Goal: Information Seeking & Learning: Find specific page/section

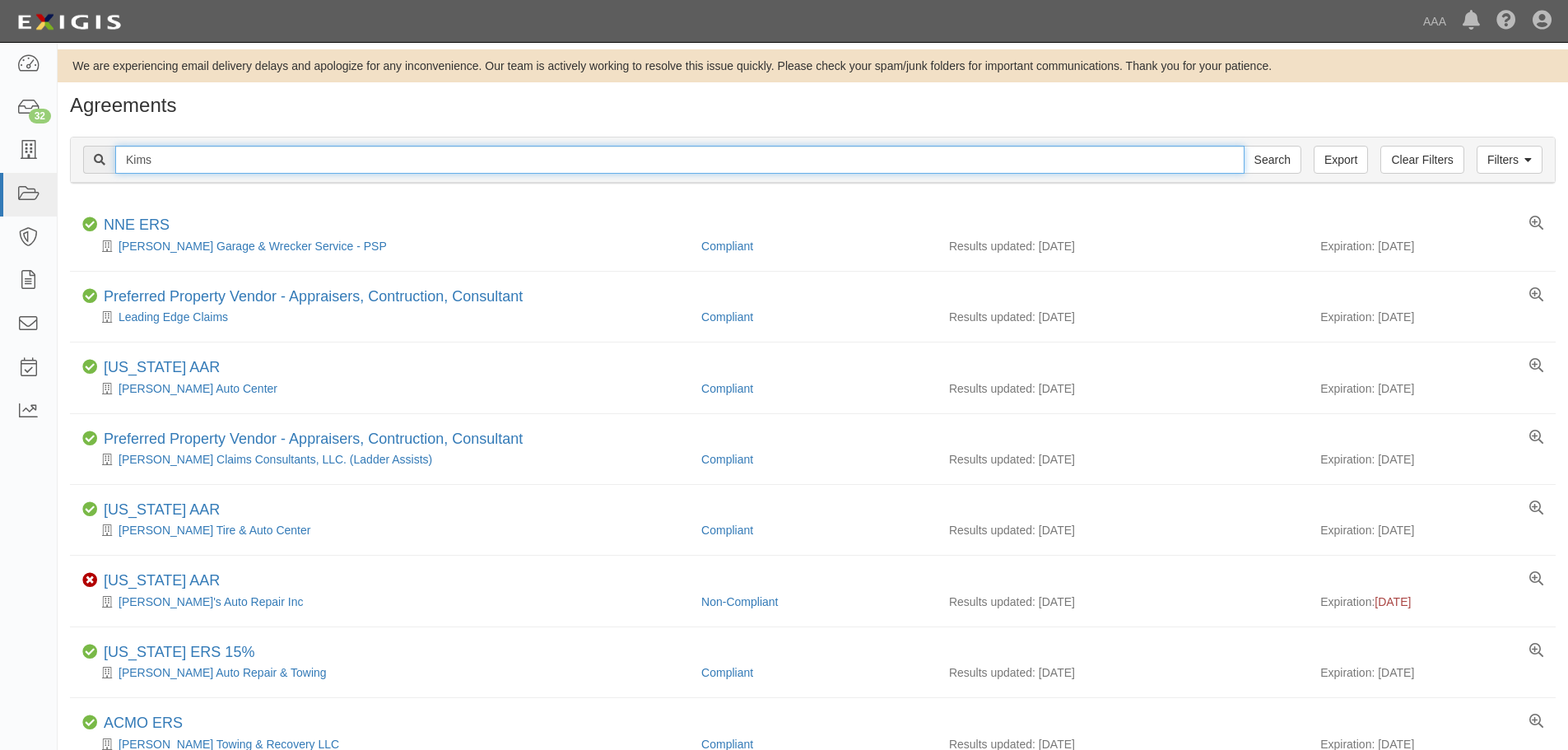
click at [237, 161] on input "Kims" at bounding box center [680, 160] width 1129 height 28
paste input "enney Automotive Towing and Recovery"
click at [1243, 146] on input "Search" at bounding box center [1272, 160] width 57 height 28
click at [364, 159] on input "[PERSON_NAME] Automotive Towing and Recovery" at bounding box center [680, 160] width 1129 height 28
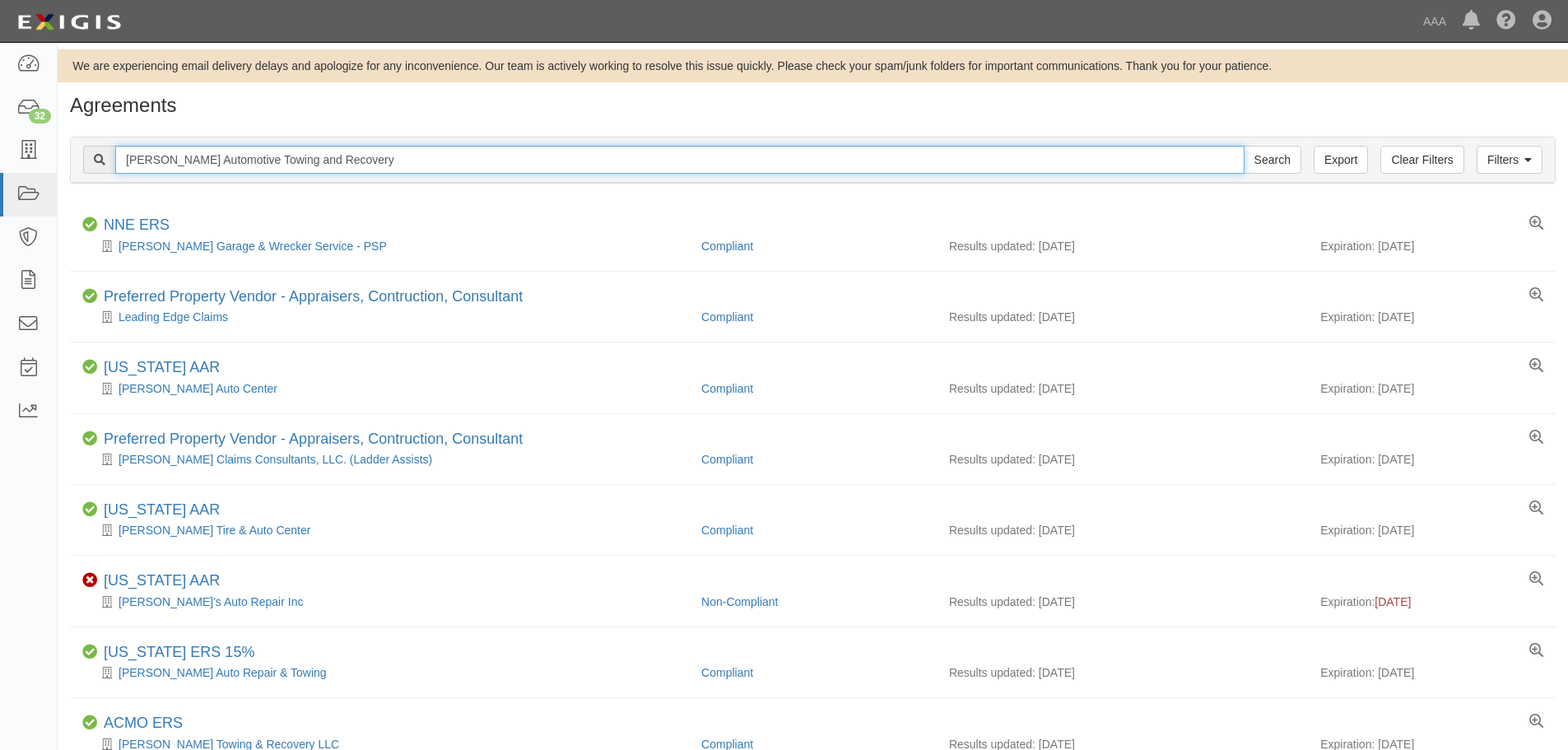
click at [364, 159] on input "[PERSON_NAME] Automotive Towing and Recovery" at bounding box center [680, 160] width 1129 height 28
type input "AC Towing"
click at [1243, 146] on input "Search" at bounding box center [1272, 160] width 57 height 28
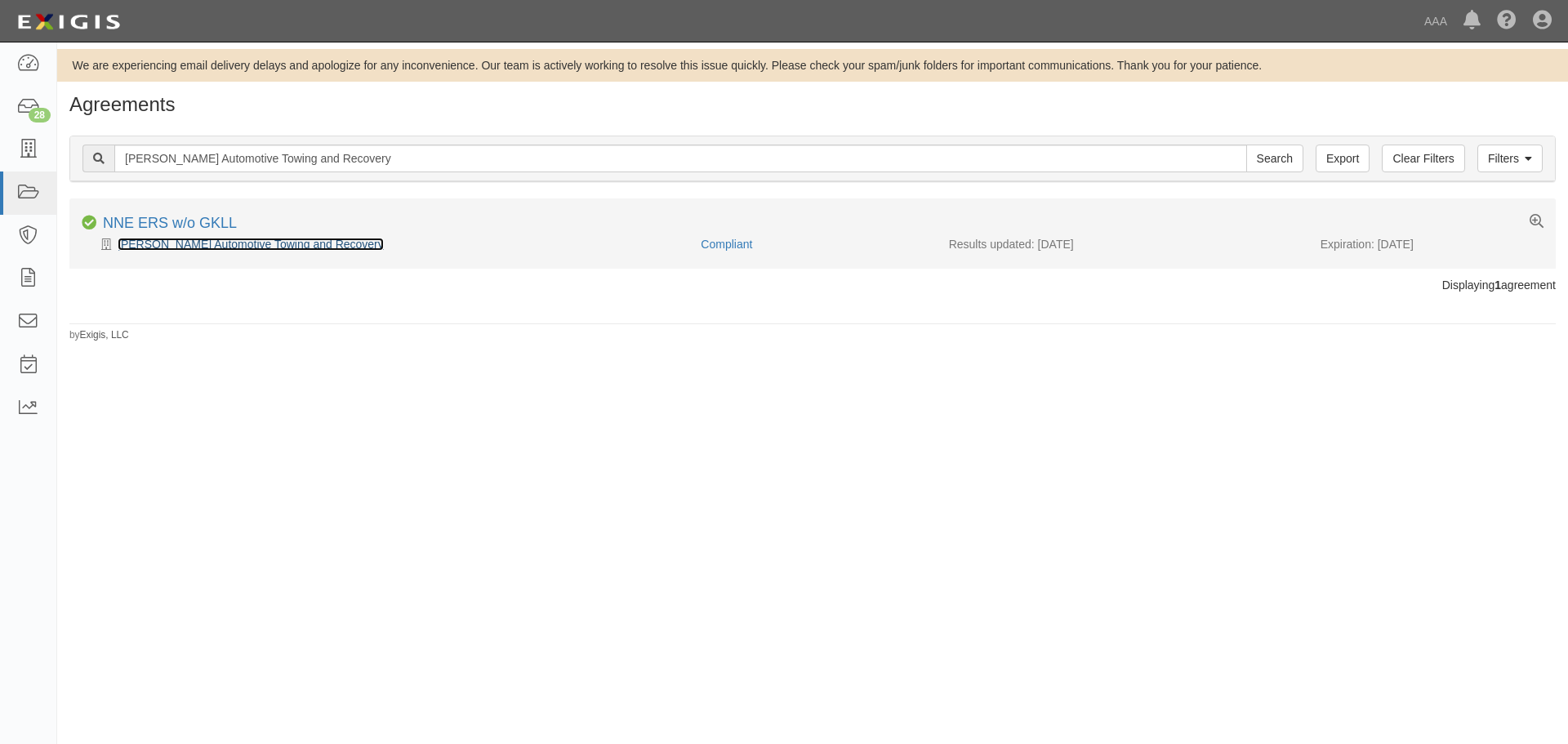
click at [262, 237] on link "Kenney Automotive Towing and Recovery" at bounding box center [250, 244] width 266 height 13
click at [264, 239] on link "Kenney Automotive Towing and Recovery" at bounding box center [250, 244] width 266 height 13
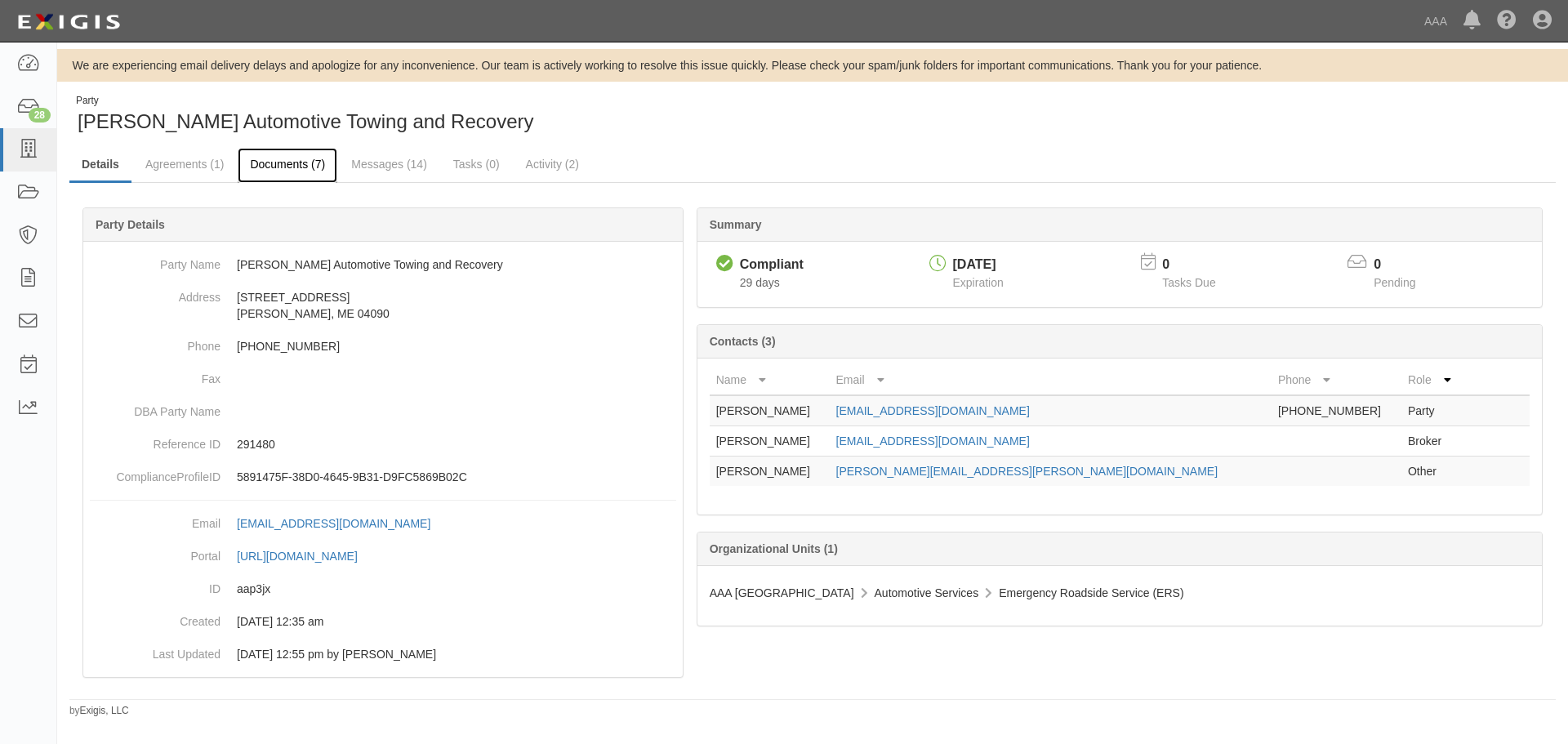
click at [281, 153] on link "Documents (7)" at bounding box center [287, 165] width 100 height 35
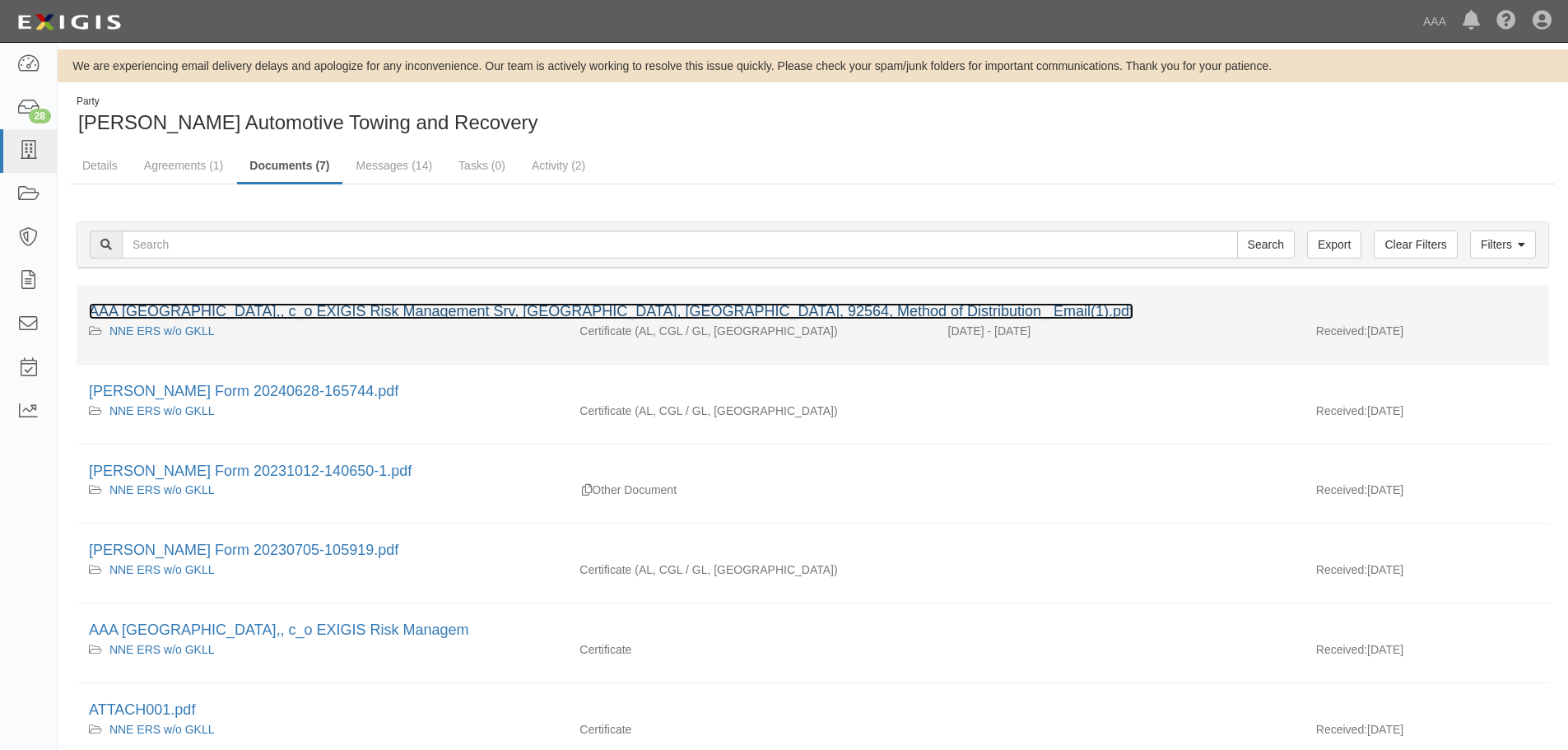
click at [261, 316] on link "AAA [GEOGRAPHIC_DATA],, c_o EXIGIS Risk Management Srv, [GEOGRAPHIC_DATA], [GEO…" at bounding box center [611, 311] width 1045 height 16
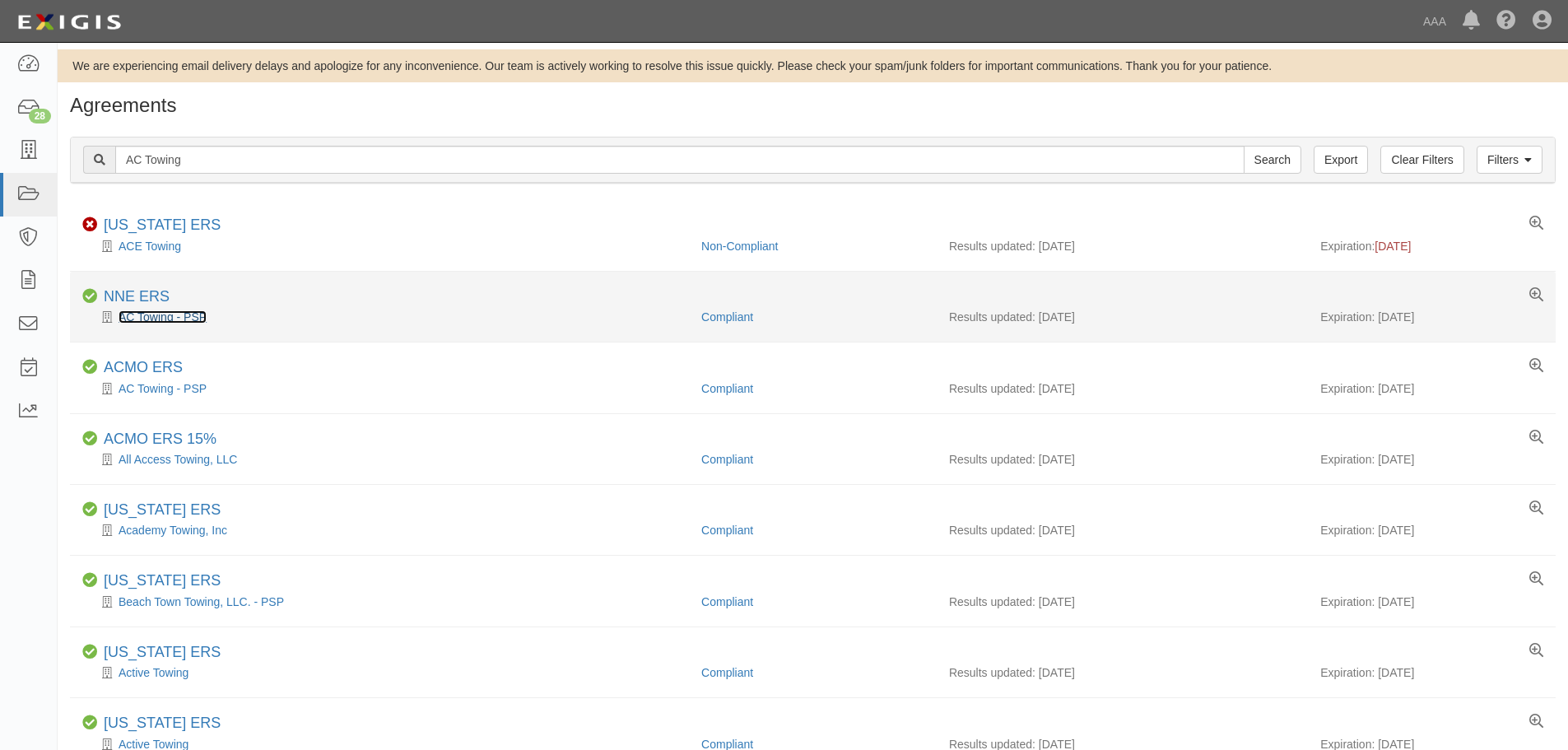
click at [153, 312] on link "AC Towing - PSP" at bounding box center [163, 317] width 88 height 13
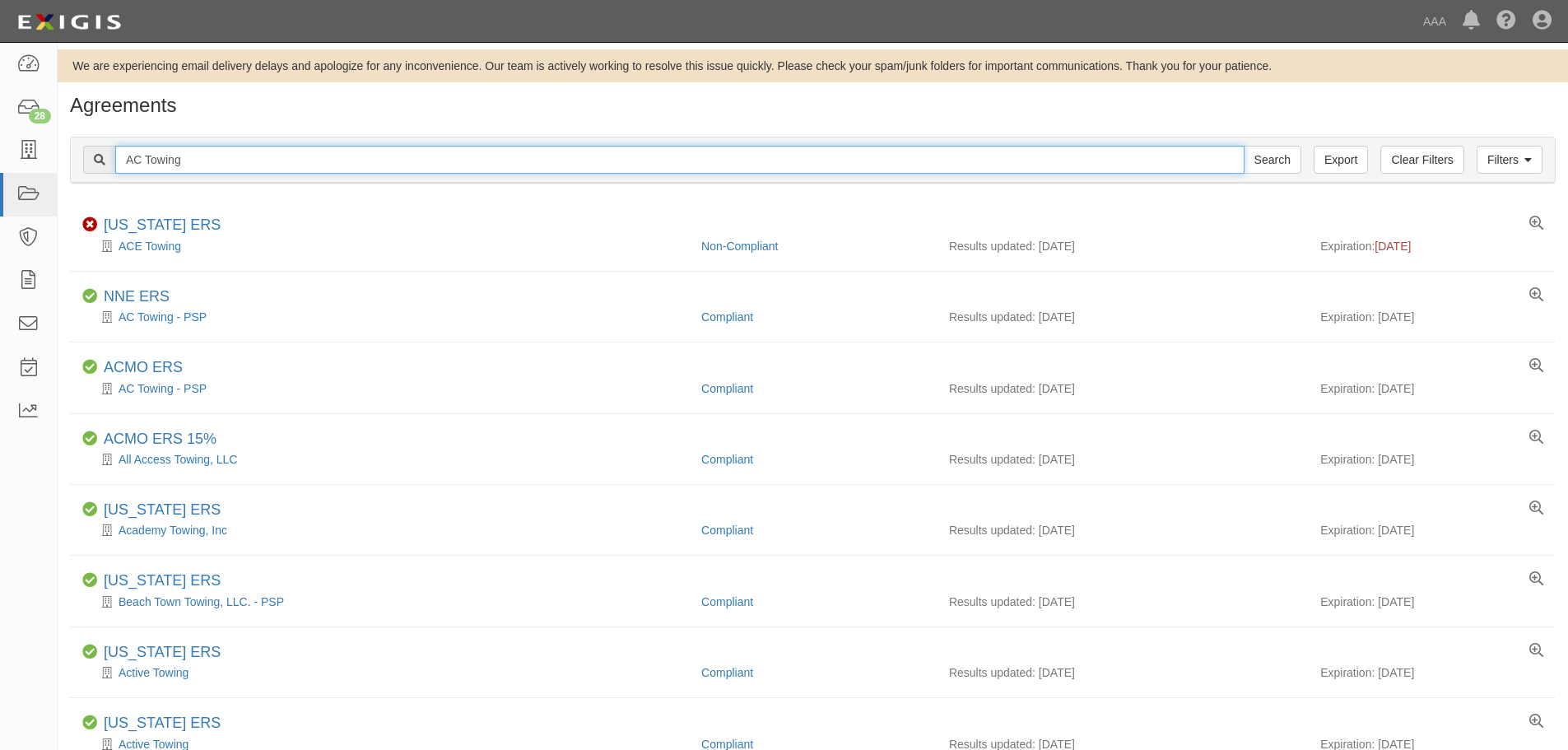
click at [230, 163] on input "AC Towing" at bounding box center [680, 160] width 1129 height 28
type input "adley"
click at [1243, 146] on input "Search" at bounding box center [1272, 160] width 57 height 28
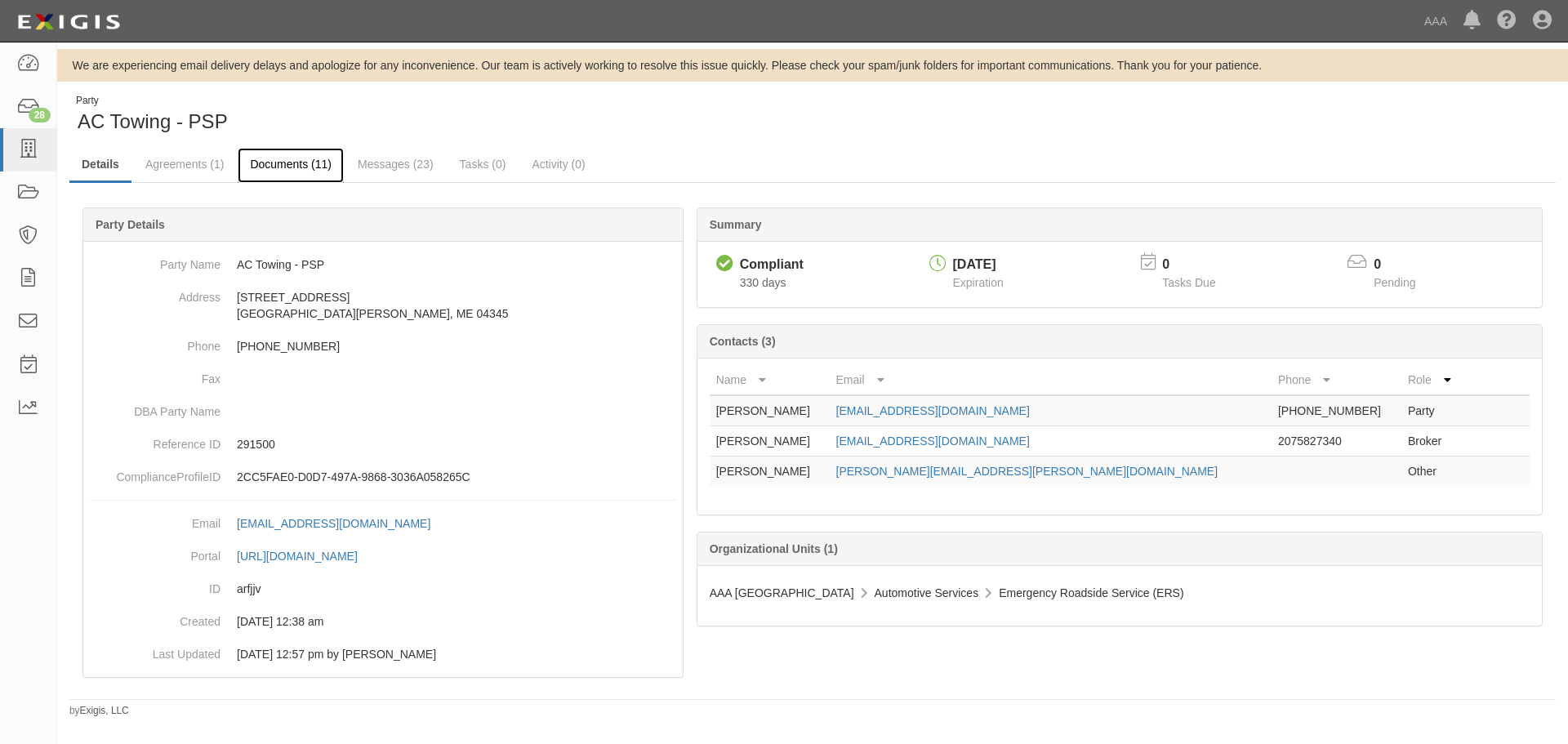
click at [305, 172] on link "Documents (11)" at bounding box center [290, 165] width 106 height 35
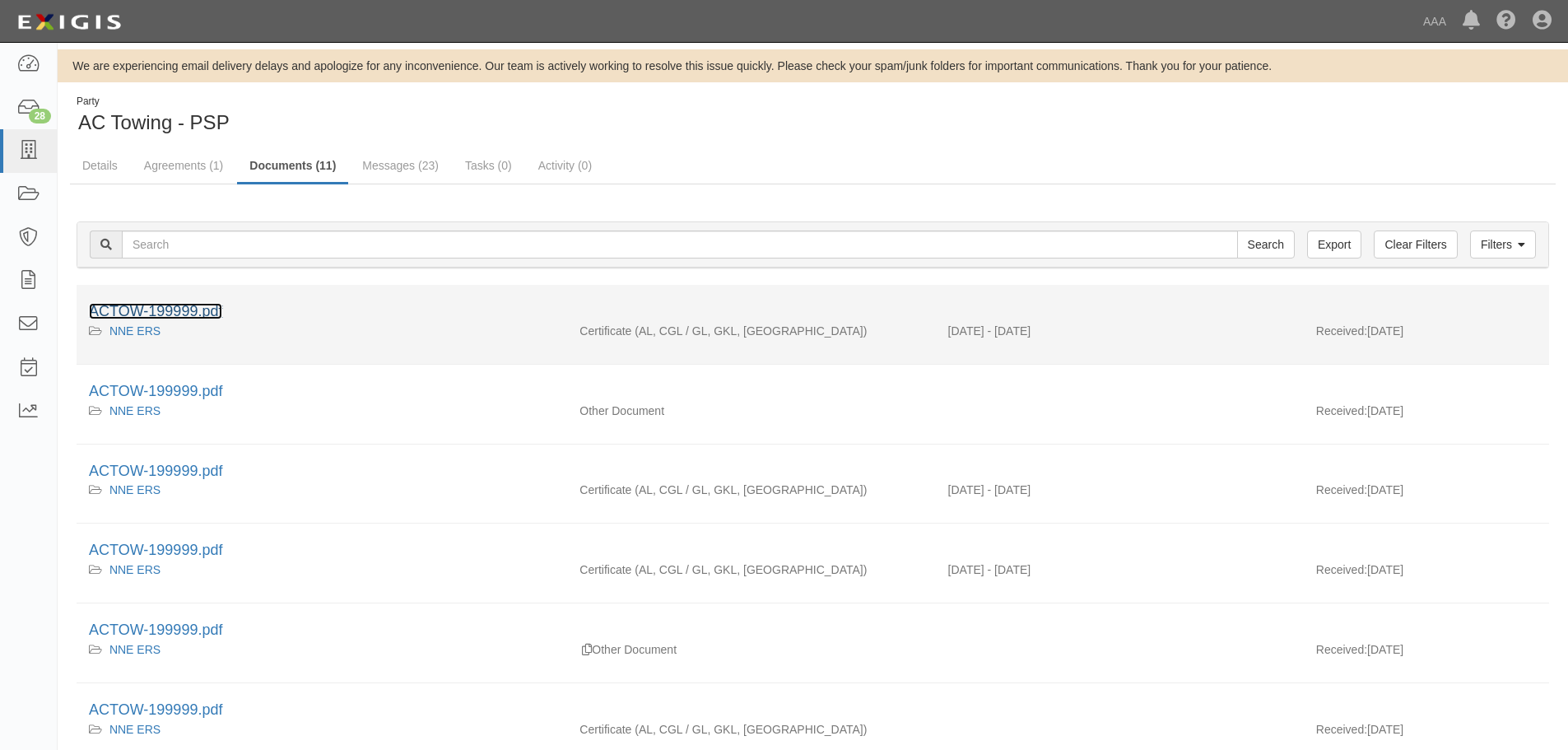
click at [192, 315] on link "ACTOW-199999.pdf" at bounding box center [155, 311] width 134 height 16
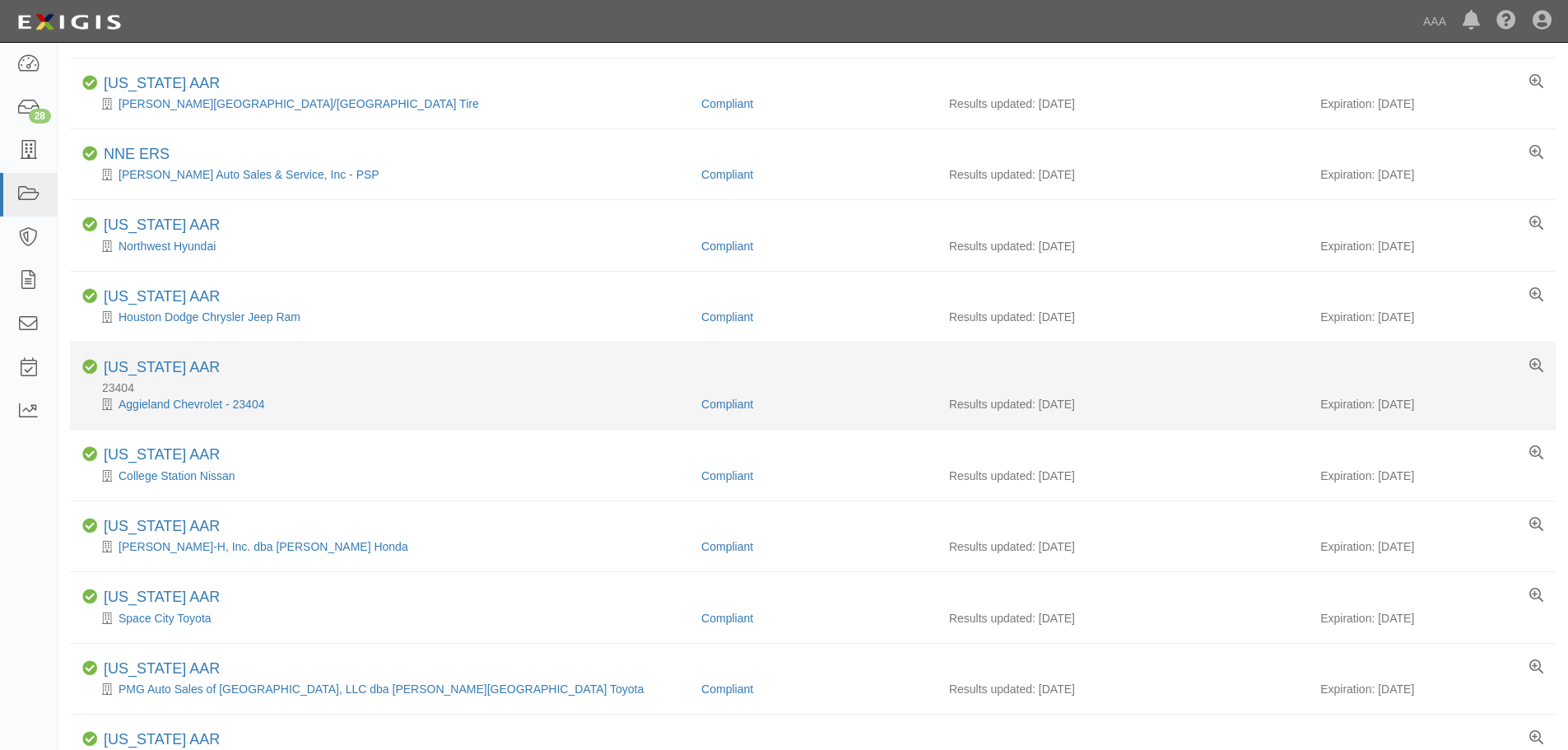
scroll to position [741, 0]
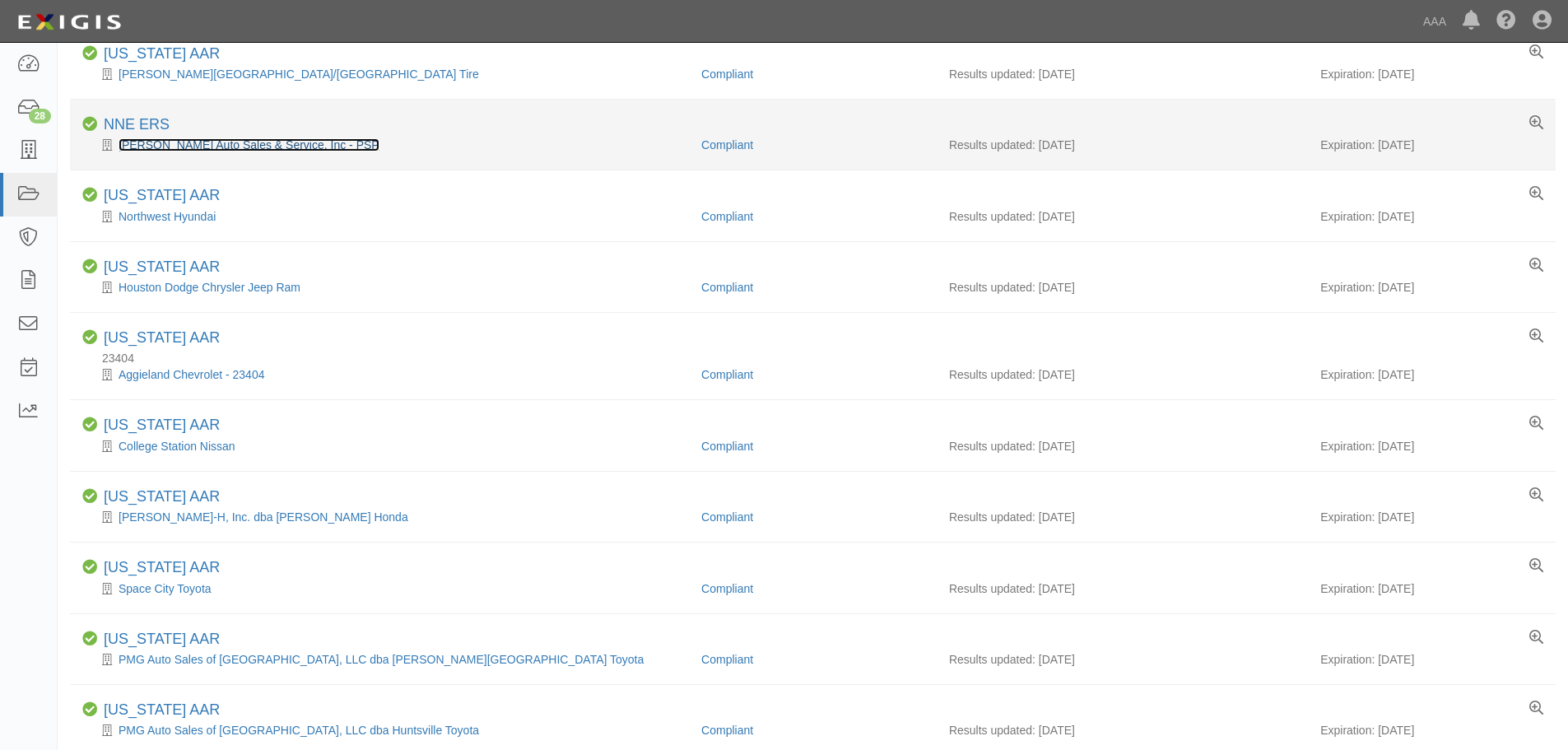
click at [232, 149] on link "[PERSON_NAME] Auto Sales & Service, Inc - PSP" at bounding box center [248, 145] width 261 height 13
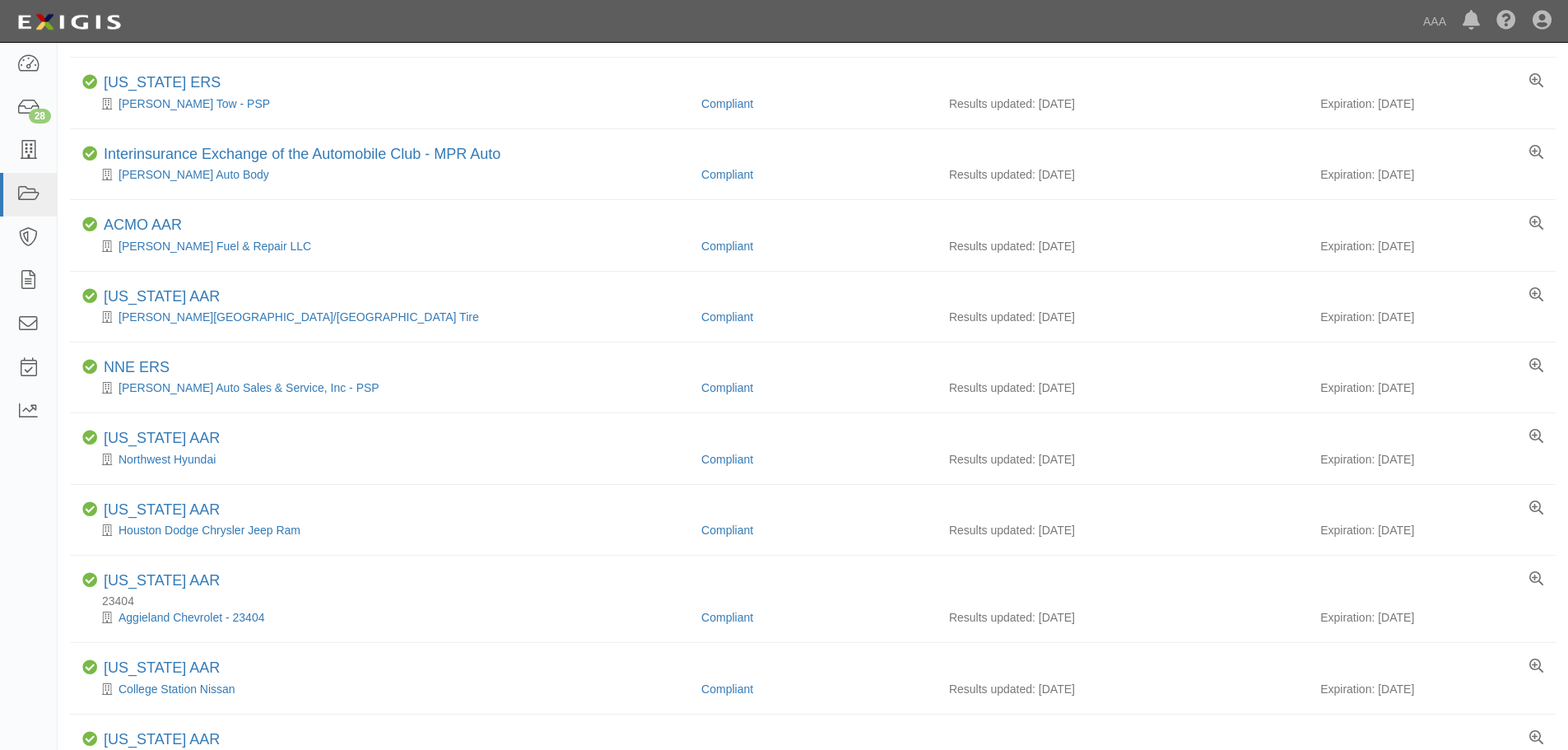
scroll to position [0, 0]
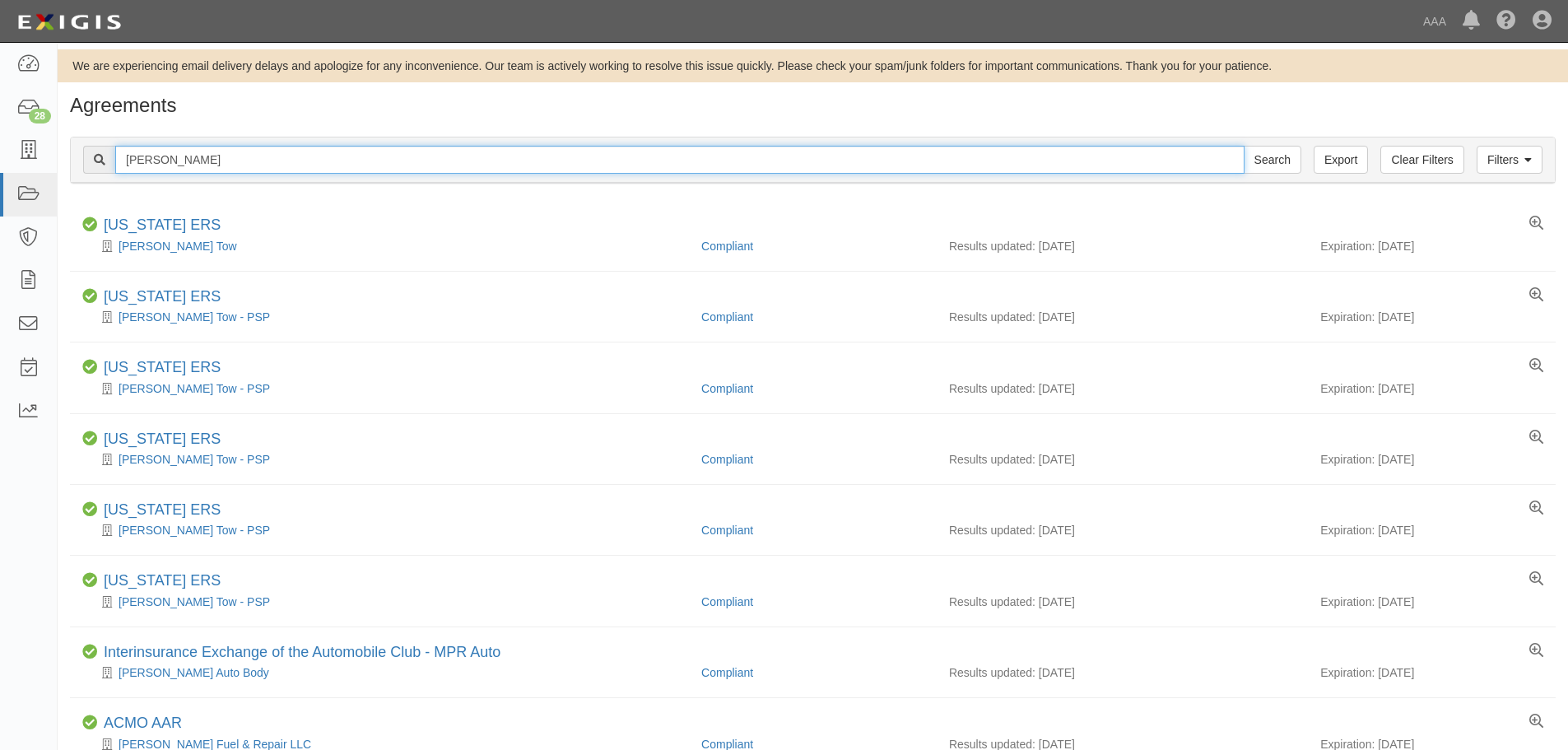
click at [278, 167] on input "adley" at bounding box center [680, 160] width 1129 height 28
paste input "Wing Nut Towing"
type input "Wing Nut Towing"
click at [1243, 146] on input "Search" at bounding box center [1272, 160] width 57 height 28
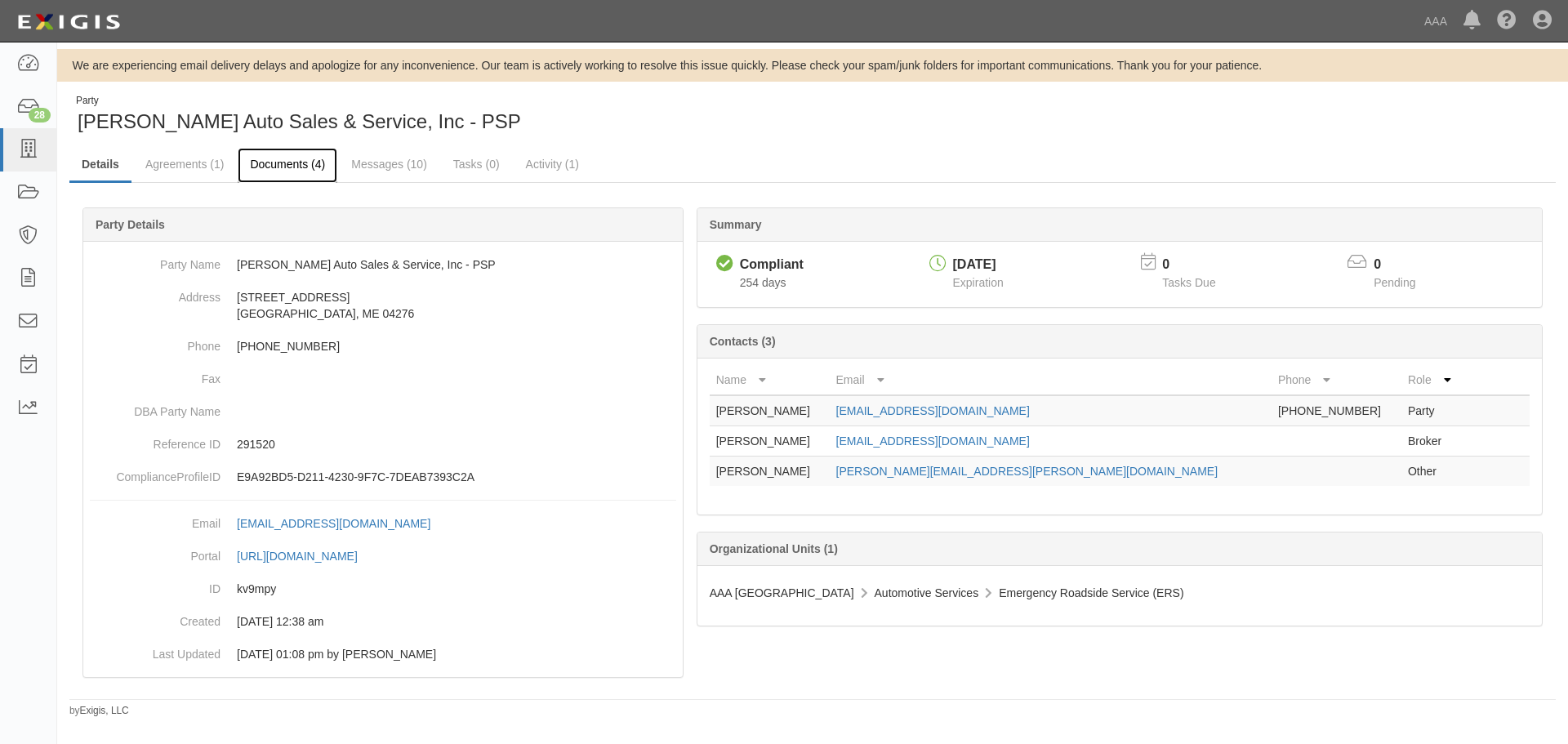
click at [303, 176] on link "Documents (4)" at bounding box center [287, 165] width 100 height 35
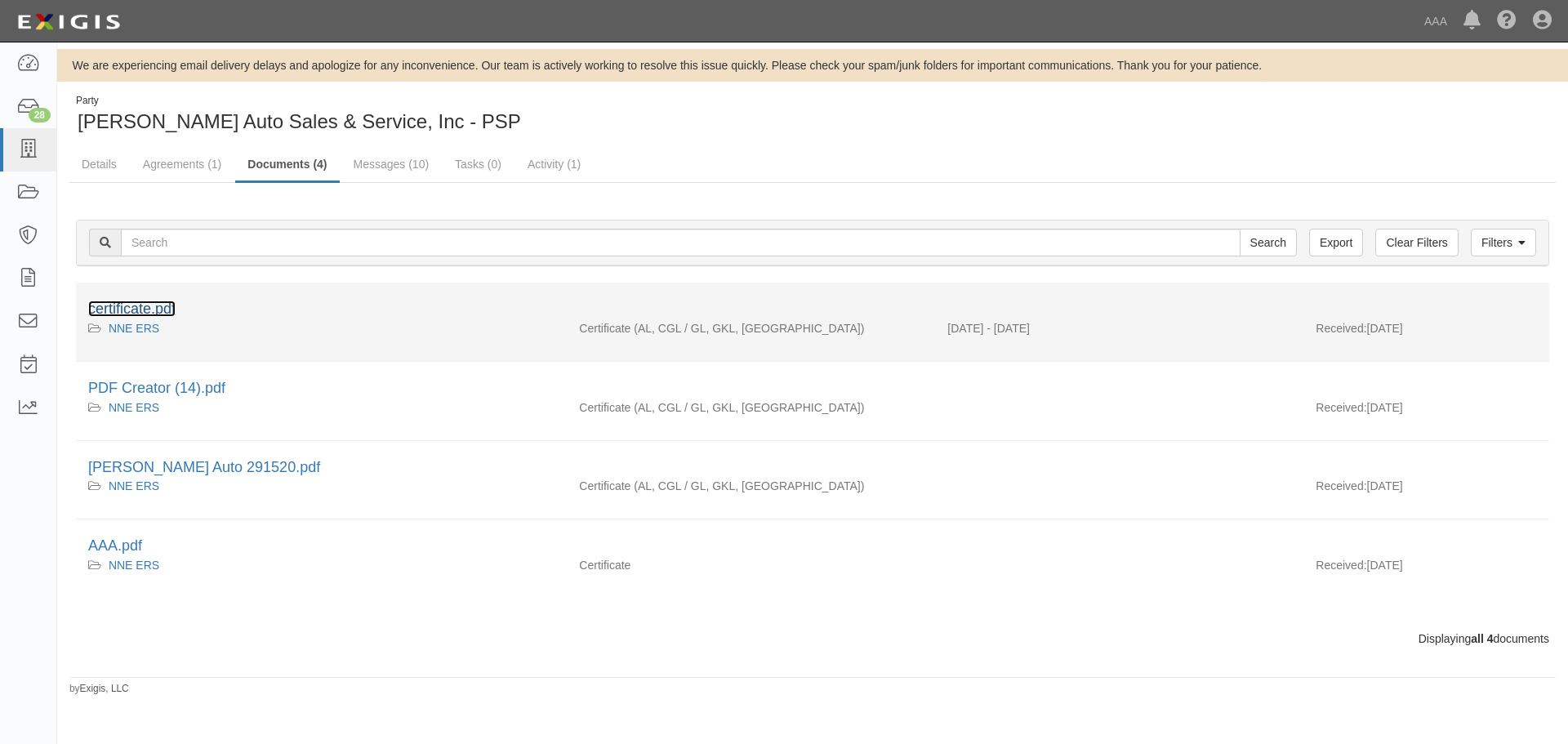
click at [147, 308] on link "certificate.pdf" at bounding box center [132, 308] width 88 height 16
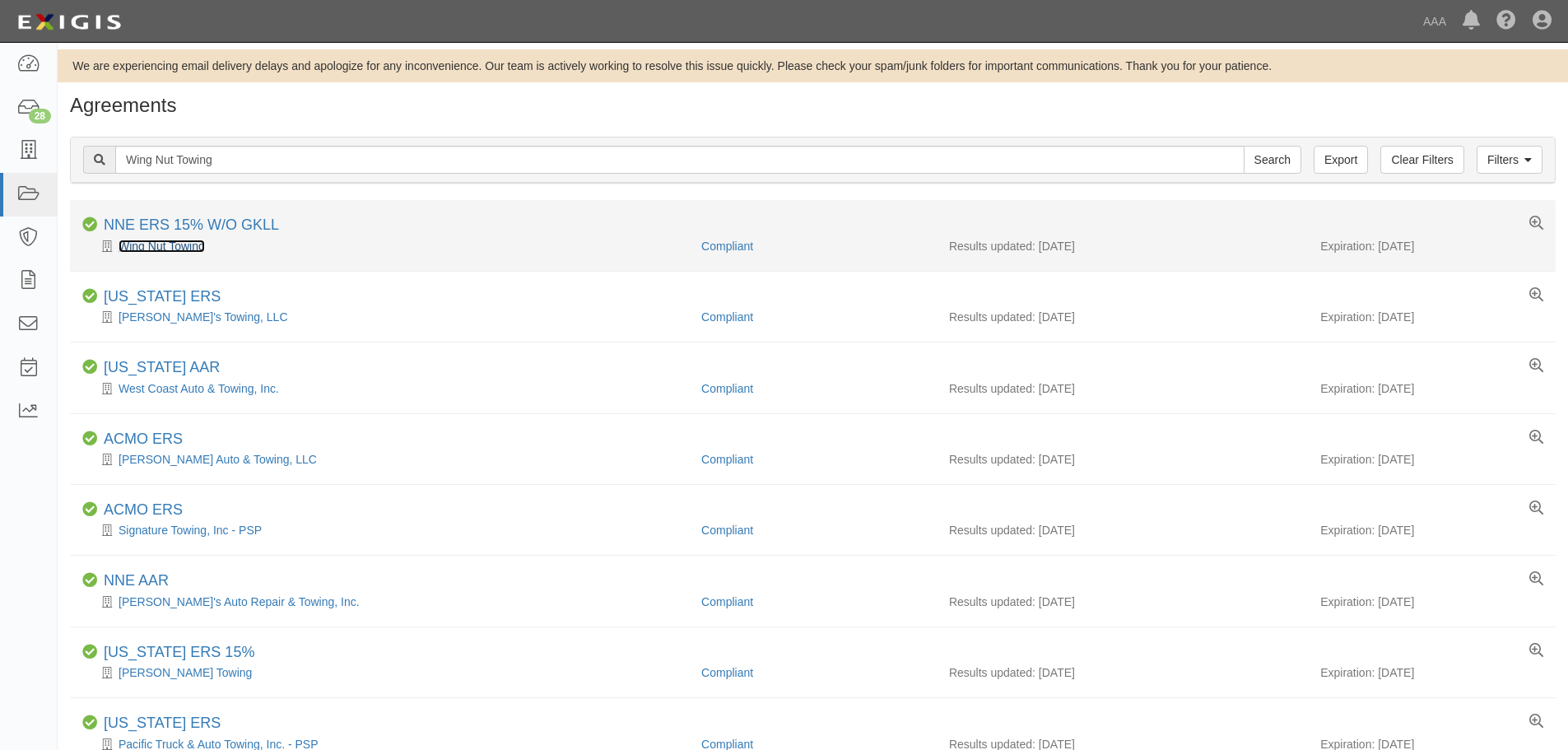
click at [178, 239] on link "Wing Nut Towing" at bounding box center [162, 246] width 87 height 13
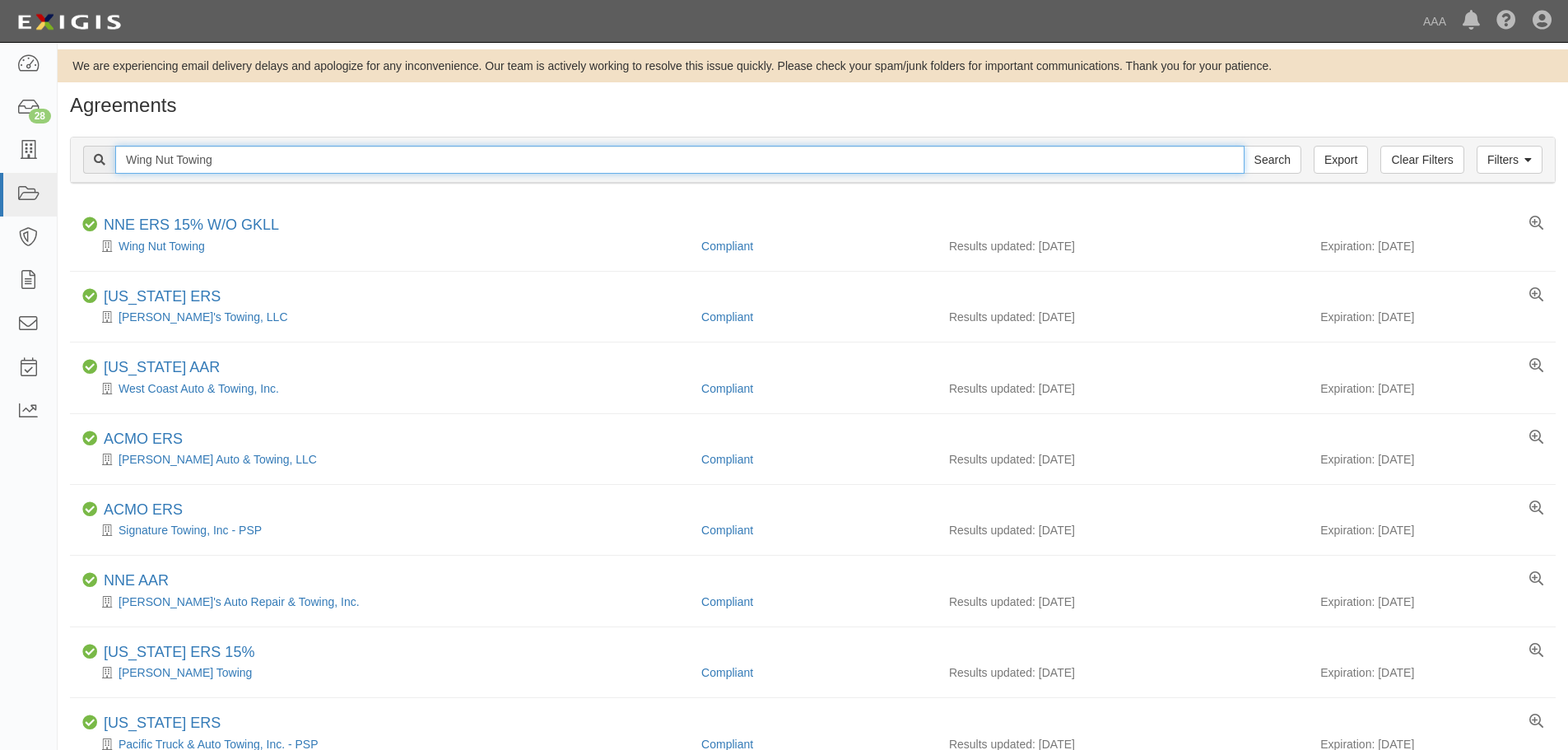
click at [245, 161] on input "Wing Nut Towing" at bounding box center [680, 160] width 1129 height 28
type input "[GEOGRAPHIC_DATA]"
click at [1243, 146] on input "Search" at bounding box center [1272, 160] width 57 height 28
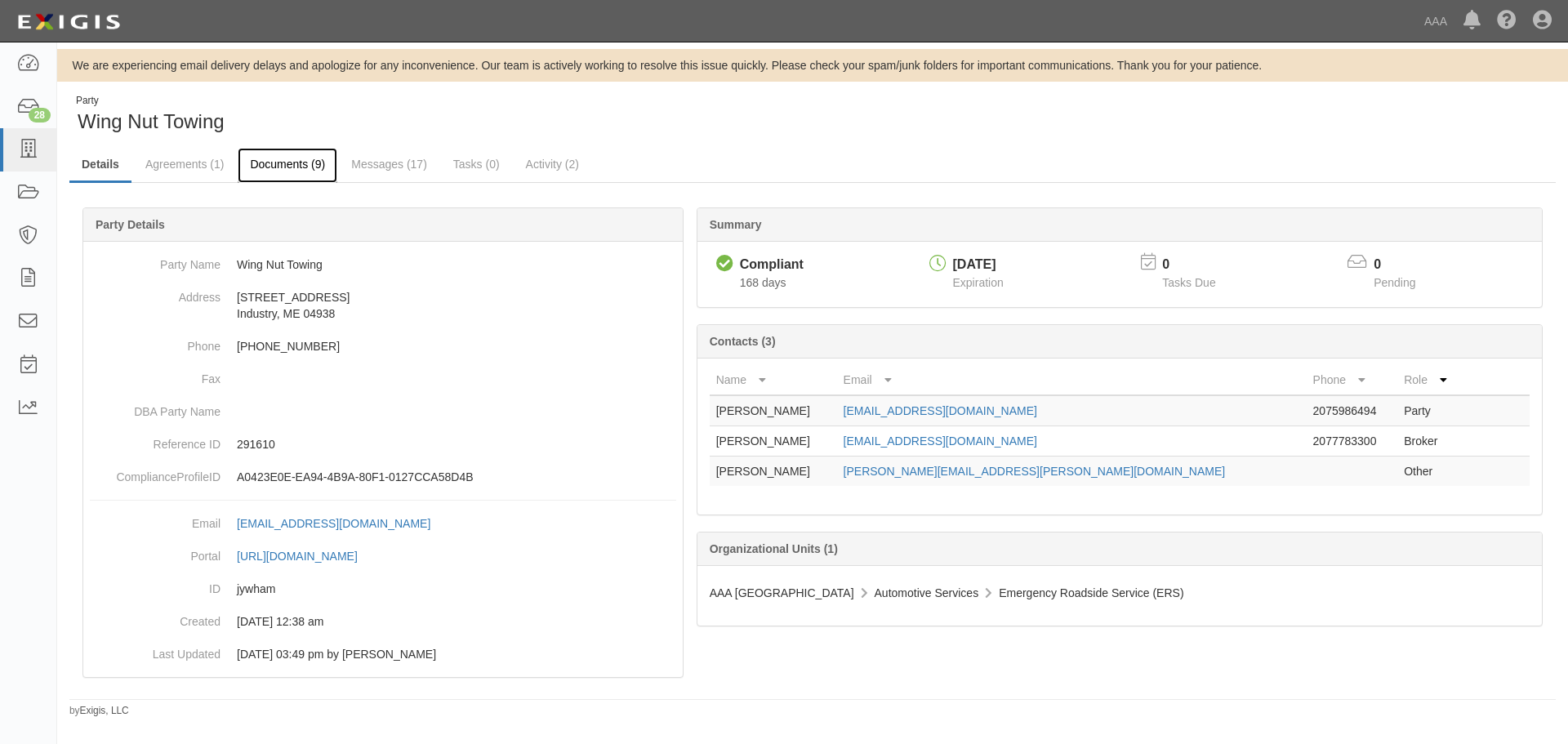
click at [261, 162] on link "Documents (9)" at bounding box center [287, 165] width 100 height 35
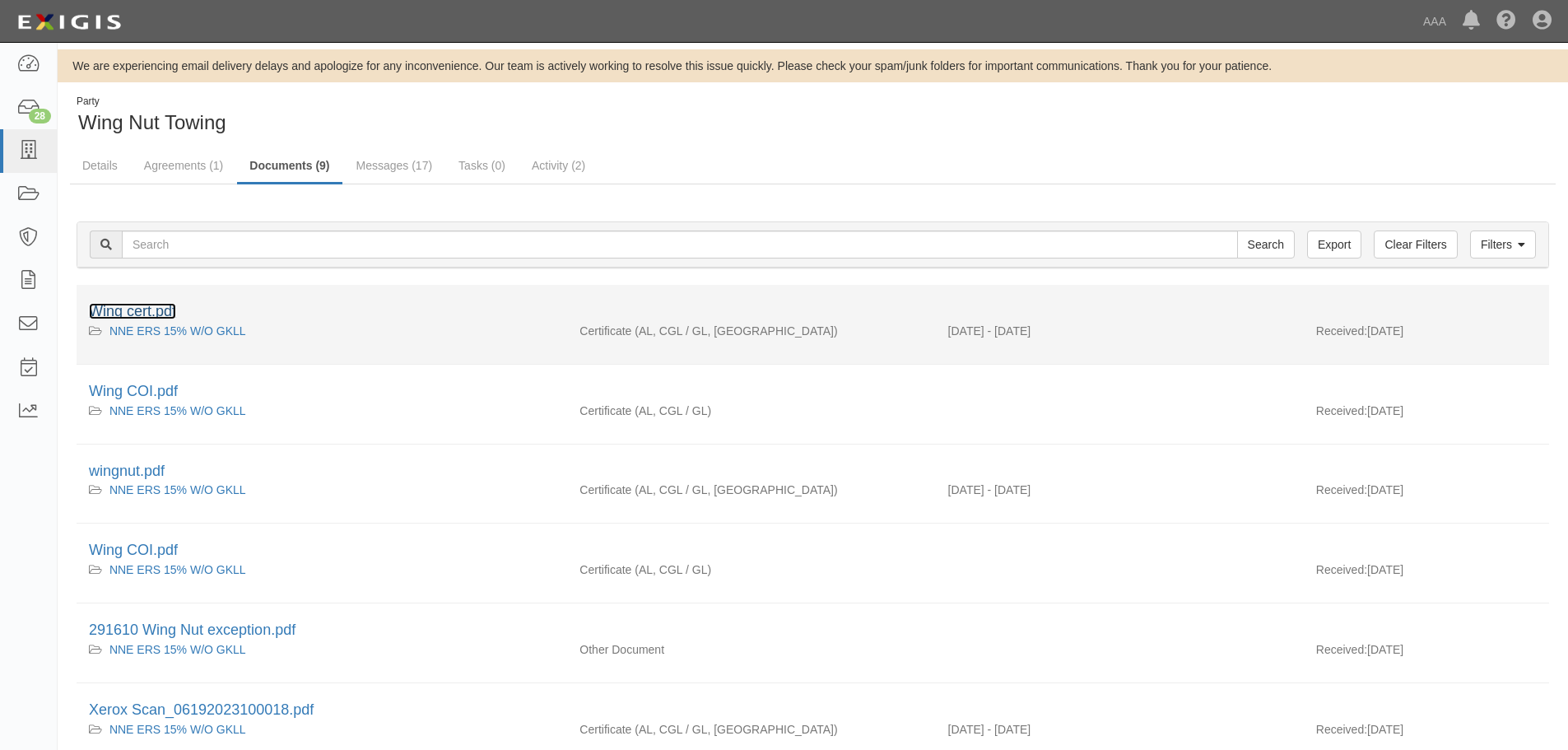
click at [142, 307] on link "Wing cert.pdf" at bounding box center [132, 311] width 88 height 16
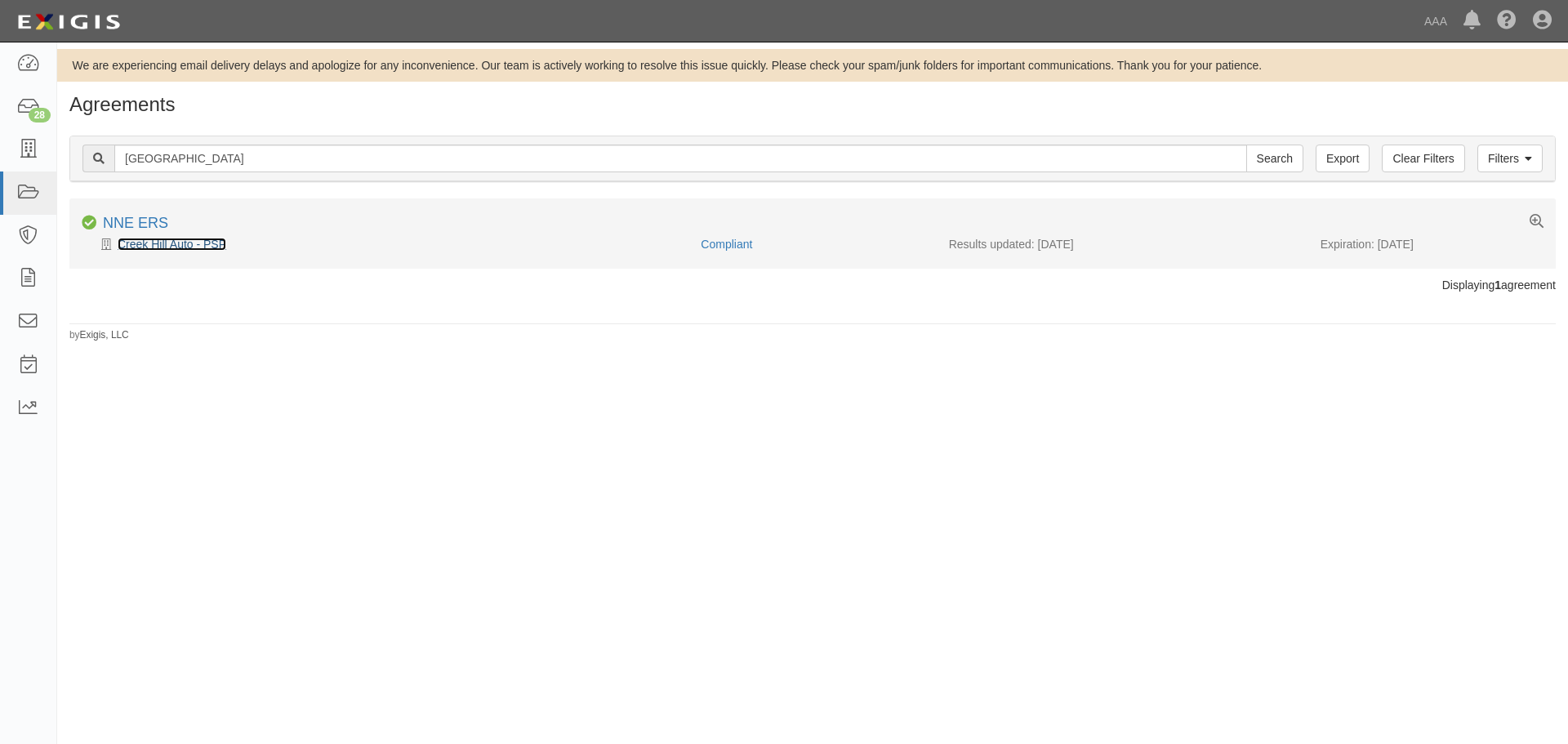
click at [199, 249] on link "Creek Hill Auto - PSP" at bounding box center [172, 244] width 108 height 13
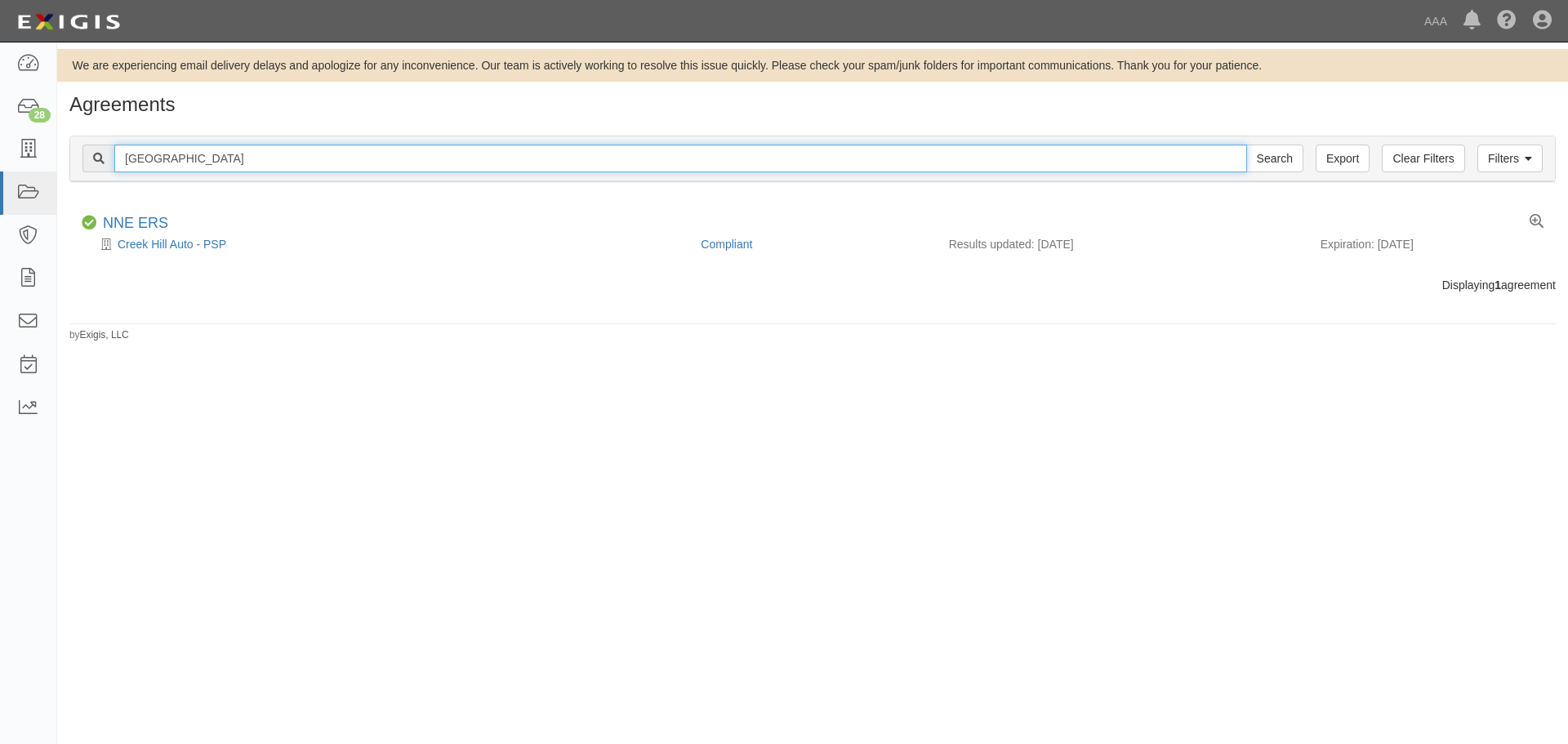
click at [224, 159] on input "creek hill" at bounding box center [680, 159] width 1133 height 28
click at [224, 160] on input "creek hill" at bounding box center [680, 159] width 1133 height 28
type input "camden"
click at [1247, 145] on input "Search" at bounding box center [1275, 159] width 57 height 28
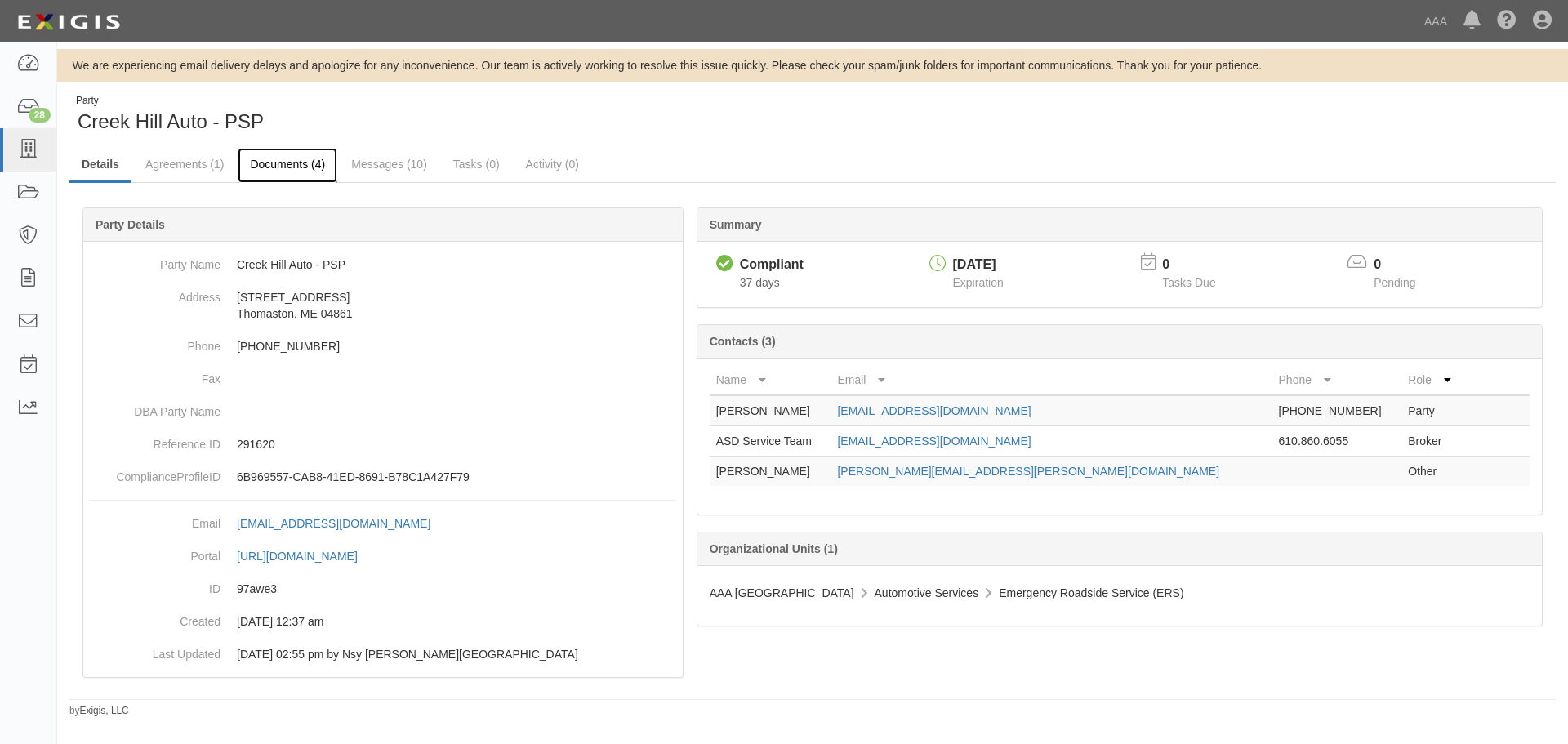
click at [325, 160] on link "Documents (4)" at bounding box center [287, 165] width 100 height 35
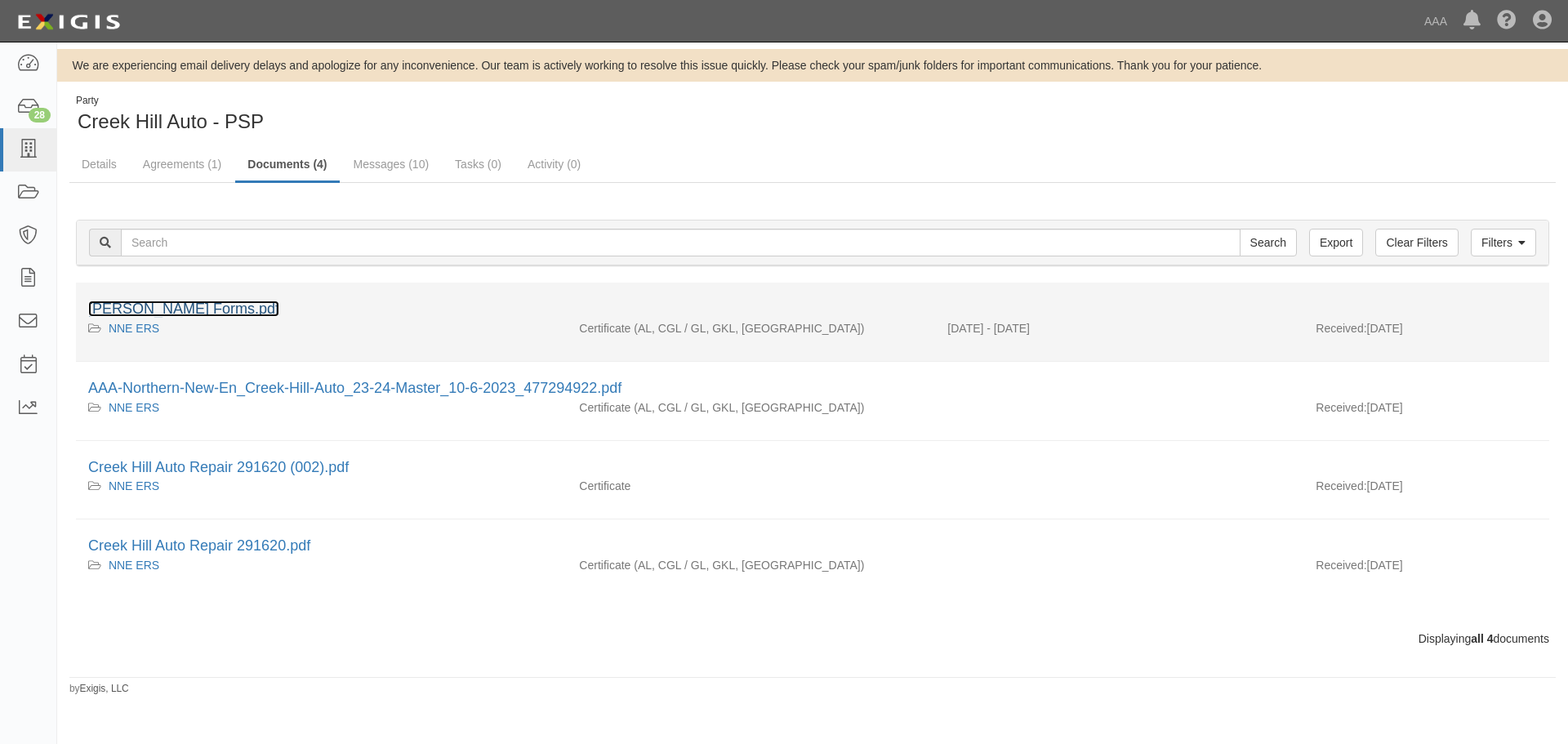
click at [184, 313] on link "ACORD Forms.pdf" at bounding box center [183, 308] width 191 height 16
click at [149, 308] on link "ACORD Forms.pdf" at bounding box center [183, 308] width 191 height 16
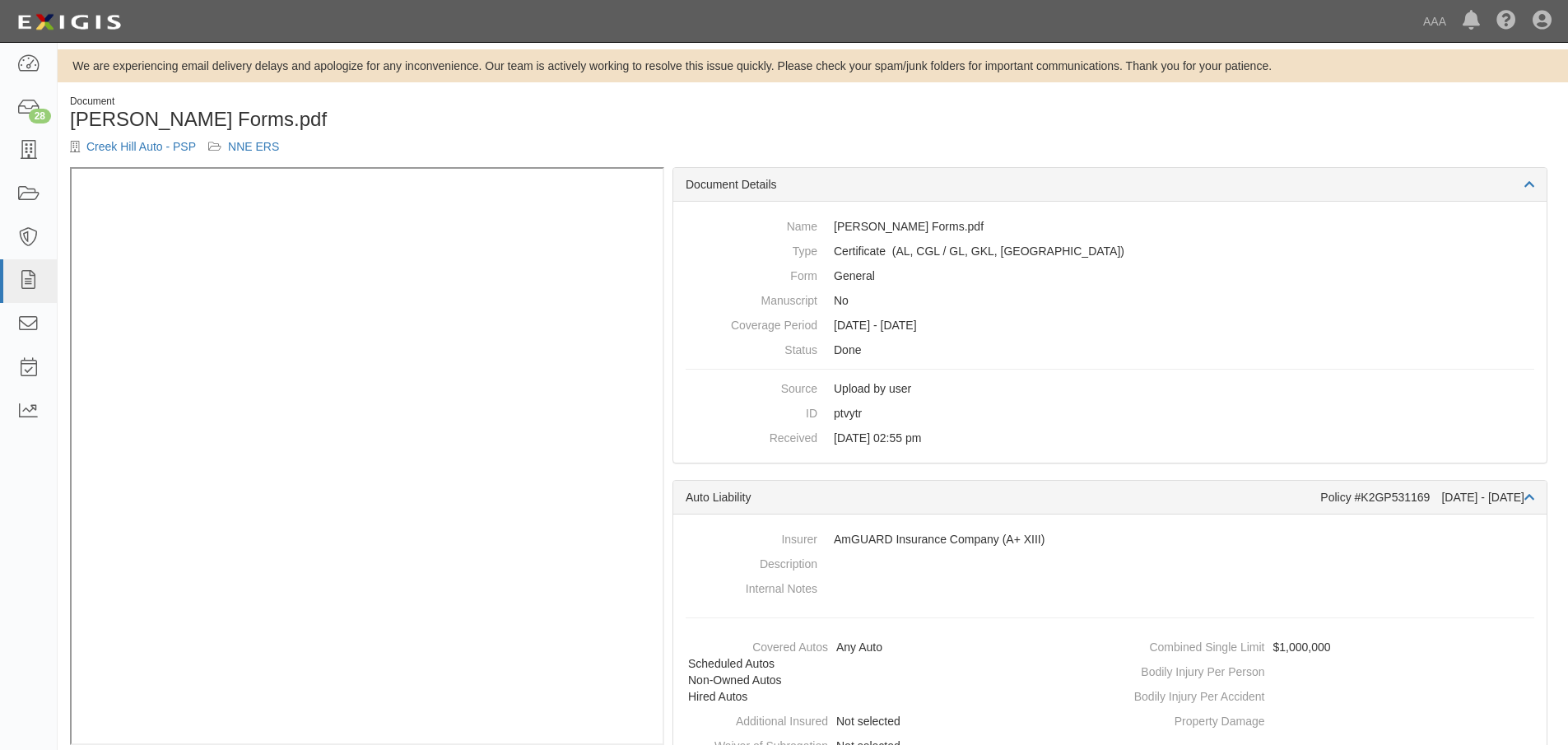
click at [883, 115] on div "Document ACORD Forms.pdf Creek Hill Auto - PSP NNE ERS" at bounding box center [812, 131] width 1511 height 72
click at [489, 122] on h1 "[PERSON_NAME] Forms.pdf" at bounding box center [435, 119] width 731 height 22
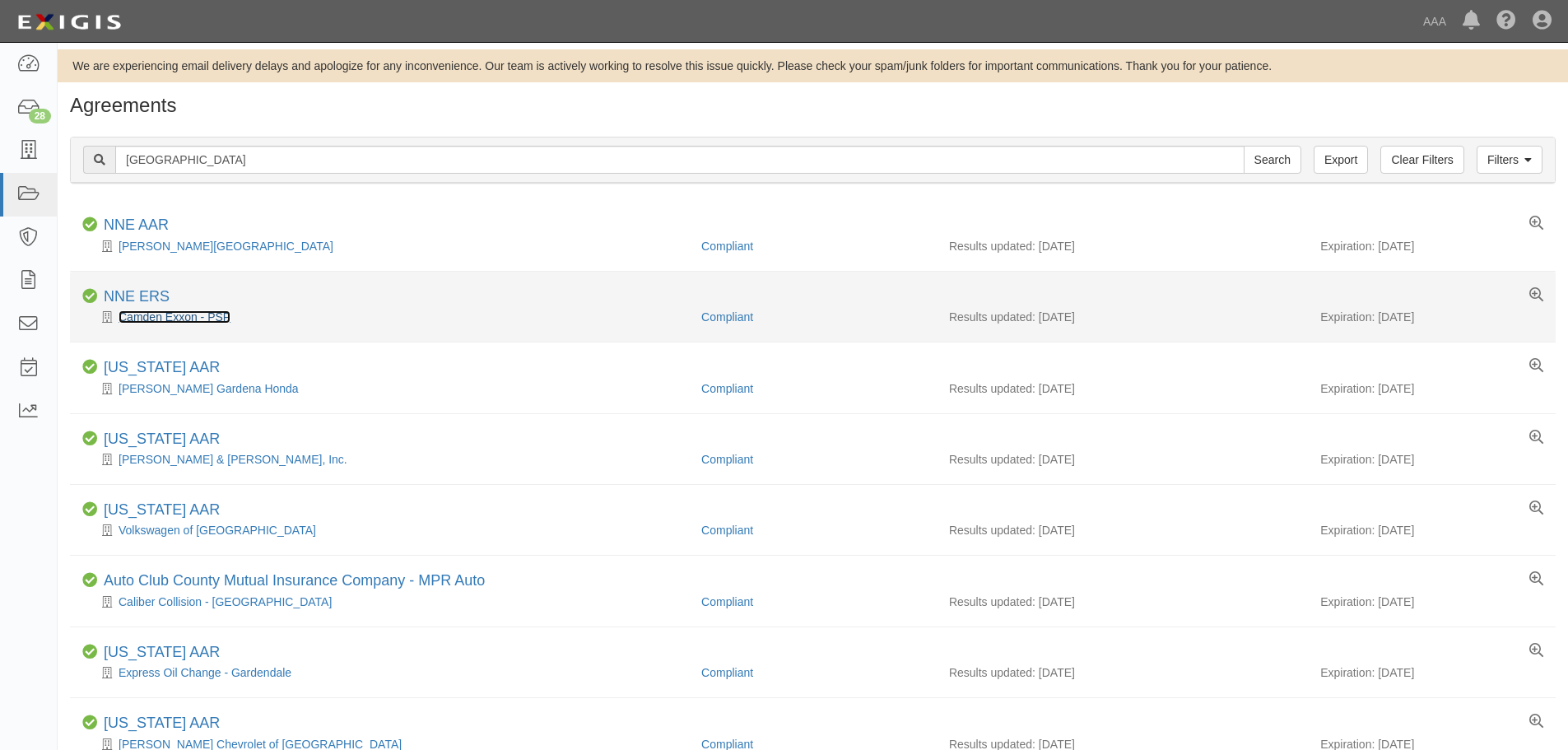
click at [183, 324] on link "Camden Exxon - PSP" at bounding box center [174, 317] width 112 height 13
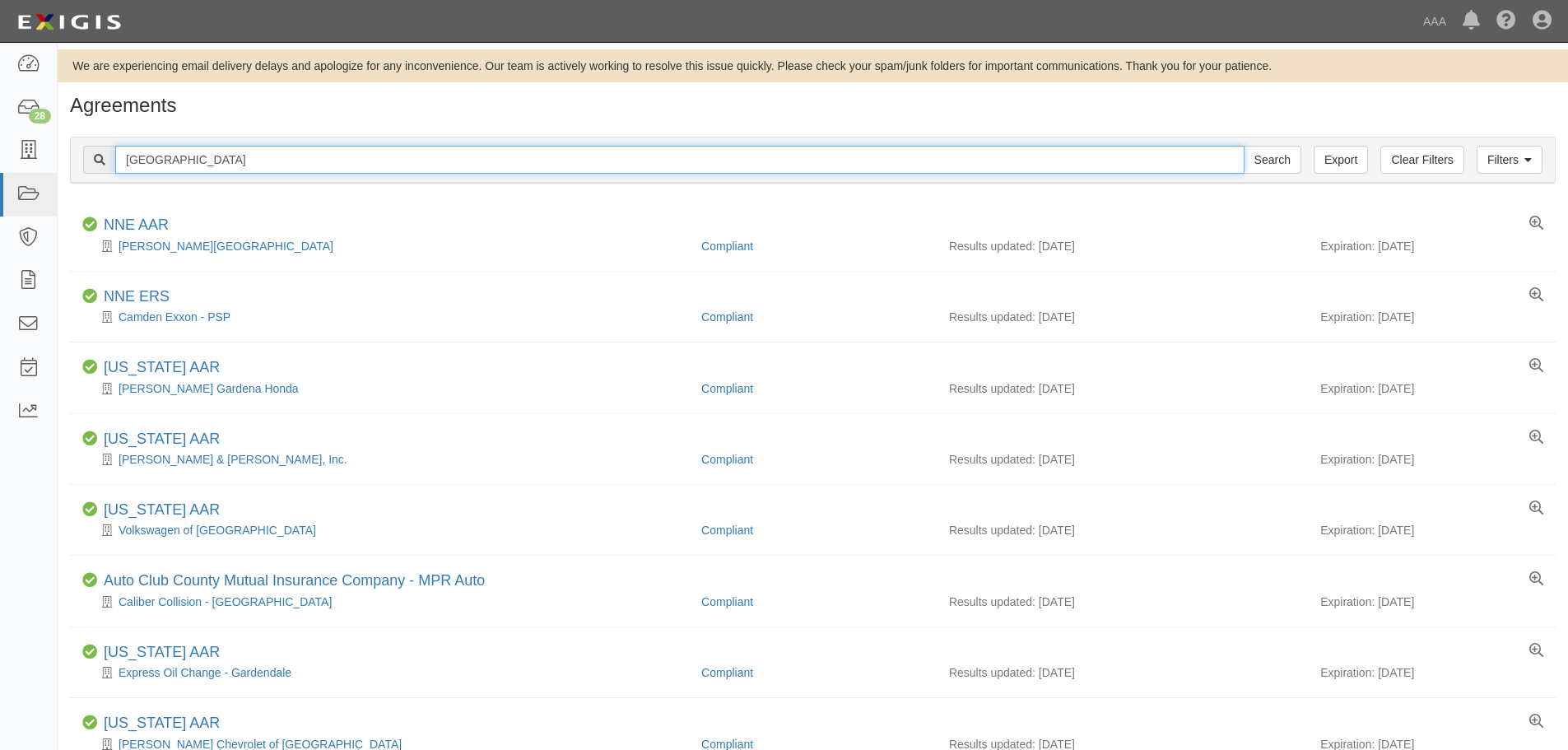
click at [239, 173] on input "[GEOGRAPHIC_DATA]" at bounding box center [680, 160] width 1129 height 28
click at [239, 169] on input "[GEOGRAPHIC_DATA]" at bounding box center [680, 160] width 1129 height 28
click at [239, 169] on input "camden" at bounding box center [680, 160] width 1129 height 28
type input "cool running"
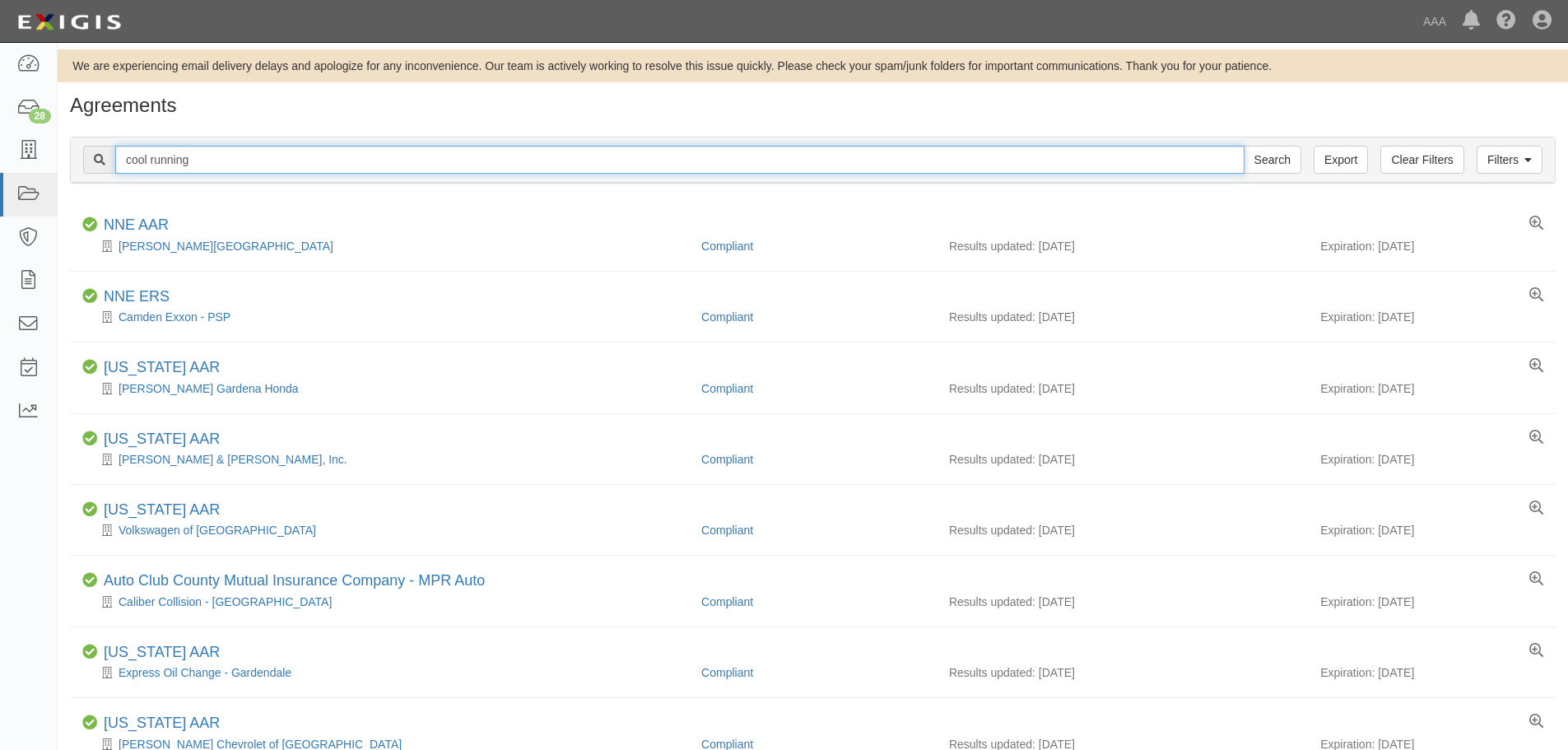
click at [1243, 146] on input "Search" at bounding box center [1272, 160] width 57 height 28
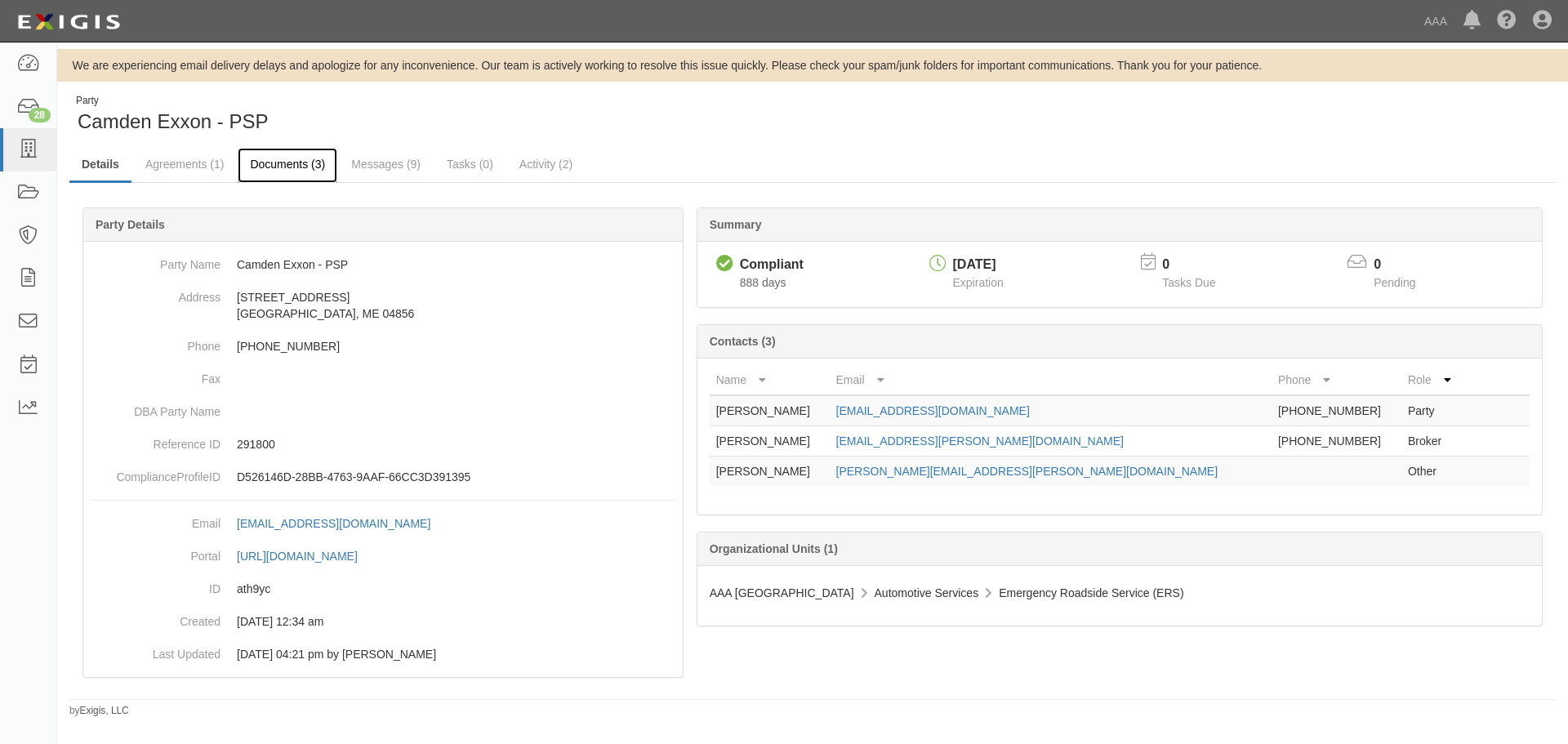
click at [257, 169] on link "Documents (3)" at bounding box center [287, 165] width 100 height 35
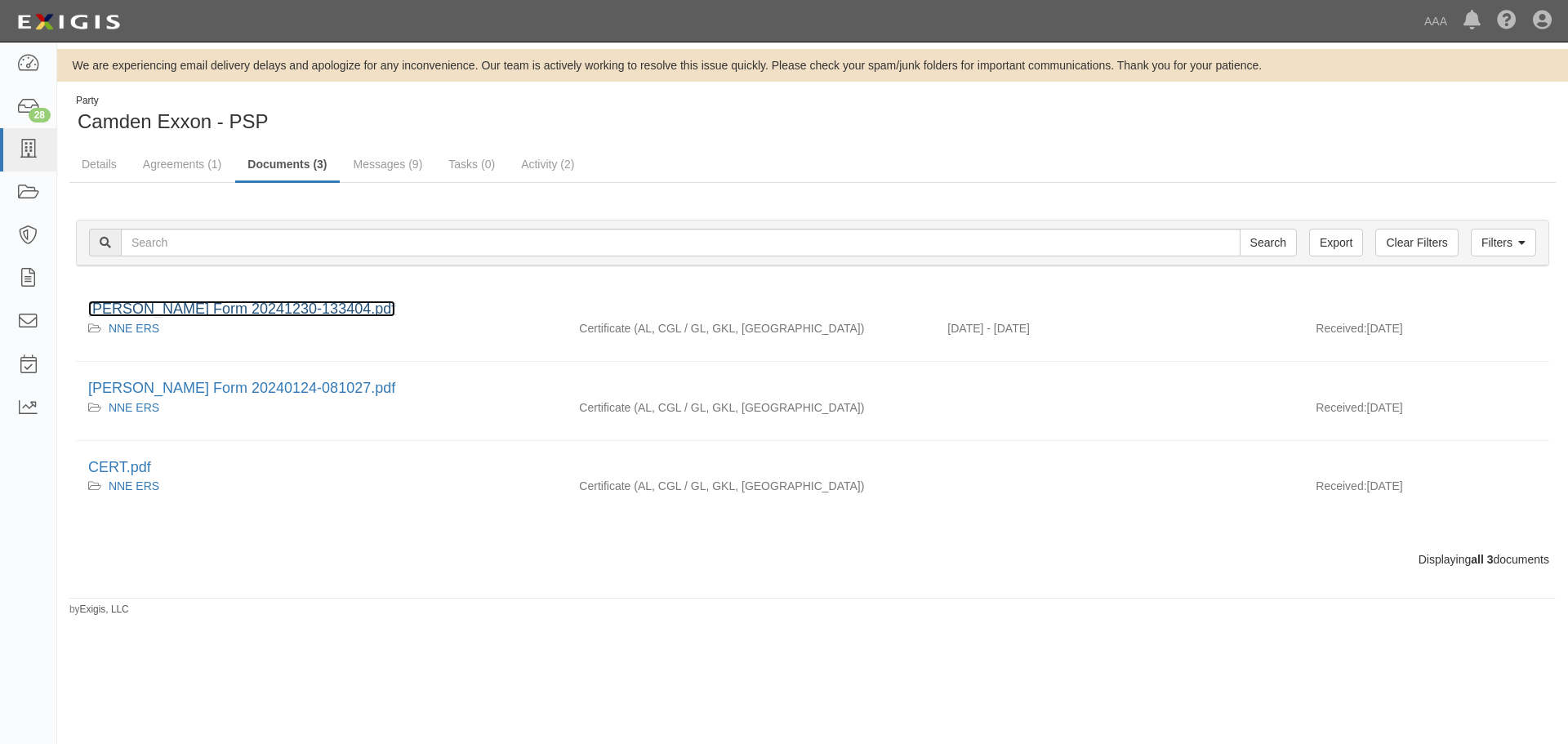
click at [194, 305] on link "[PERSON_NAME] Form 20241230-133404.pdf" at bounding box center [241, 308] width 307 height 16
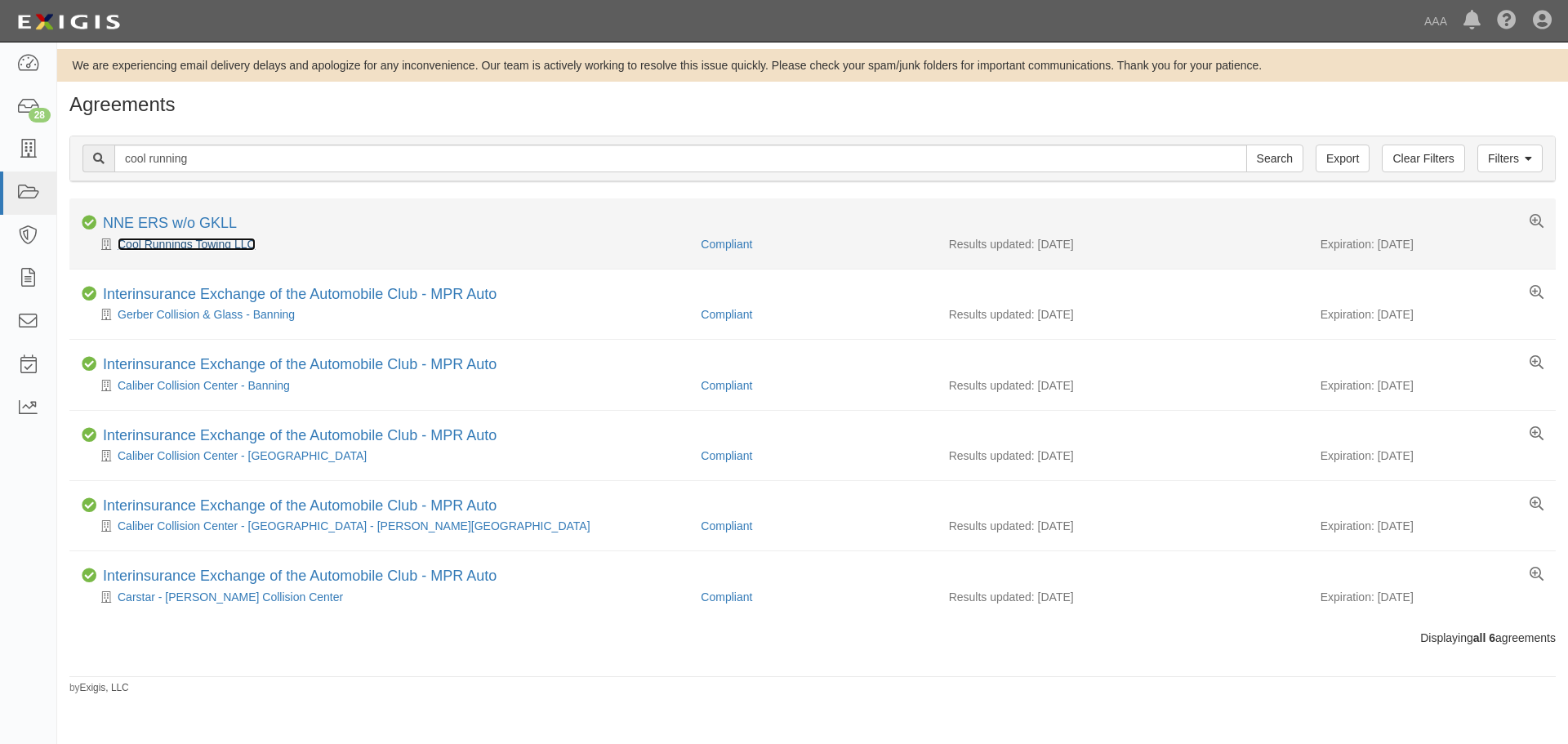
click at [194, 243] on link "Cool Runnings Towing LLC" at bounding box center [187, 244] width 138 height 13
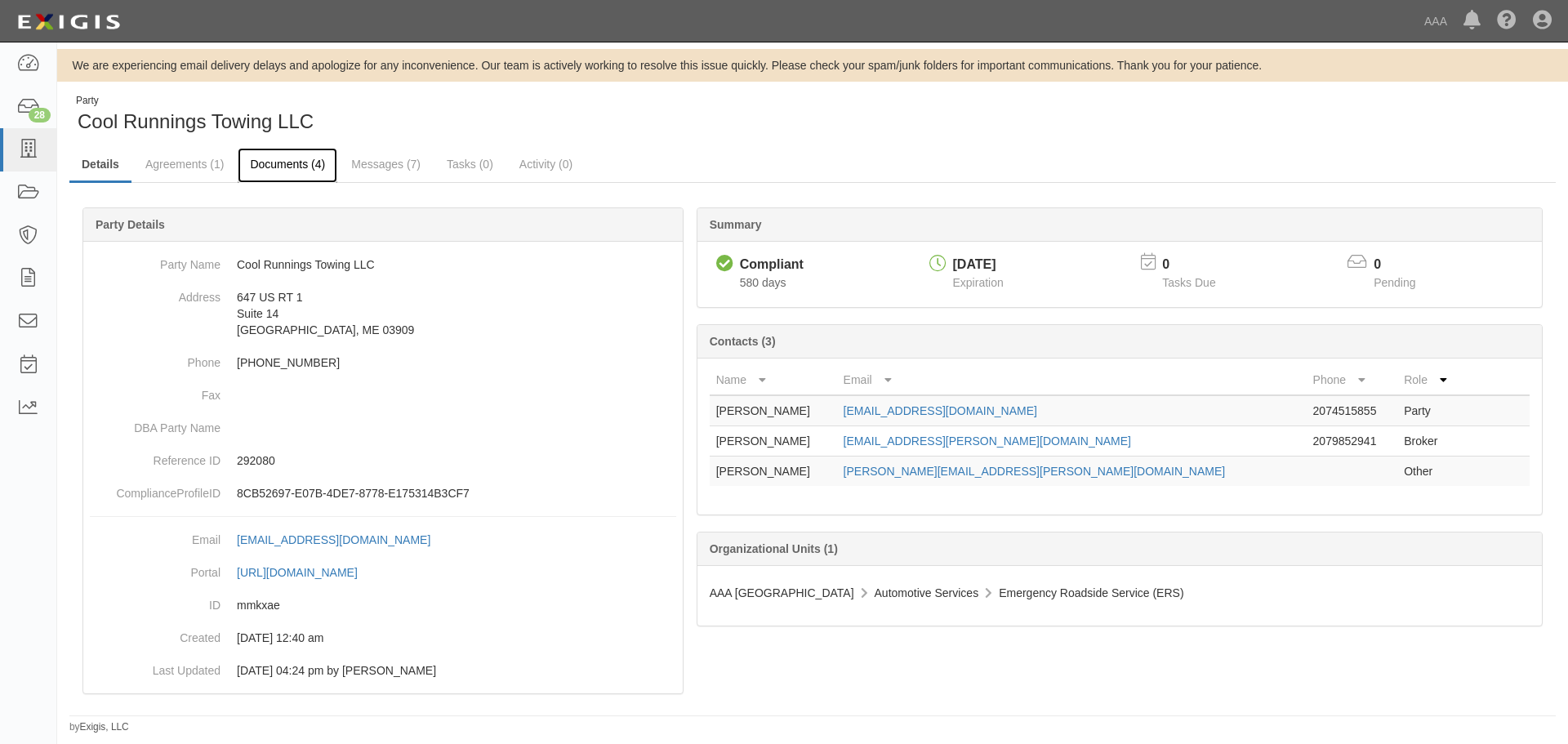
click at [303, 170] on link "Documents (4)" at bounding box center [287, 165] width 100 height 35
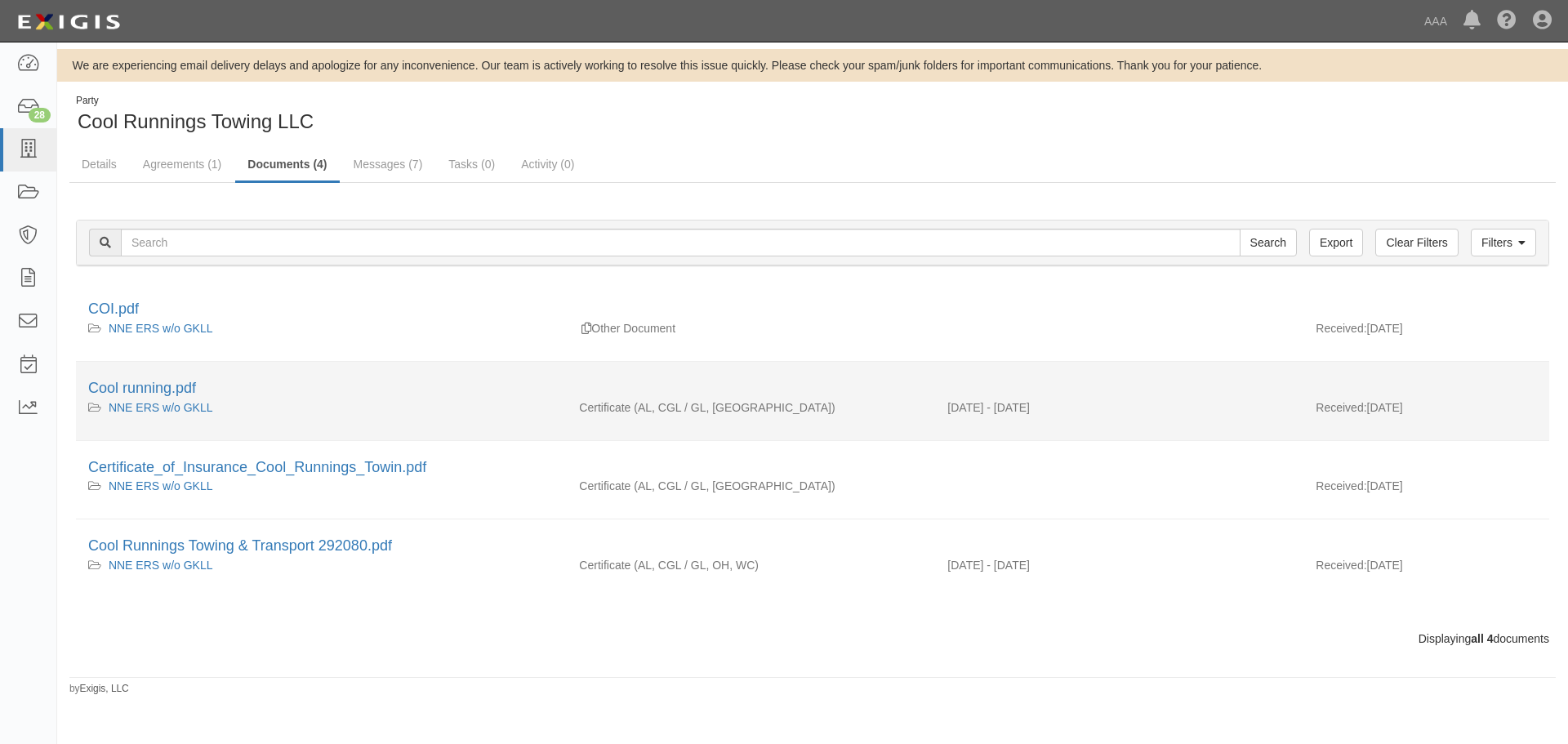
click at [124, 378] on div "Cool running.pdf" at bounding box center [812, 388] width 1448 height 21
click at [127, 387] on link "Cool running.pdf" at bounding box center [141, 387] width 107 height 16
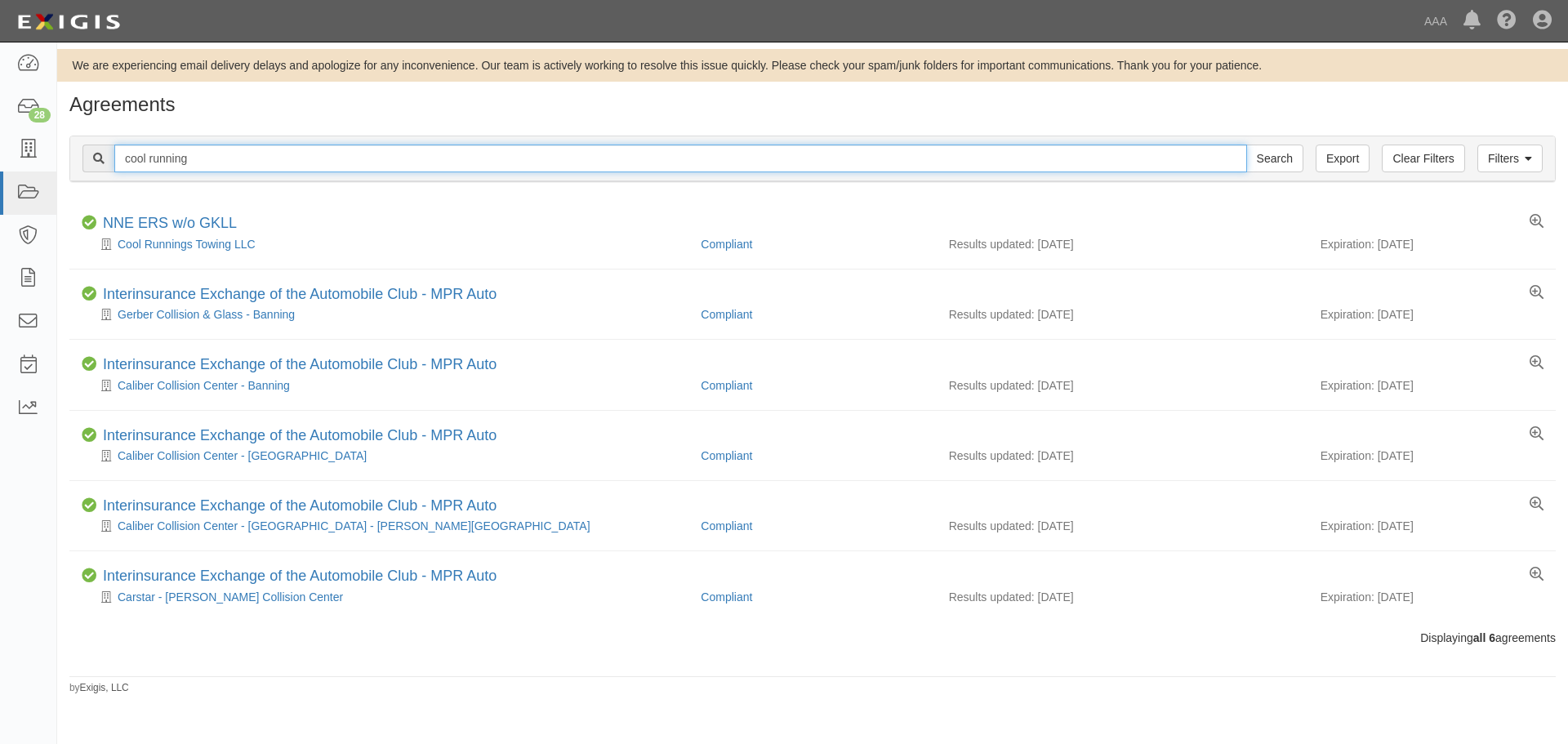
click at [219, 147] on input "cool running" at bounding box center [680, 159] width 1133 height 28
click at [221, 152] on input "cool running" at bounding box center [680, 159] width 1133 height 28
paste input "Arundel Motor Sales"
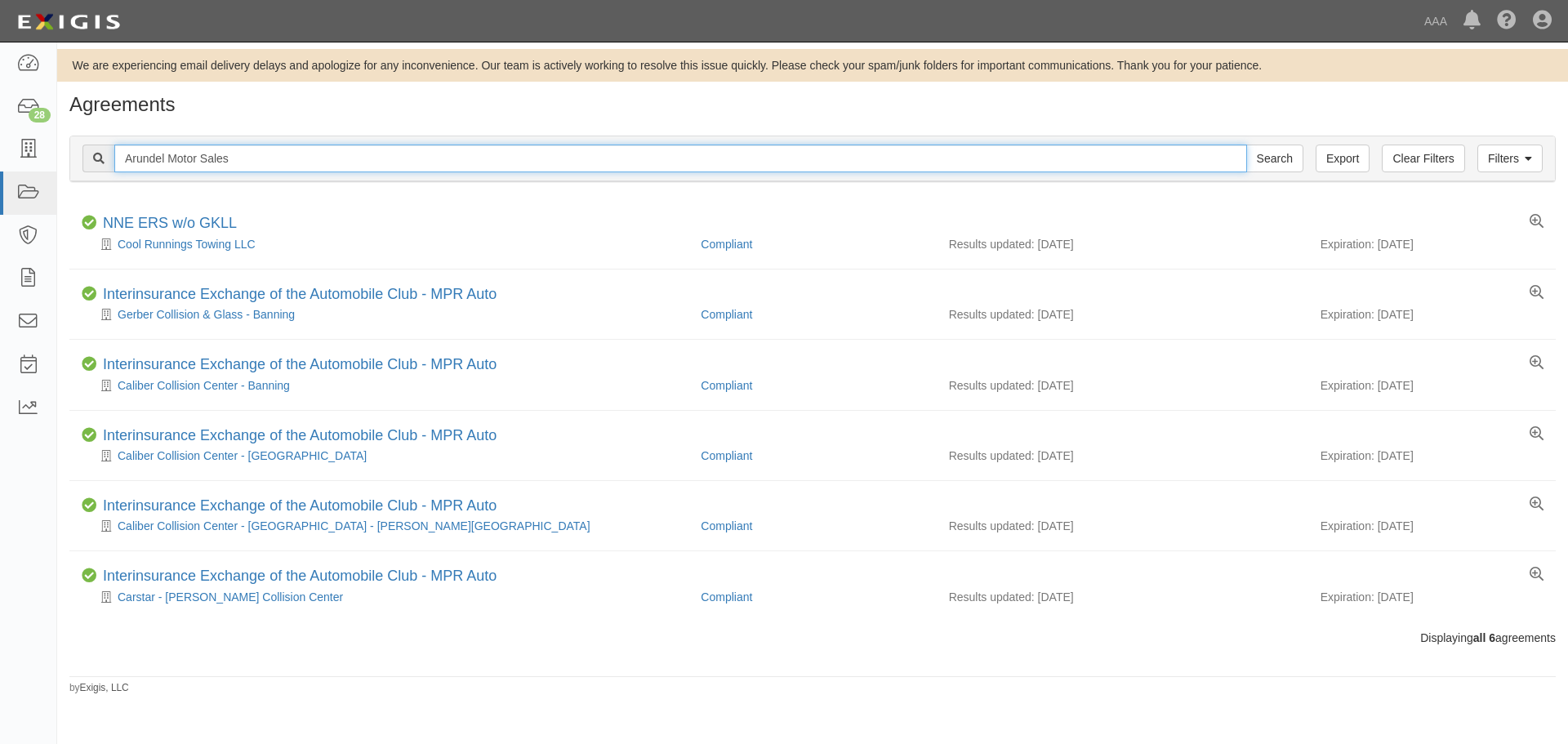
type input "Arundel Motor Sales"
click at [1247, 145] on input "Search" at bounding box center [1275, 159] width 57 height 28
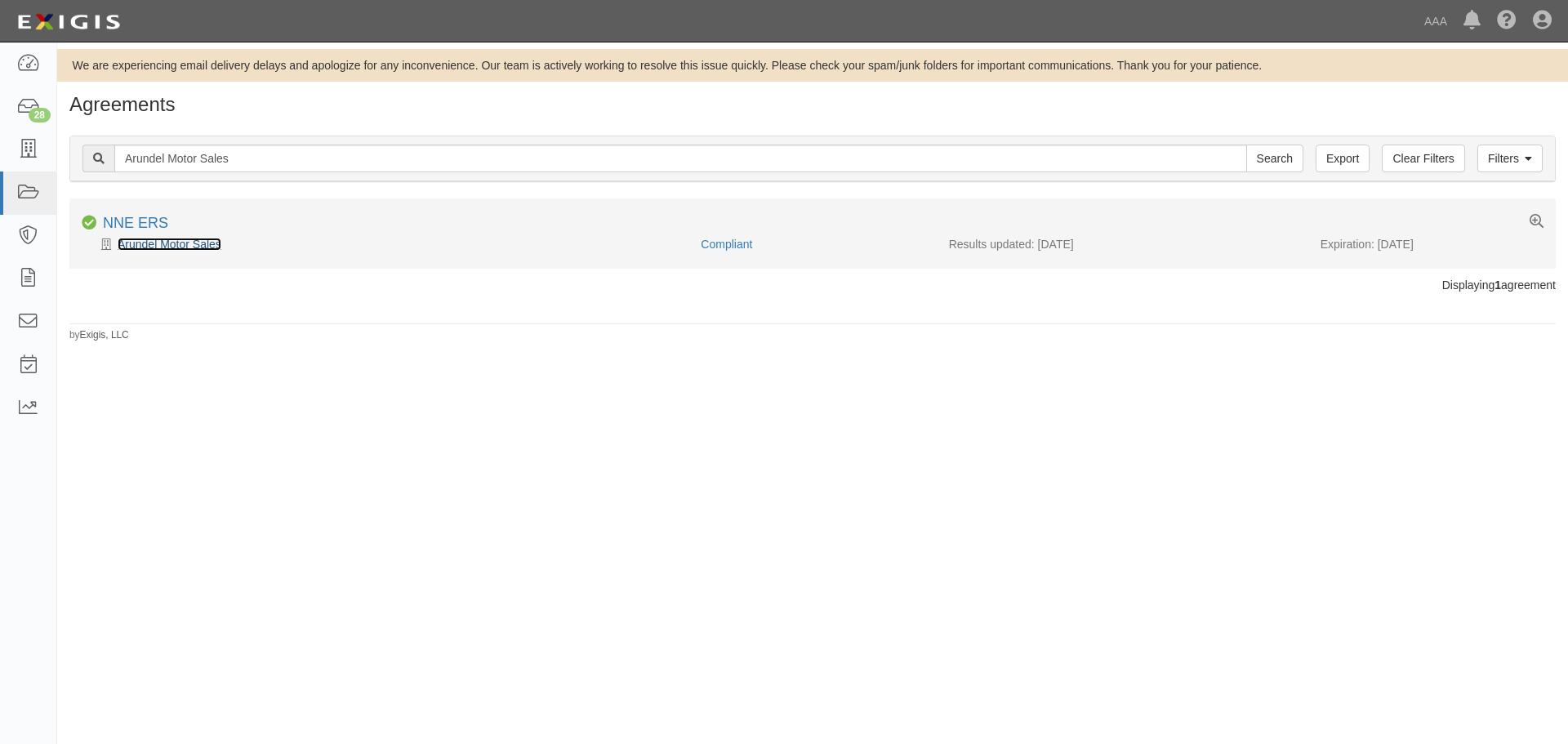
click at [158, 239] on link "Arundel Motor Sales" at bounding box center [169, 244] width 104 height 13
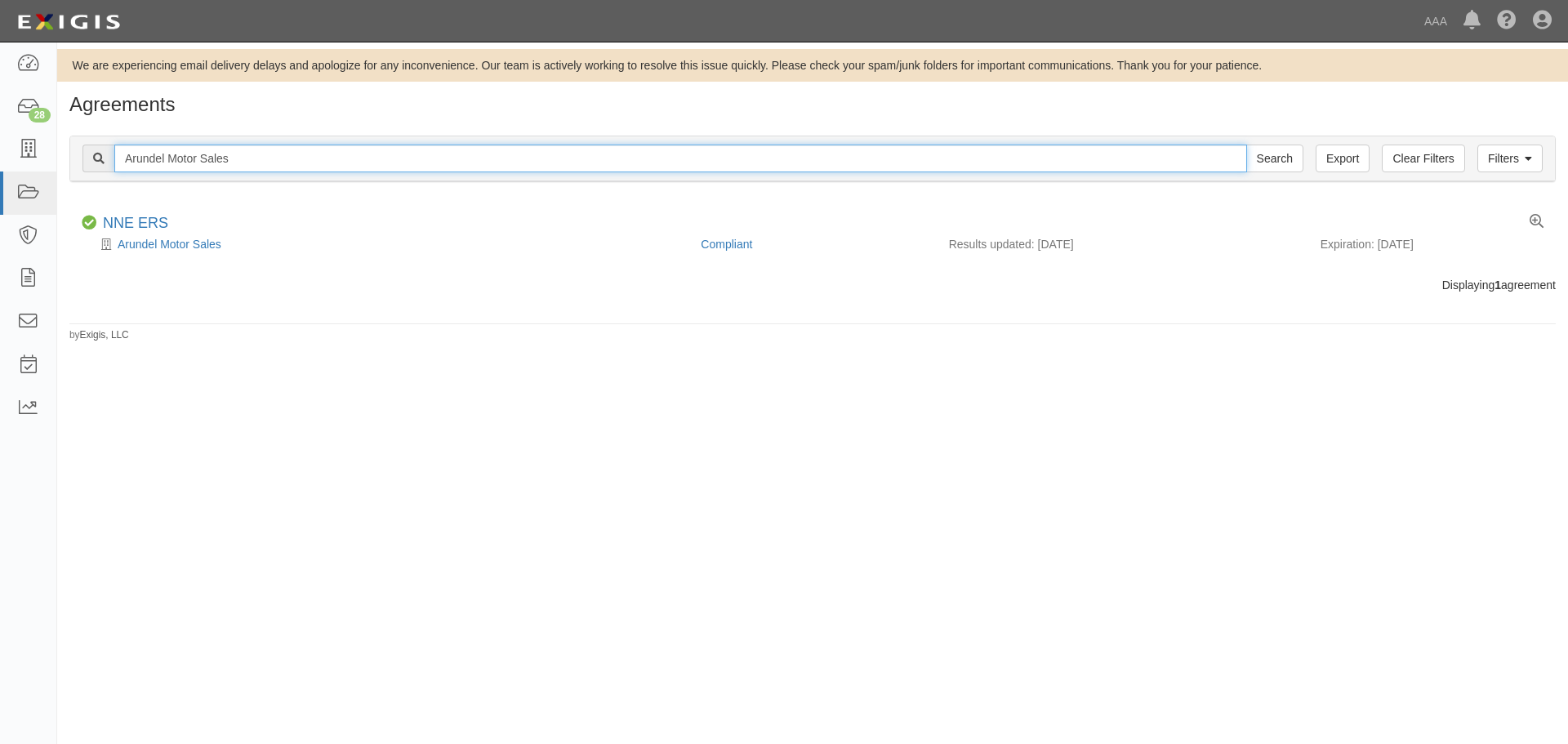
click at [301, 168] on input "Arundel Motor Sales" at bounding box center [680, 159] width 1133 height 28
type input "coastal road service"
click at [1247, 145] on input "Search" at bounding box center [1275, 159] width 57 height 28
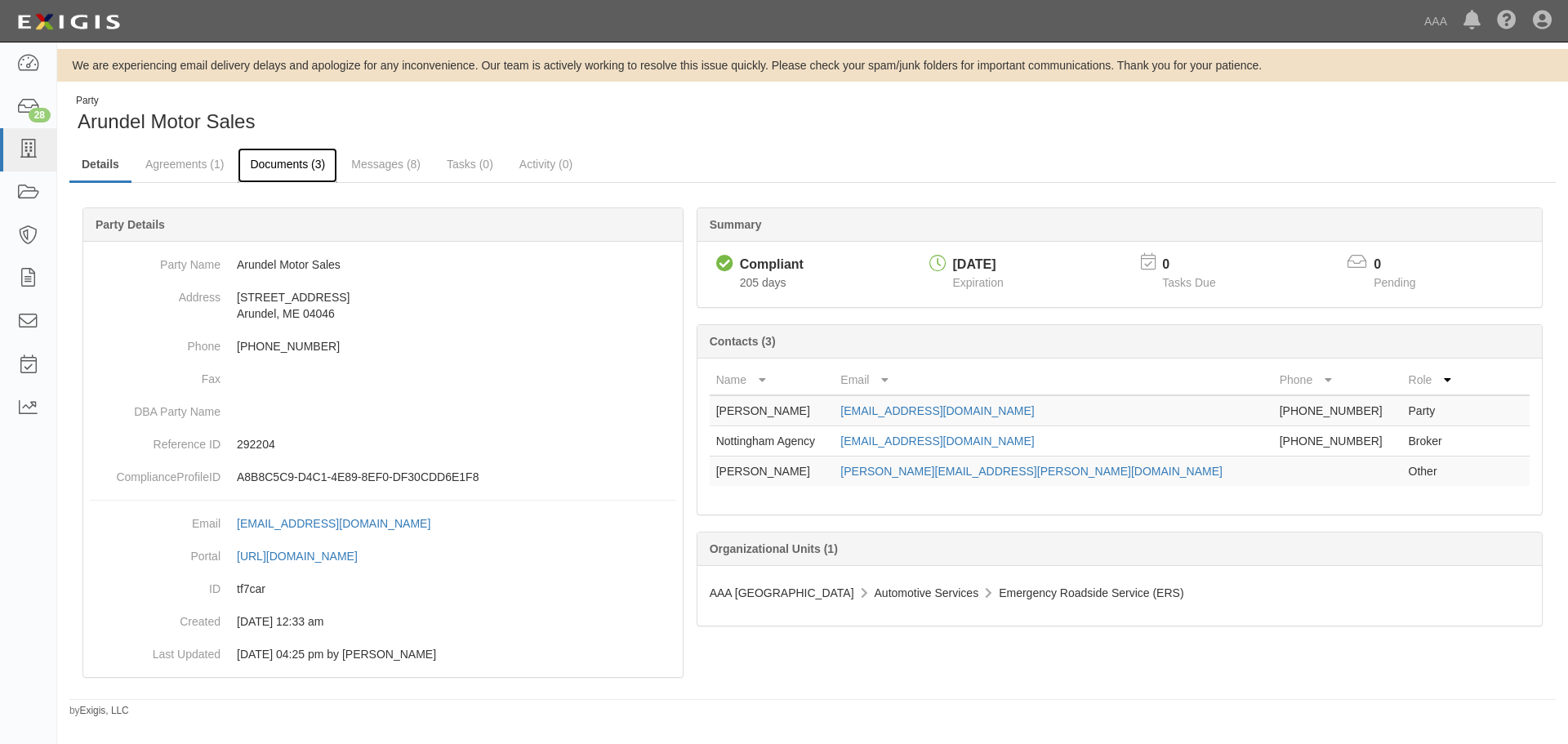
click at [276, 175] on link "Documents (3)" at bounding box center [287, 165] width 100 height 35
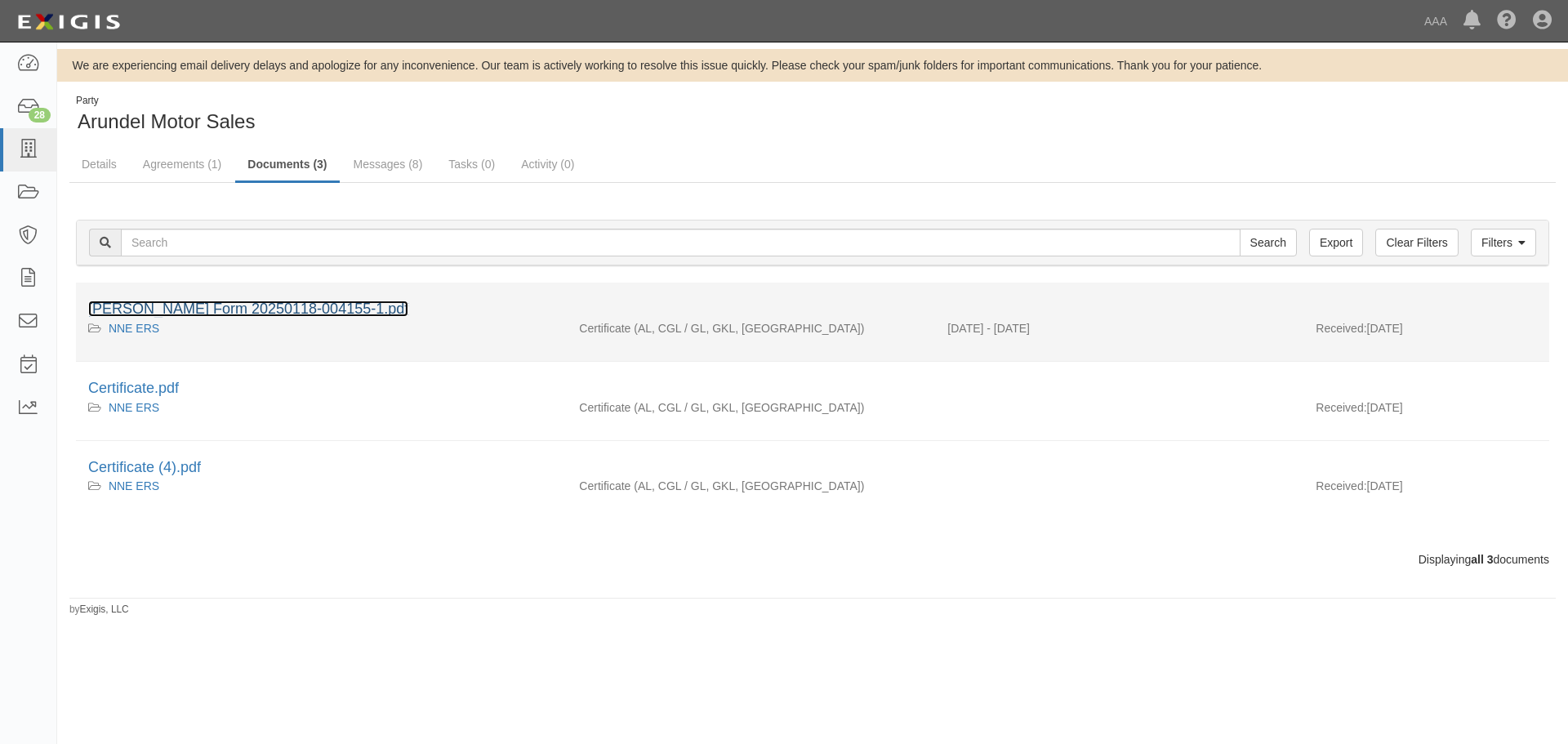
click at [168, 307] on link "ACORD Form 20250118-004155-1.pdf" at bounding box center [247, 308] width 320 height 16
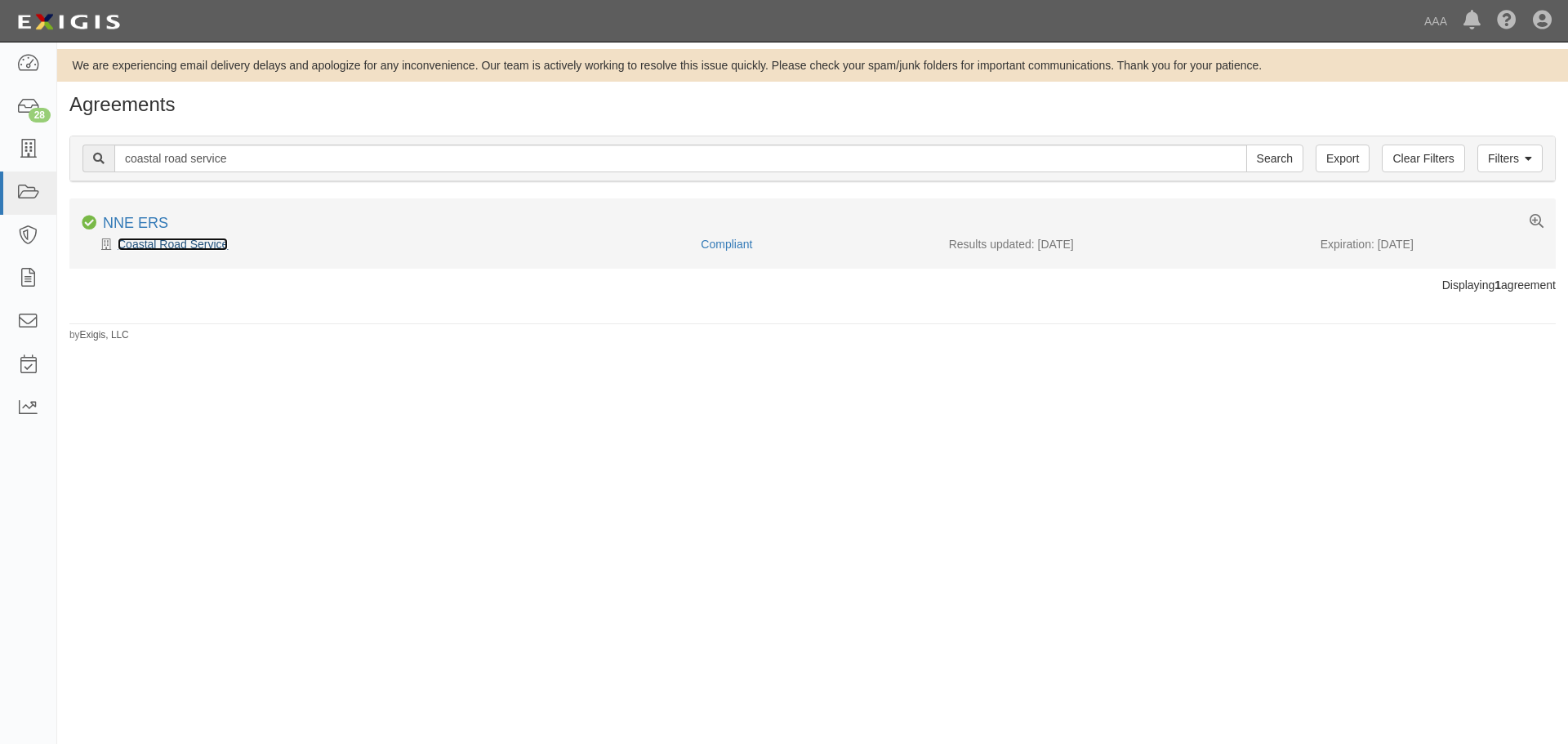
click at [182, 245] on link "Coastal Road Service" at bounding box center [173, 244] width 110 height 13
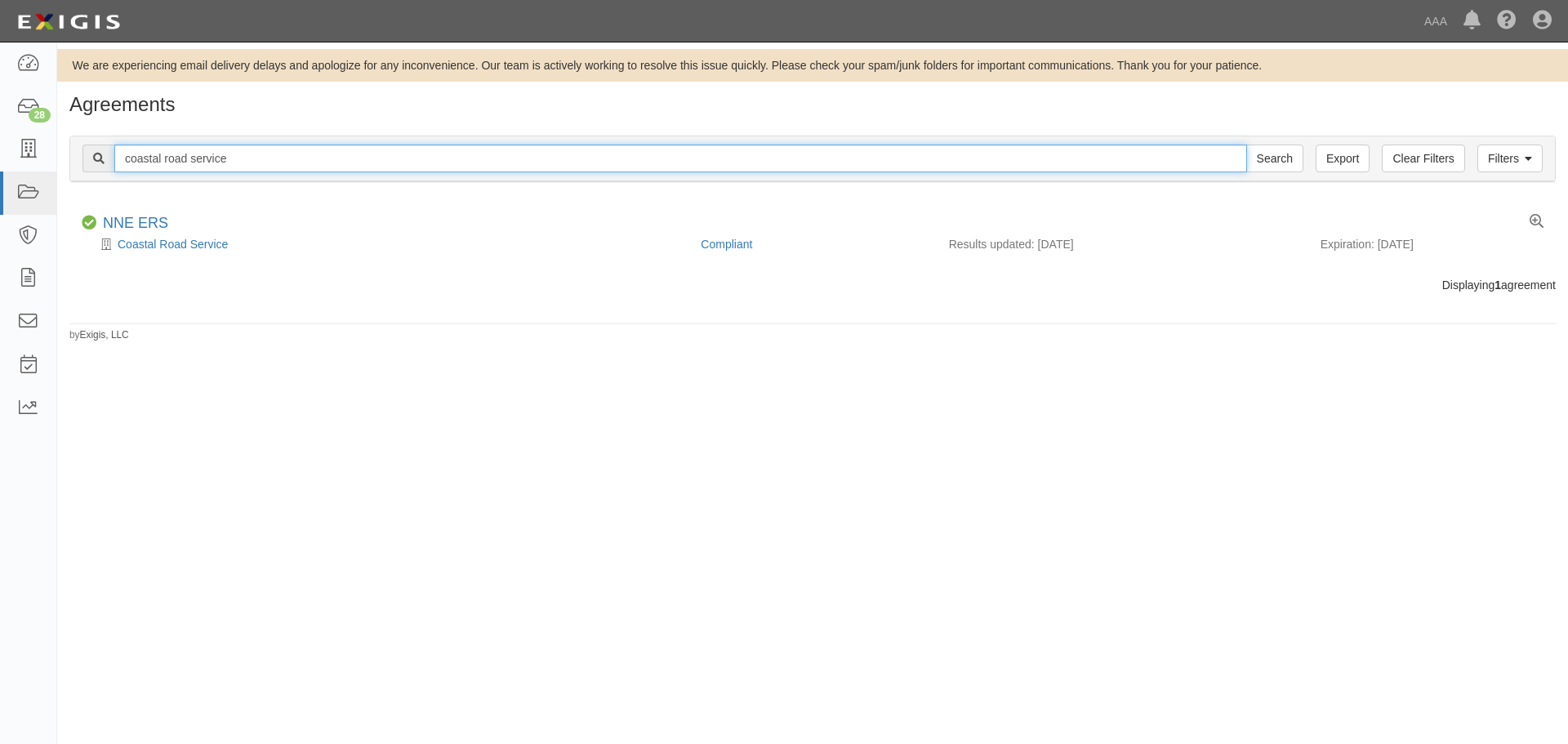
click at [249, 161] on input "coastal road service" at bounding box center [680, 159] width 1133 height 28
paste input "Johnson's Town Line Auto Inc"
type input "Johnson's Town Line Auto Inc"
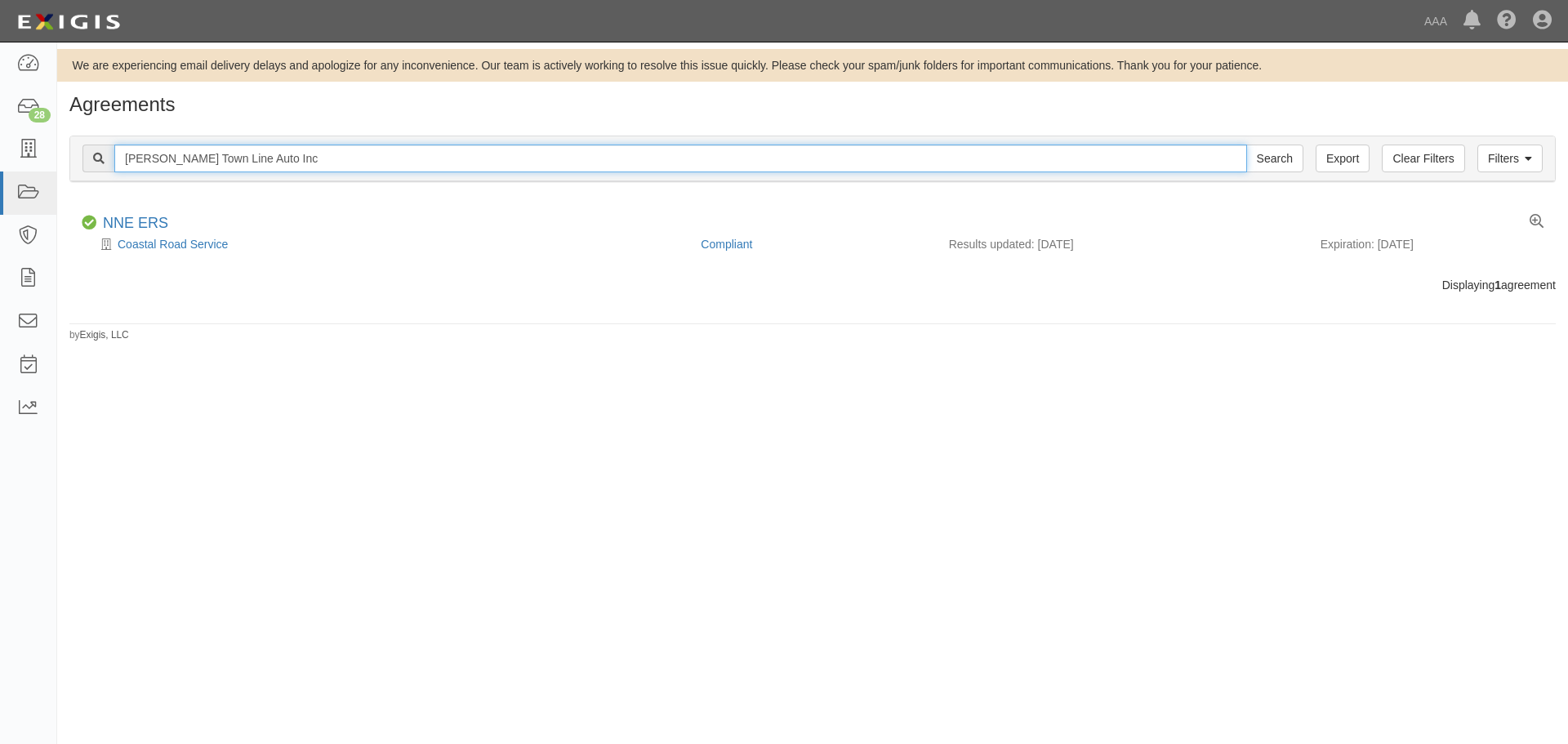
click at [1247, 145] on input "Search" at bounding box center [1275, 159] width 57 height 28
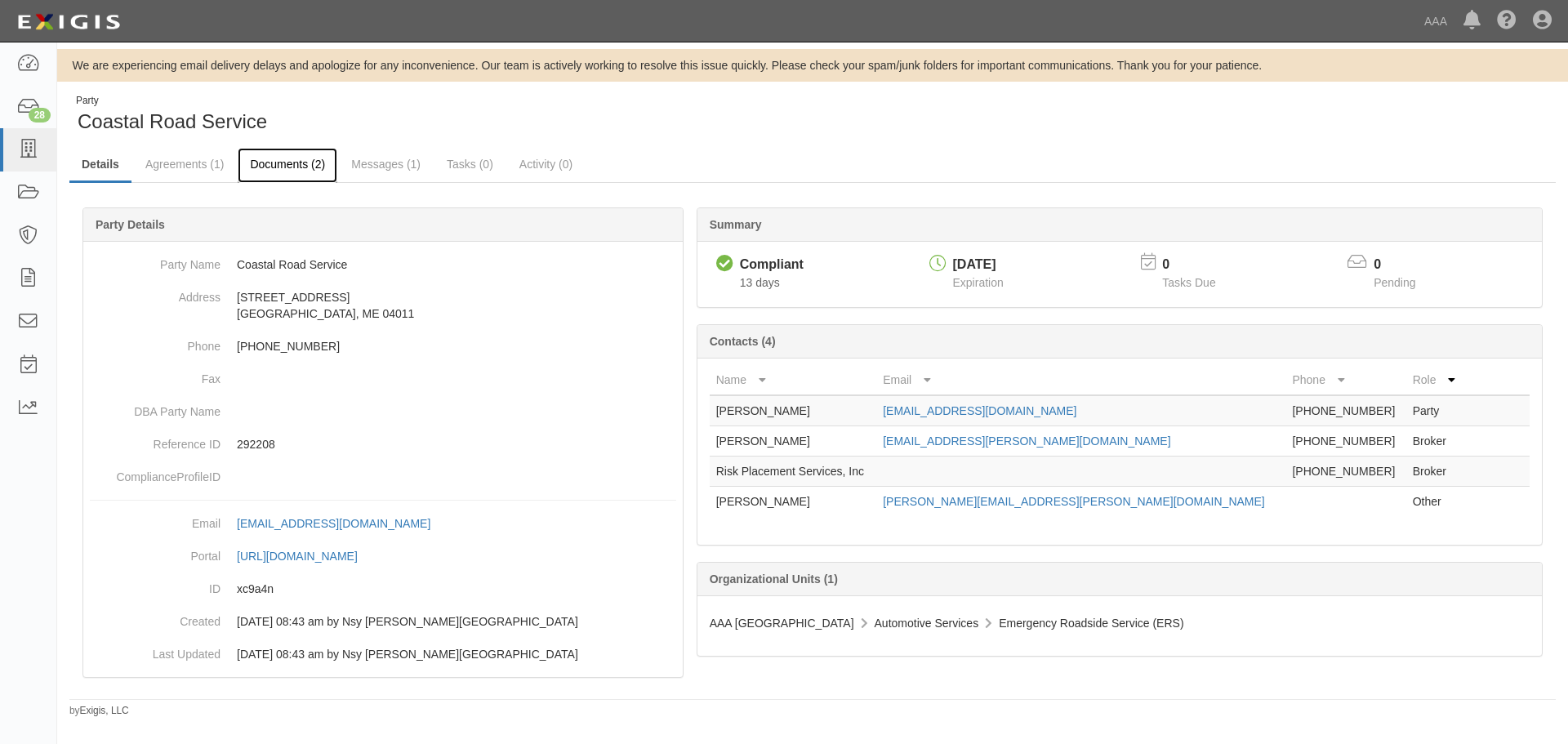
click at [283, 160] on link "Documents (2)" at bounding box center [287, 165] width 100 height 35
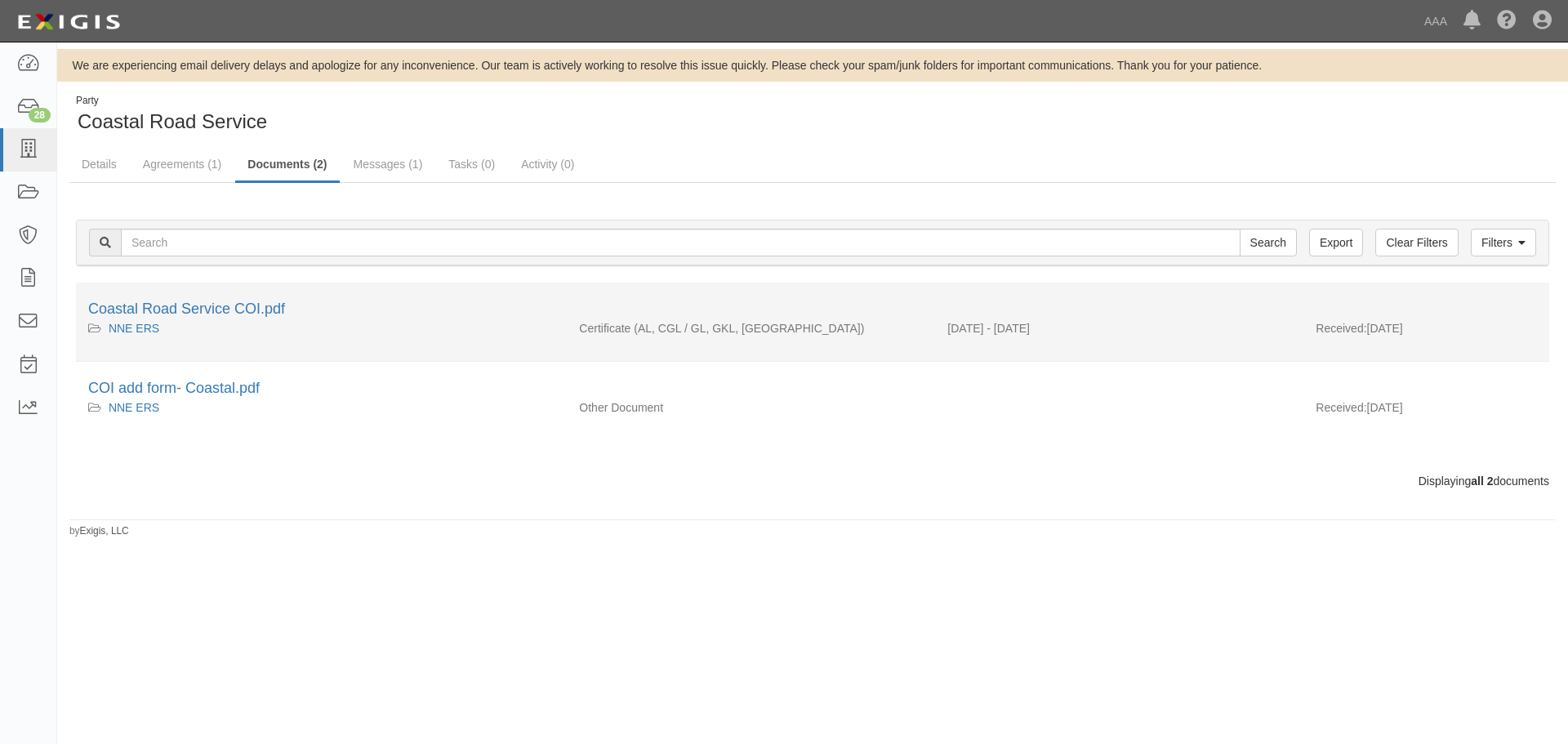
click at [214, 318] on div "Coastal Road Service COI.pdf" at bounding box center [812, 309] width 1448 height 21
click at [225, 311] on link "Coastal Road Service COI.pdf" at bounding box center [186, 308] width 197 height 16
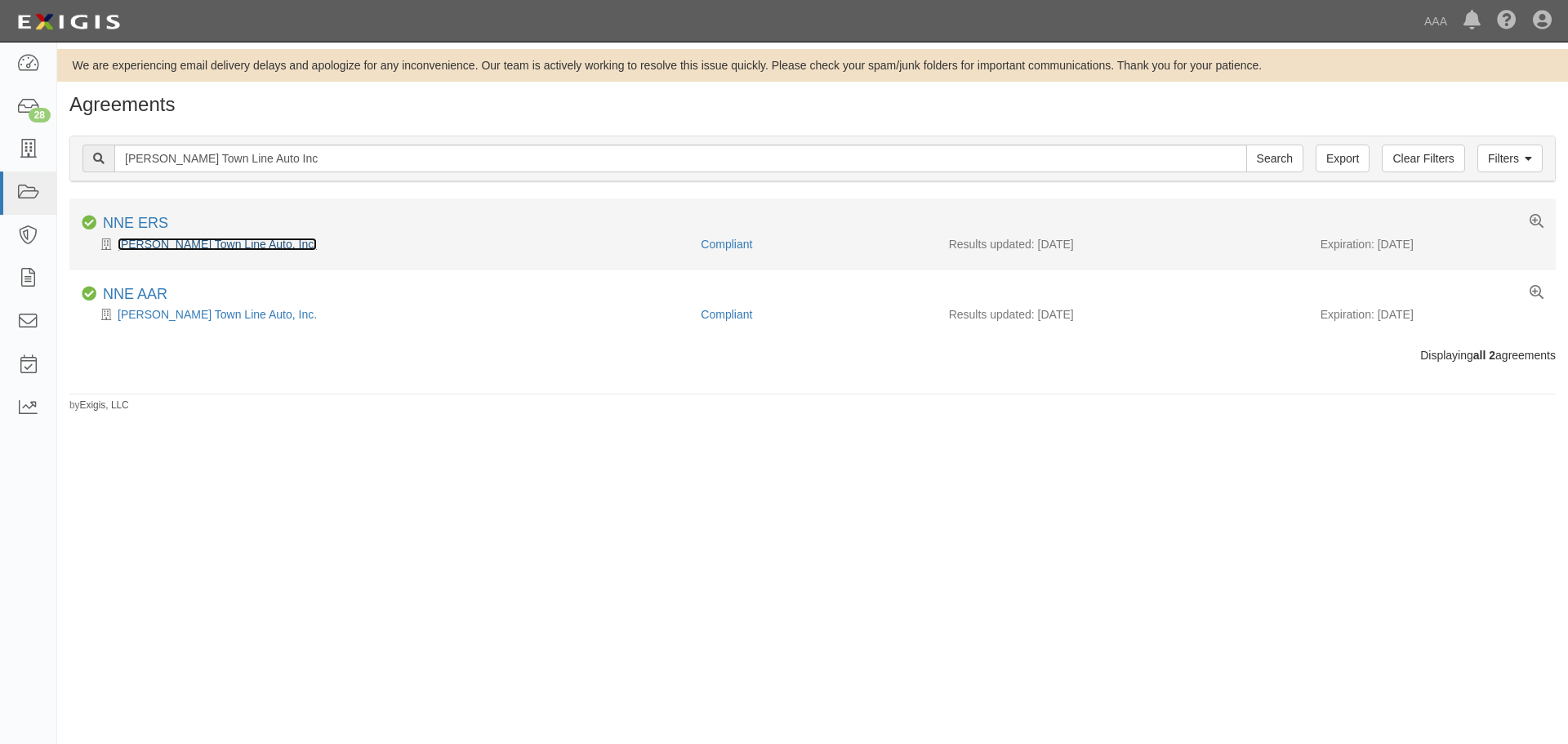
click at [166, 249] on link "[PERSON_NAME] Town Line Auto, Inc." at bounding box center [217, 244] width 199 height 13
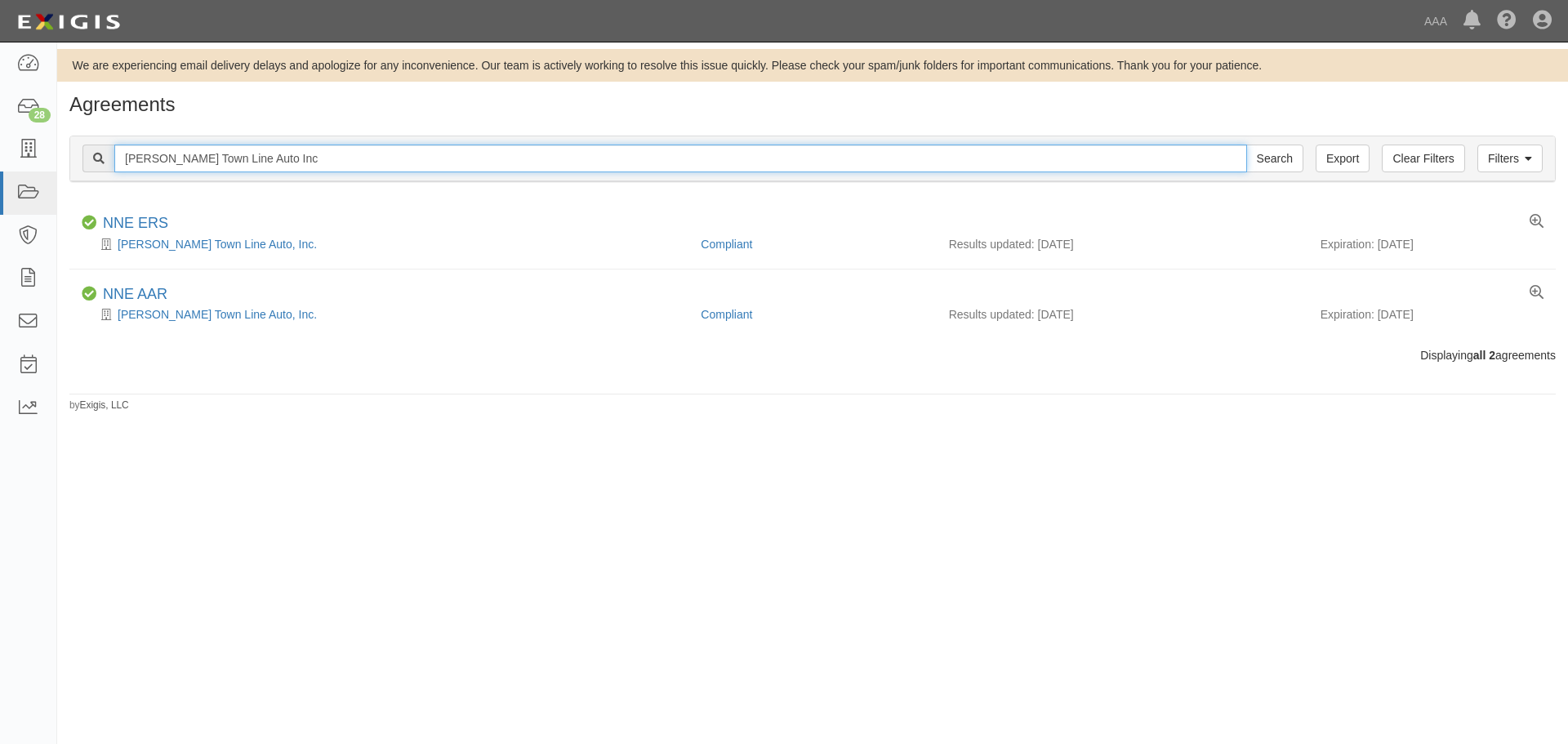
click at [294, 161] on input "Johnson's Town Line Auto Inc" at bounding box center [680, 159] width 1133 height 28
click at [296, 160] on input "Johnson's Town Line Auto Inc" at bounding box center [680, 159] width 1133 height 28
drag, startPoint x: 318, startPoint y: 163, endPoint x: 75, endPoint y: 171, distance: 243.1
click at [75, 171] on div "Filters Clear Filters Export Johnson's Town Line Auto Inc Search Filters" at bounding box center [812, 159] width 1485 height 45
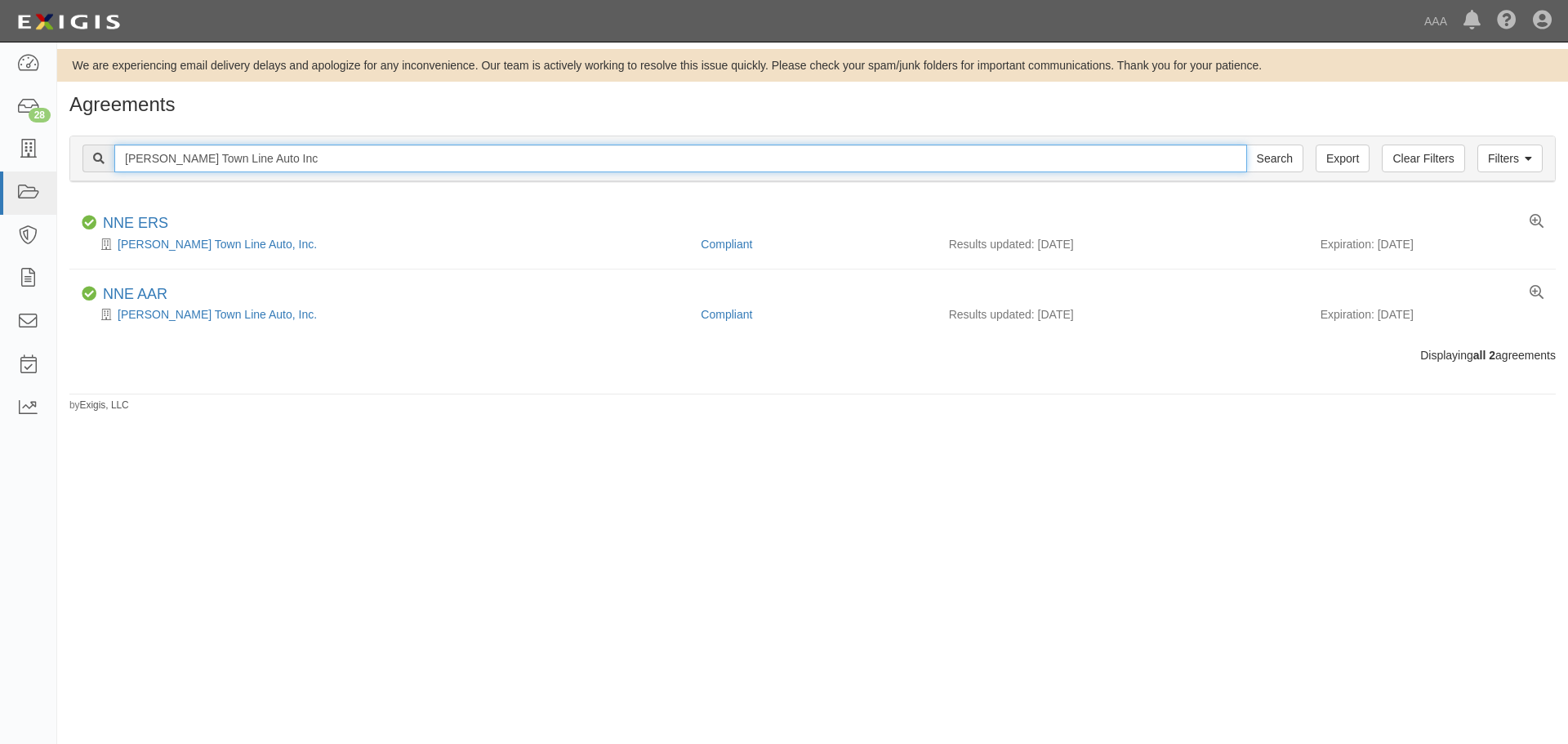
paste input "Poulin's Towing Service (formerly Mountainside Garage)"
type input "Poulin's Towing Service (formerly Mountainside Garage)"
click at [1247, 145] on input "Search" at bounding box center [1275, 159] width 57 height 28
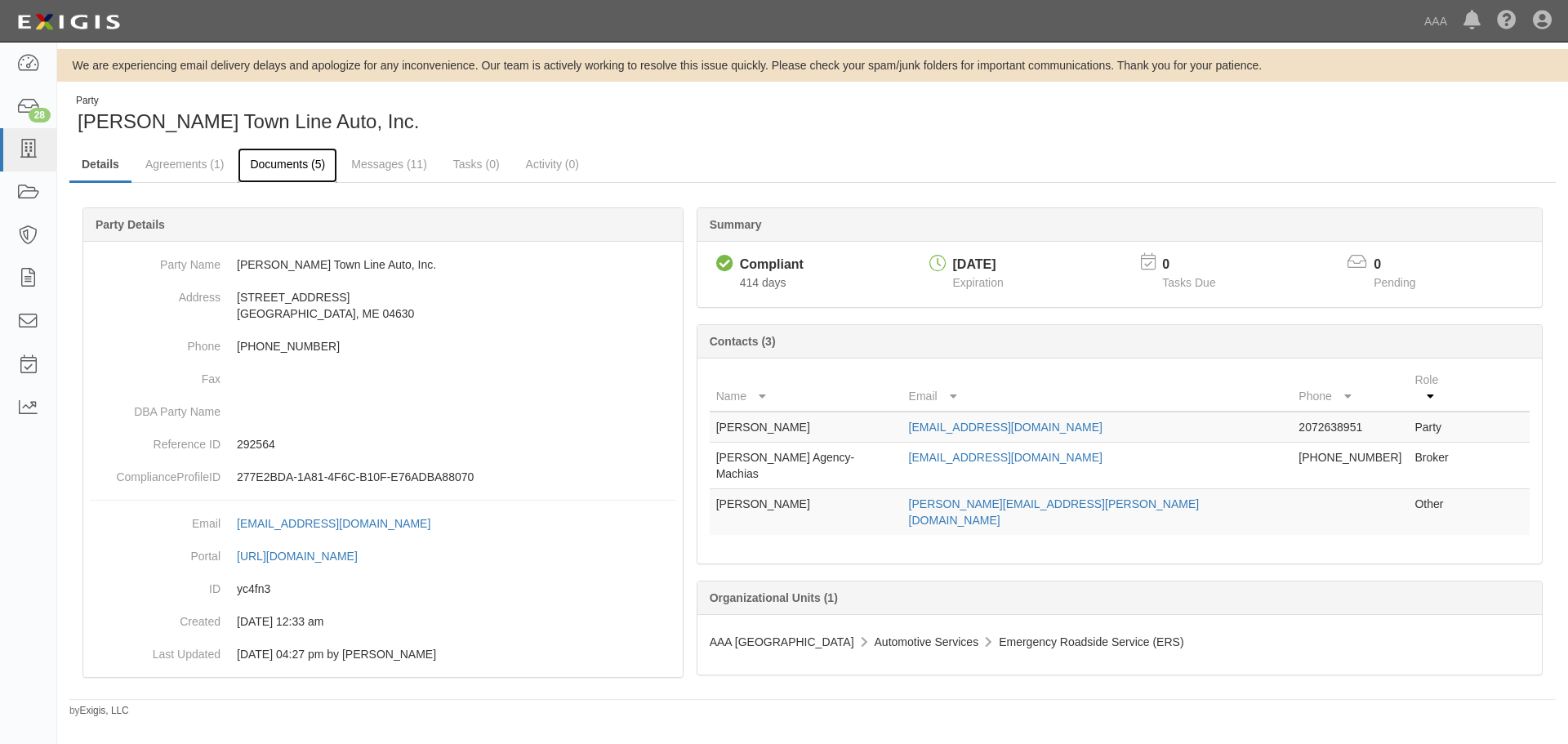
click at [255, 158] on link "Documents (5)" at bounding box center [287, 165] width 100 height 35
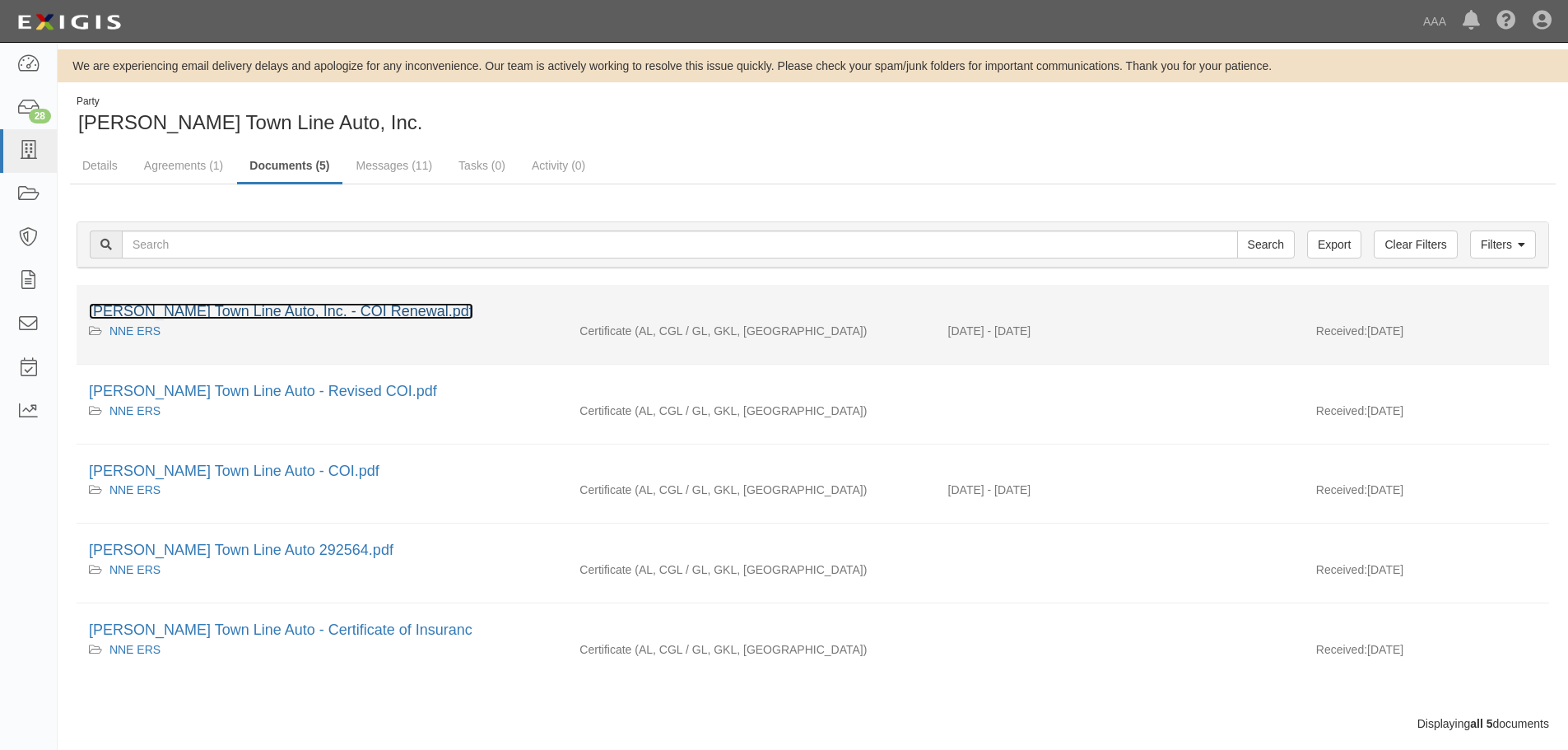
click at [233, 311] on link "[PERSON_NAME] Town Line Auto, Inc. - COI Renewal.pdf" at bounding box center [280, 311] width 384 height 16
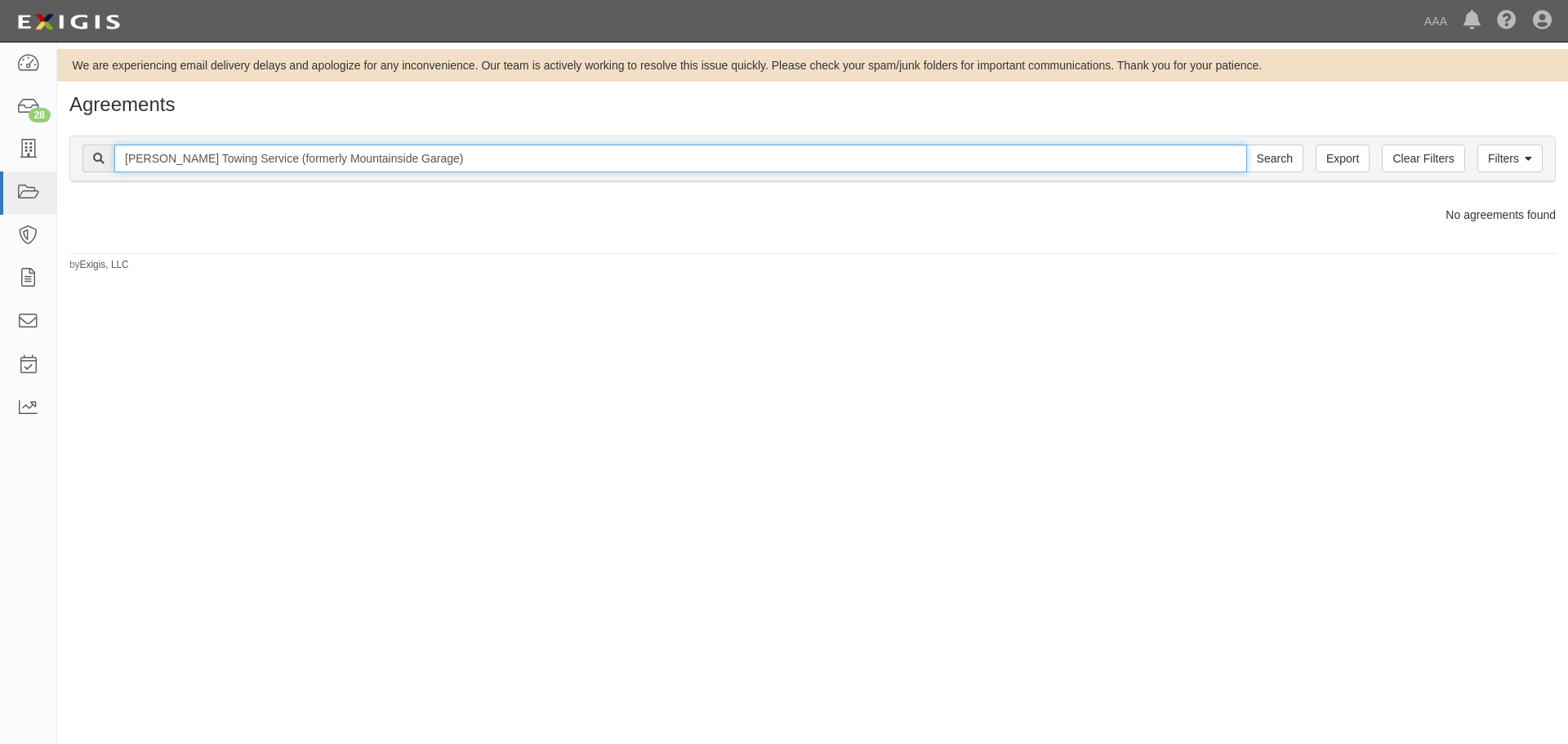
click at [431, 159] on input "[PERSON_NAME] Towing Service (formerly Mountainside Garage)" at bounding box center [680, 159] width 1133 height 28
type input "[PERSON_NAME] Towing Service"
click at [1247, 145] on input "Search" at bounding box center [1275, 159] width 57 height 28
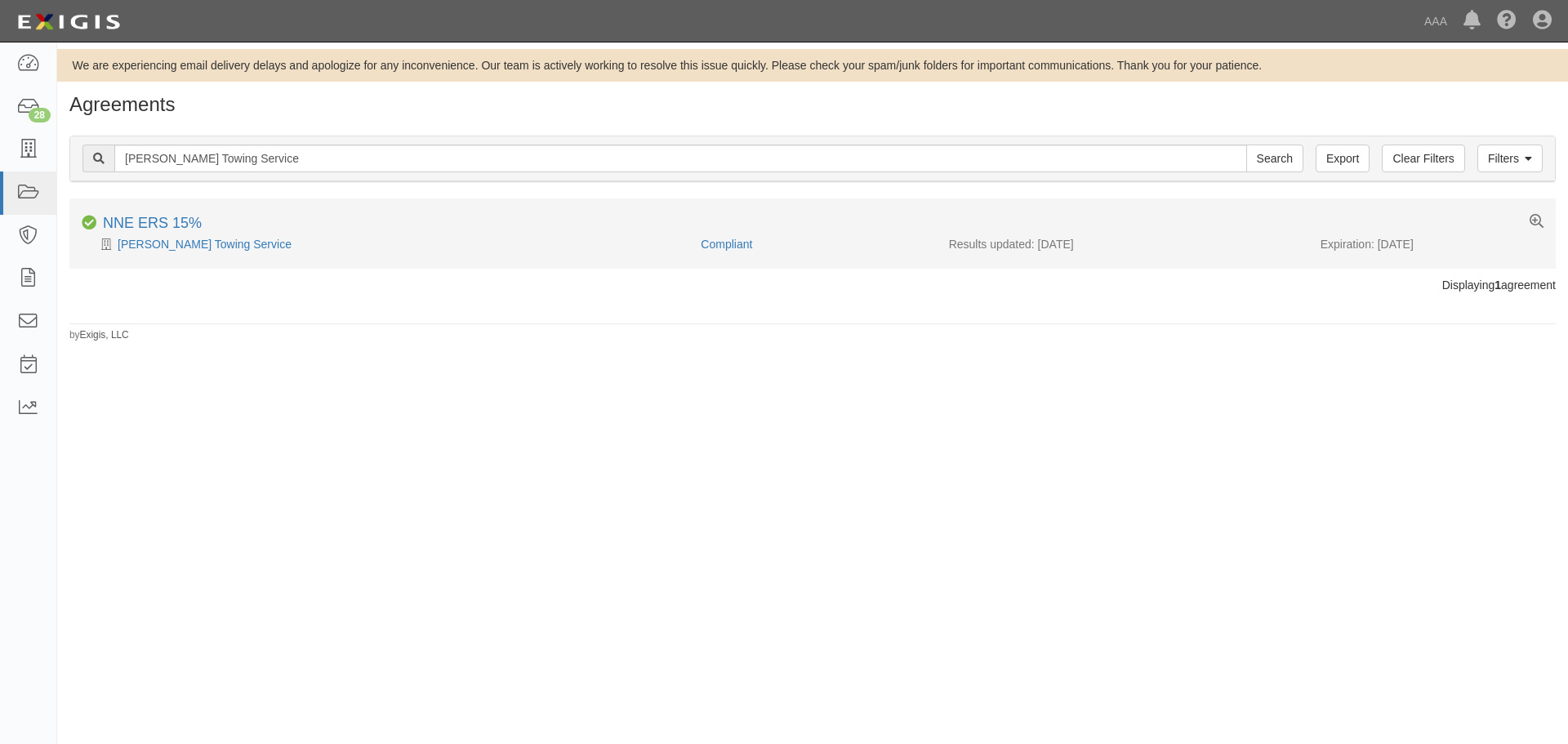
click at [242, 236] on div "[PERSON_NAME] Towing Service" at bounding box center [385, 244] width 607 height 16
click at [213, 244] on link "[PERSON_NAME] Towing Service" at bounding box center [205, 244] width 174 height 13
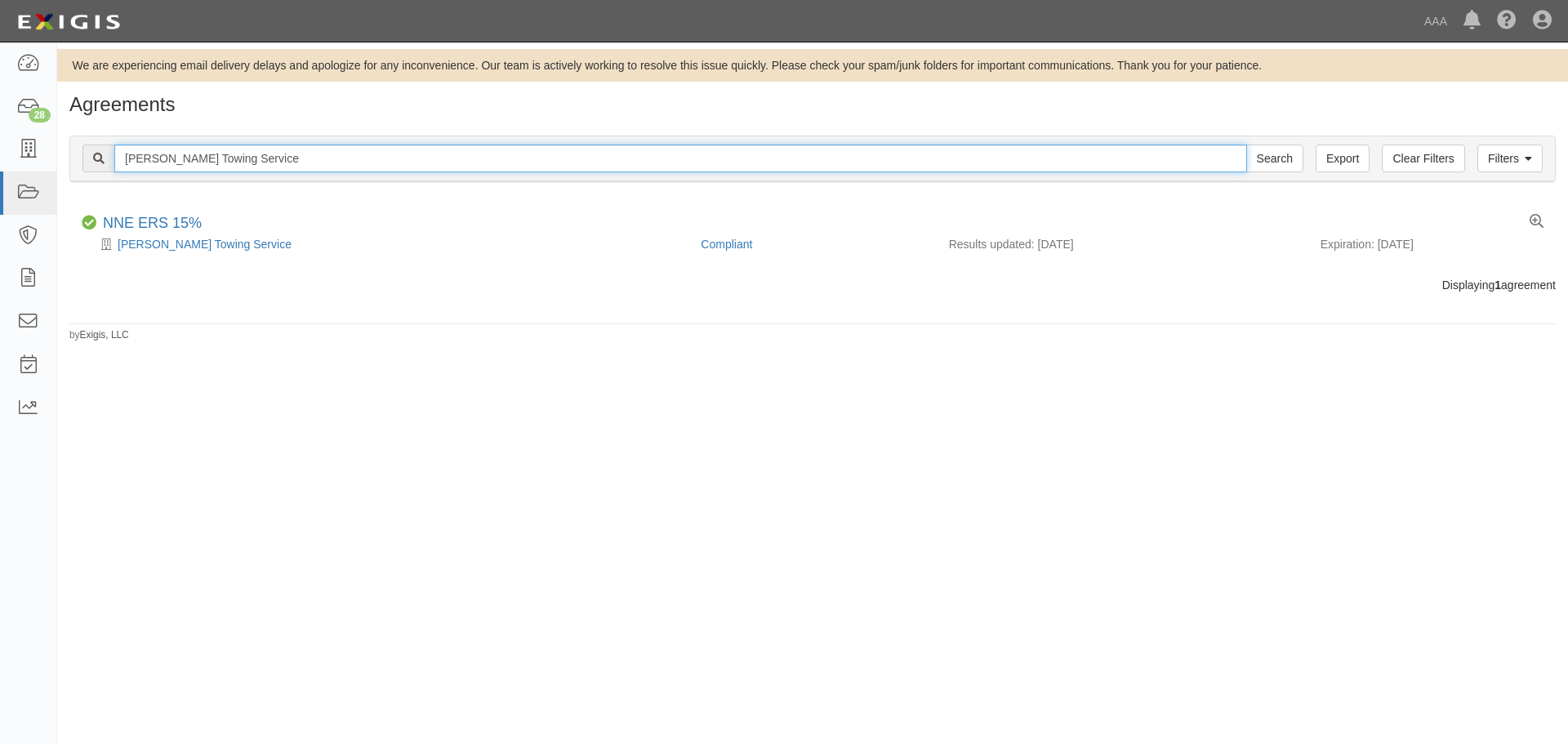
click at [284, 168] on input "[PERSON_NAME] Towing Service" at bounding box center [680, 159] width 1133 height 28
paste input "Nick & Son Towing (Nicholas Rowe)"
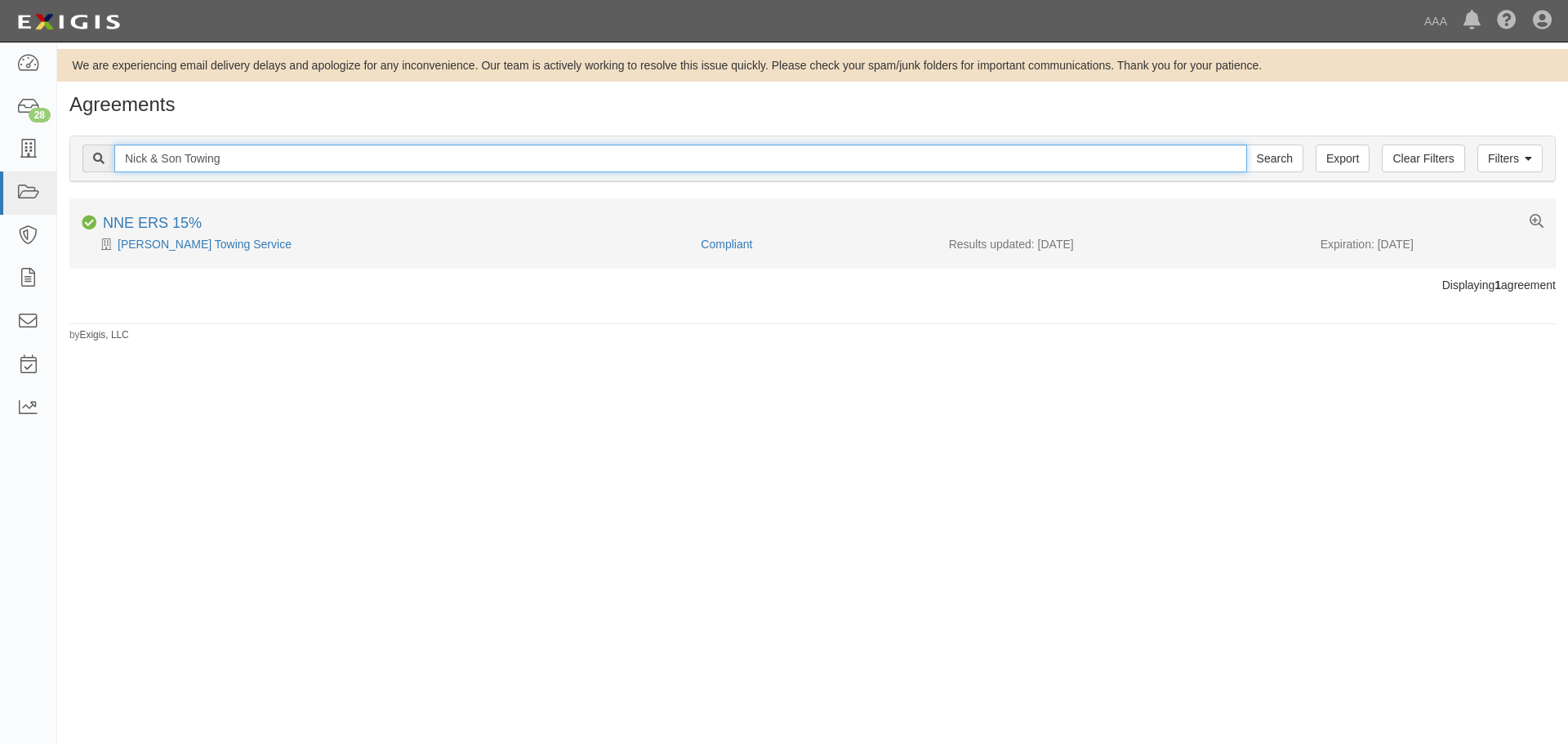
type input "Nick & Son Towing"
click at [1247, 145] on input "Search" at bounding box center [1275, 159] width 57 height 28
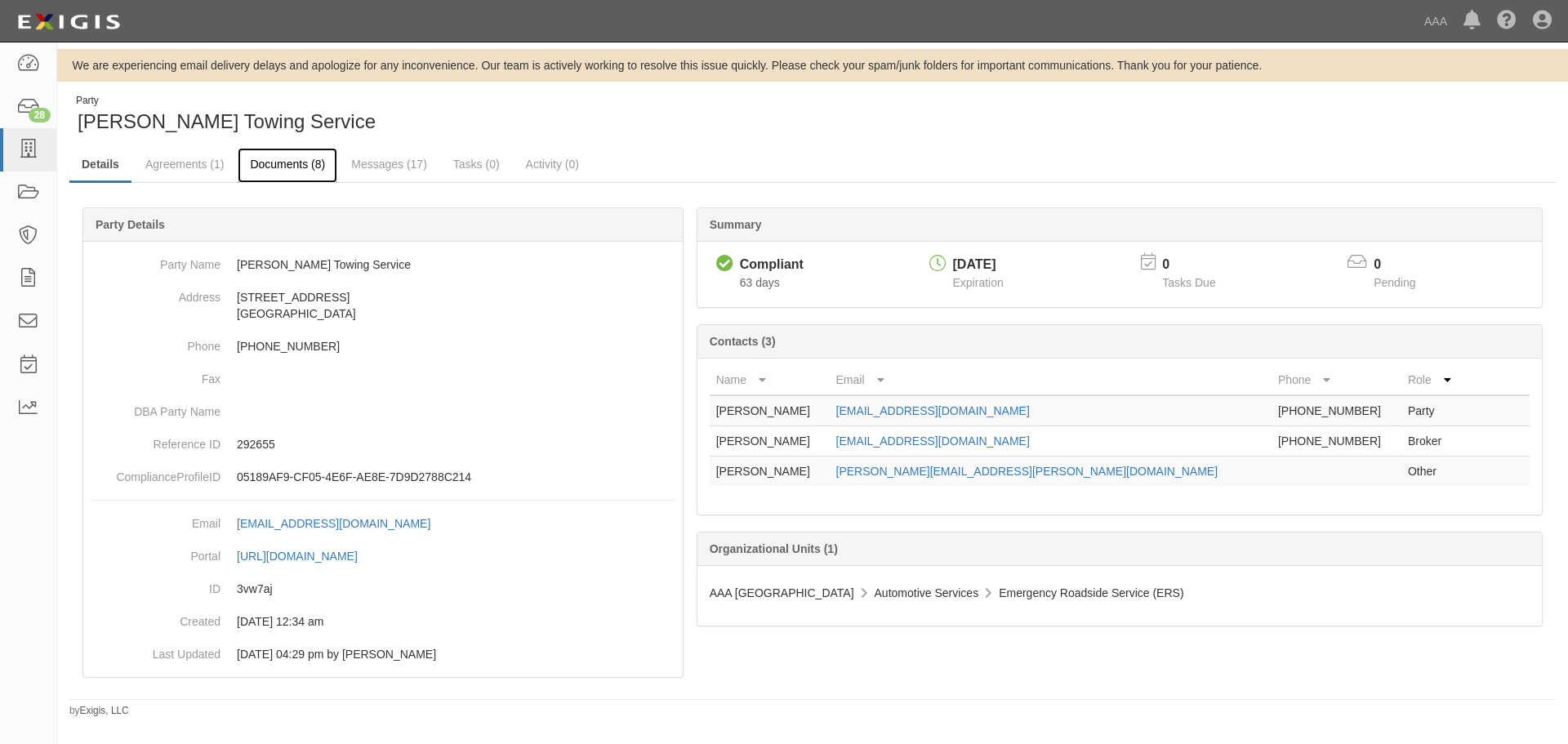
click at [290, 165] on link "Documents (8)" at bounding box center [287, 165] width 100 height 35
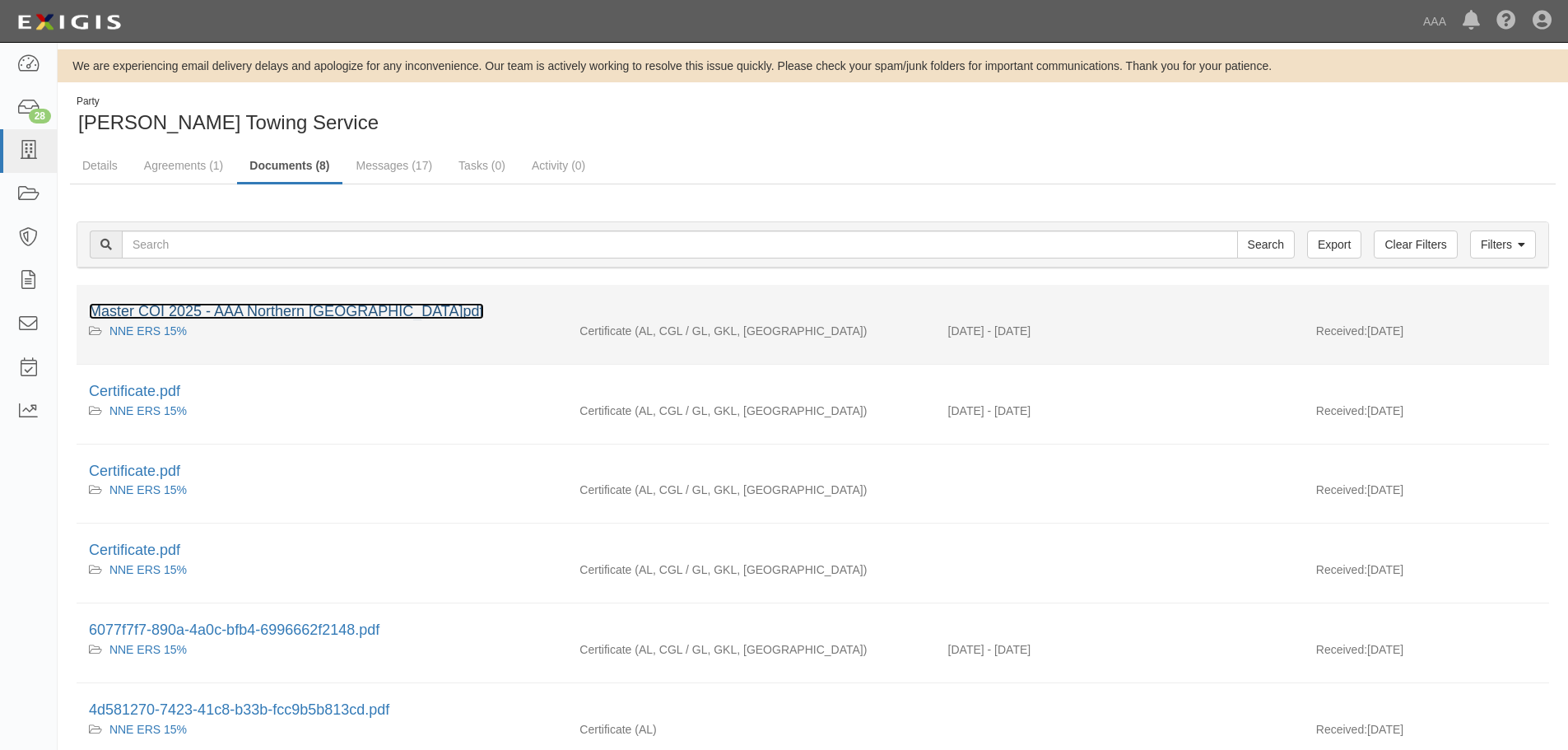
click at [320, 305] on link "Master COI 2025 - AAA Northern New England.pdf" at bounding box center [286, 311] width 395 height 16
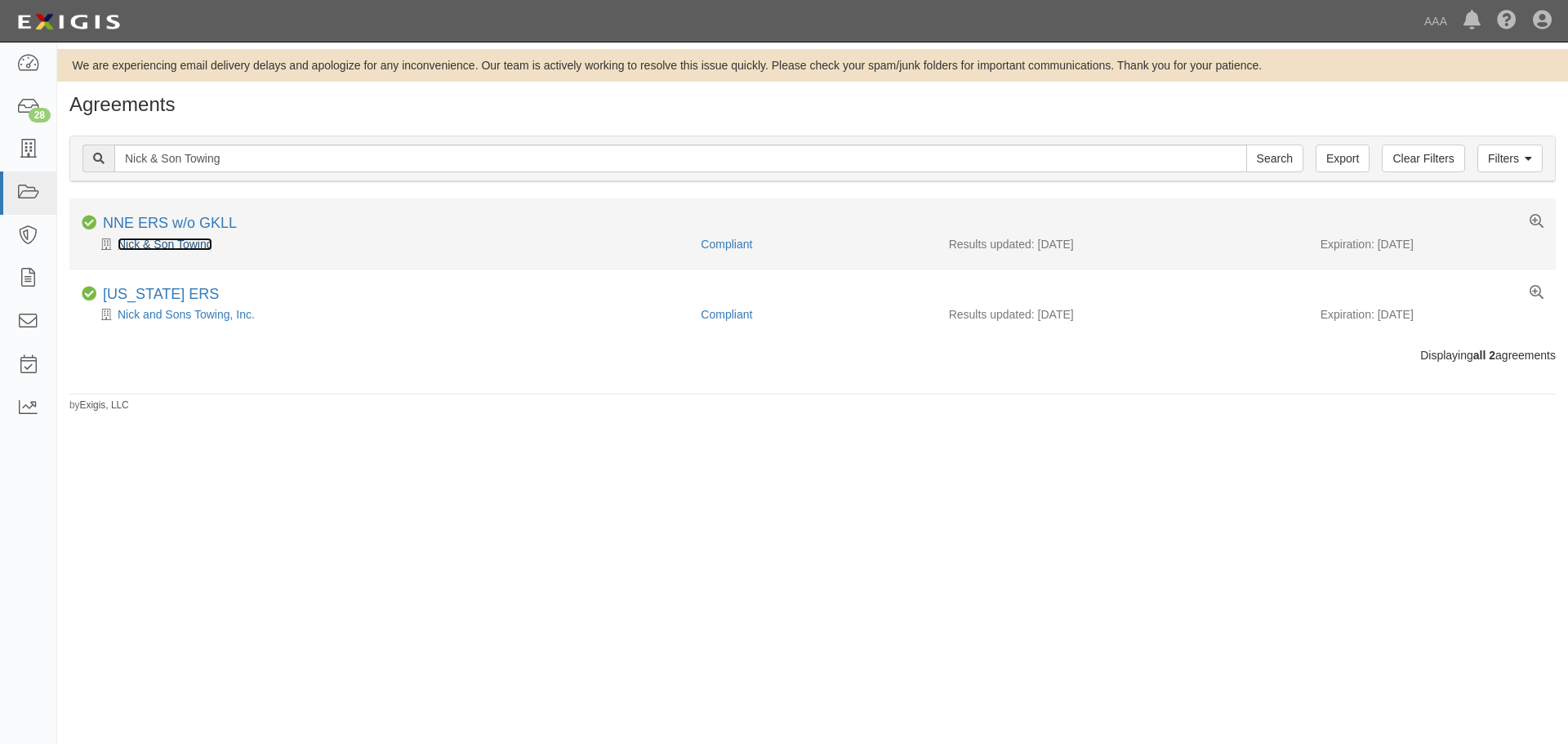
click at [161, 249] on link "Nick & Son Towing" at bounding box center [164, 244] width 94 height 13
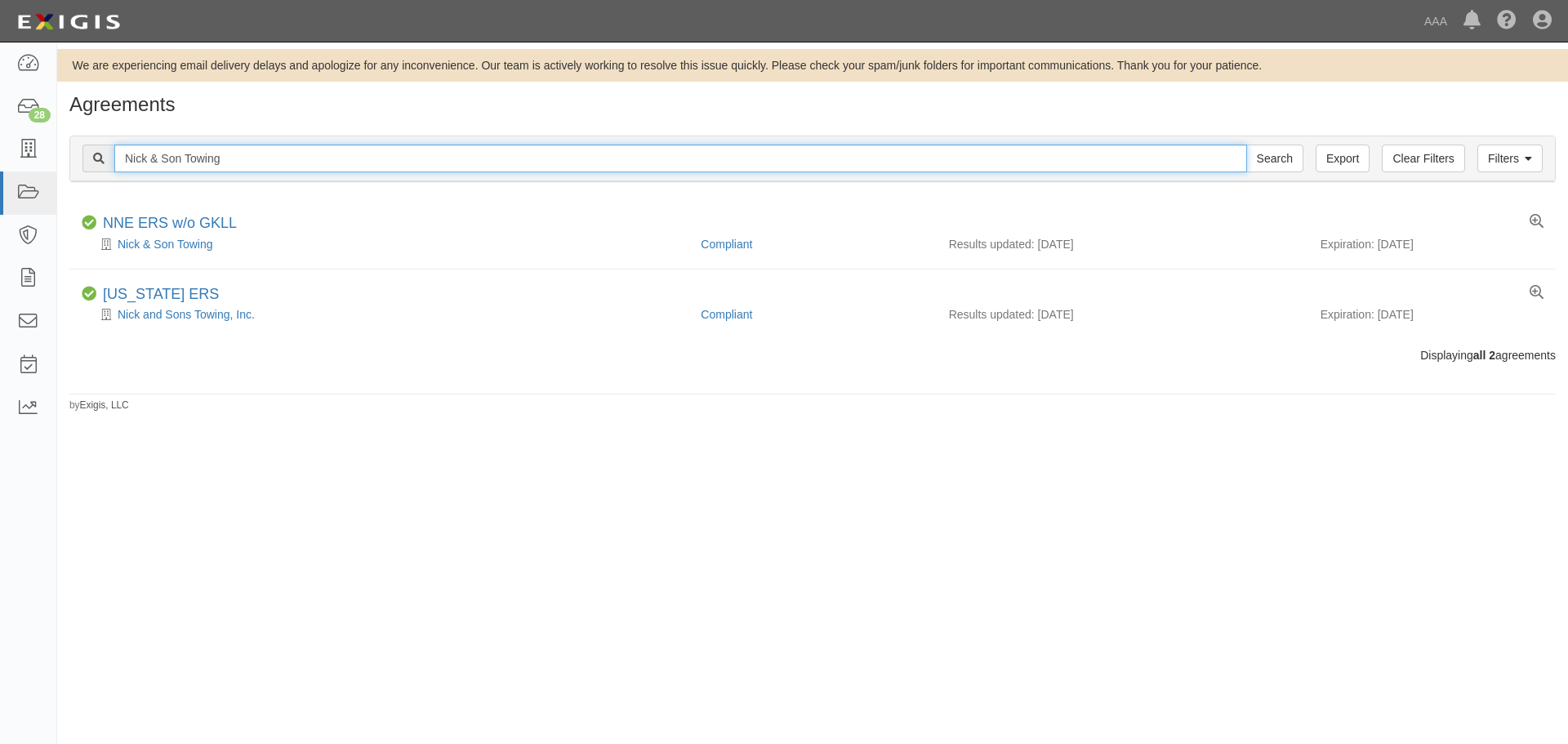
click at [391, 154] on input "Nick & Son Towing" at bounding box center [680, 159] width 1133 height 28
paste input "Cote's Auto Repair Inc"
type input "Cote's Auto Repair Inc"
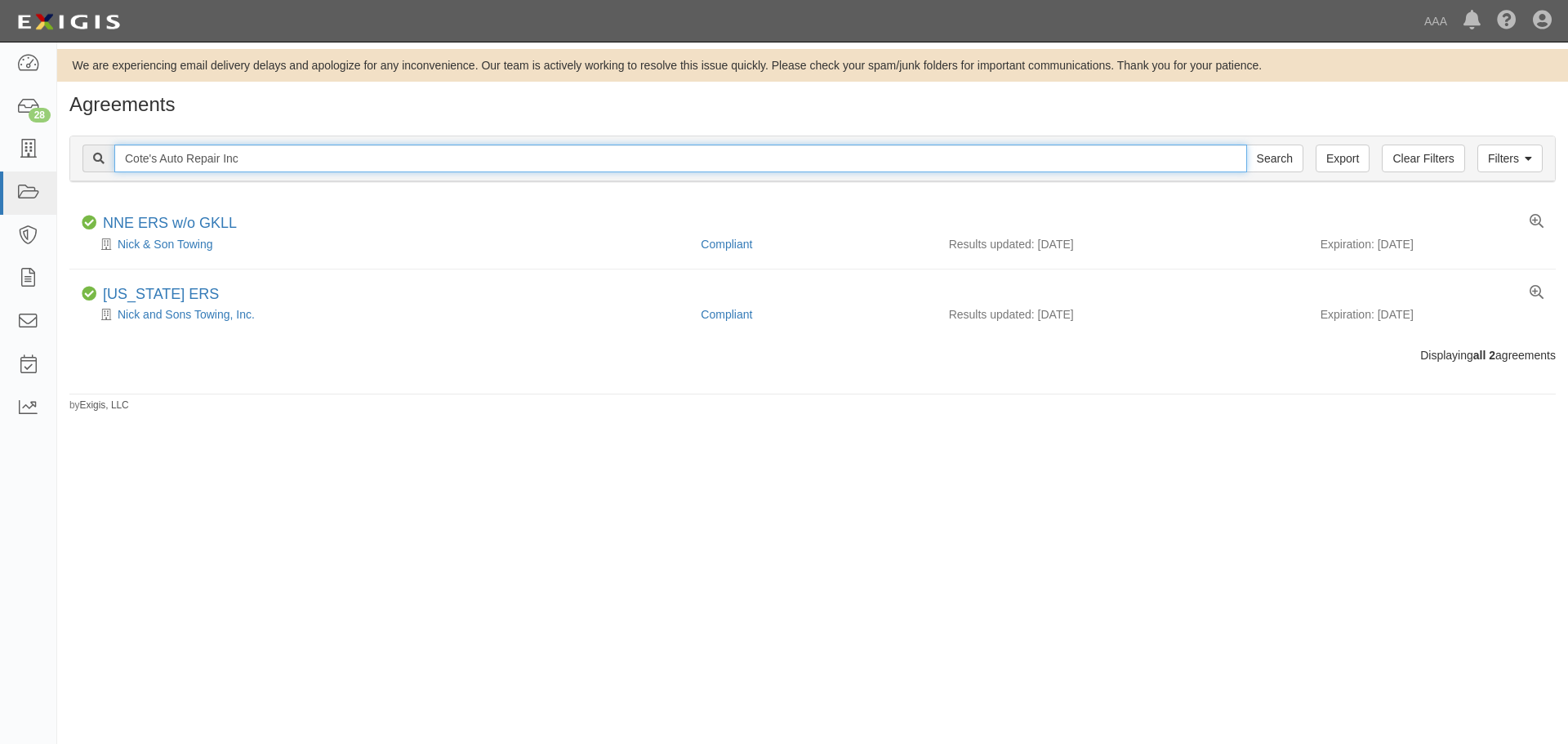
click at [1247, 145] on input "Search" at bounding box center [1275, 159] width 57 height 28
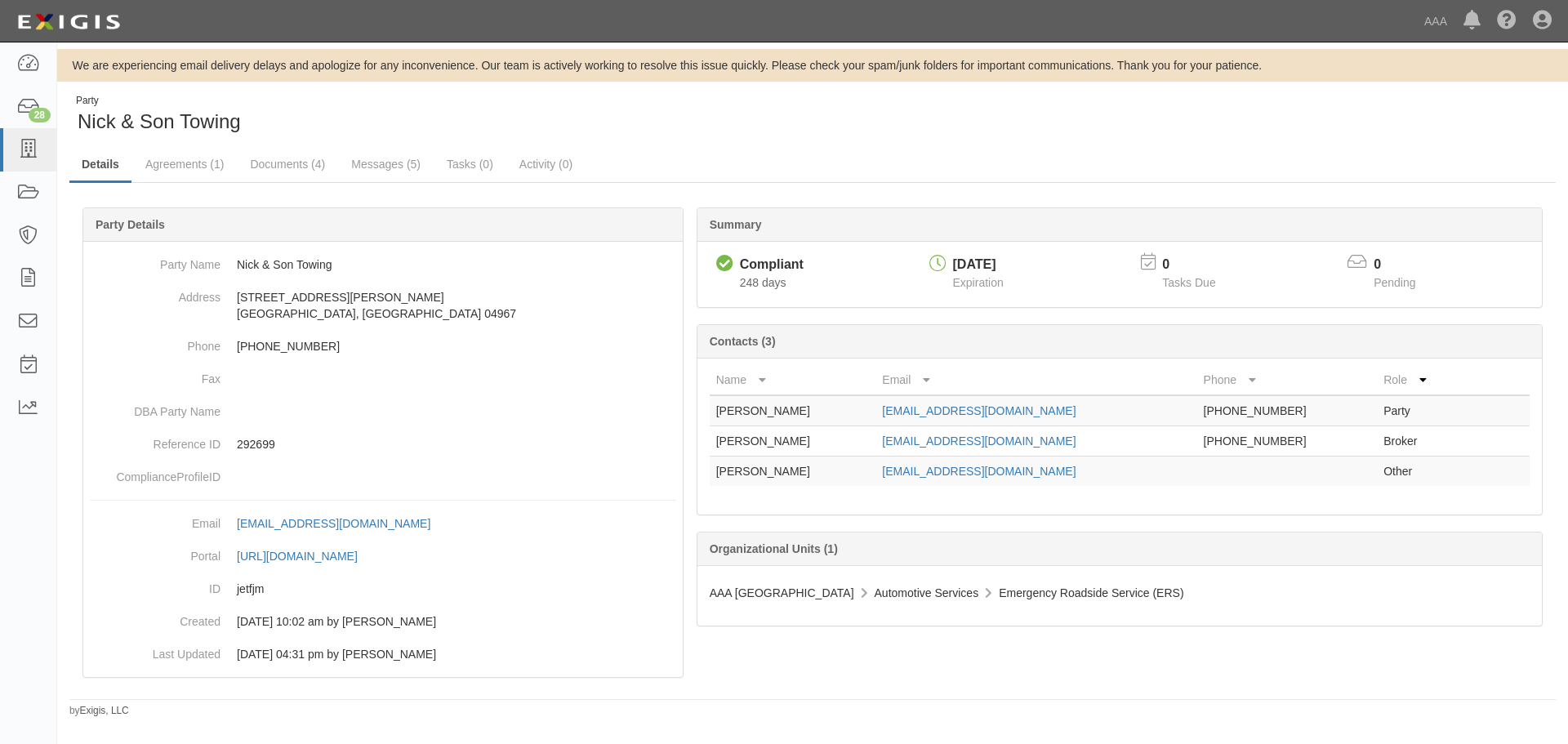
click at [286, 141] on div "Party [PERSON_NAME] & Son Towing Details Agreements (1) Documents (4) Messages …" at bounding box center [812, 406] width 1511 height 624
click at [290, 160] on link "Documents (4)" at bounding box center [287, 165] width 100 height 35
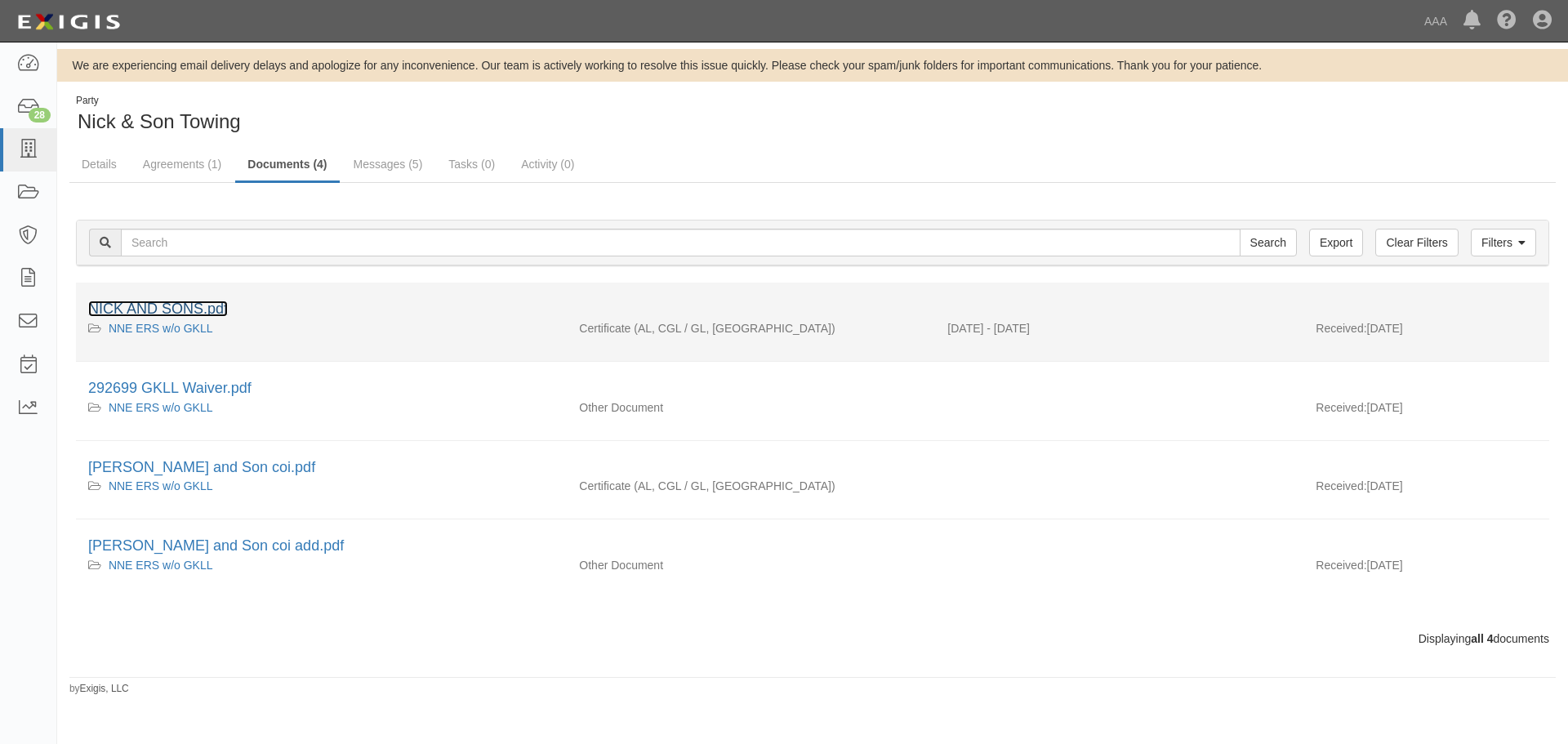
click at [190, 312] on link "NICK AND SONS.pdf" at bounding box center [158, 308] width 140 height 16
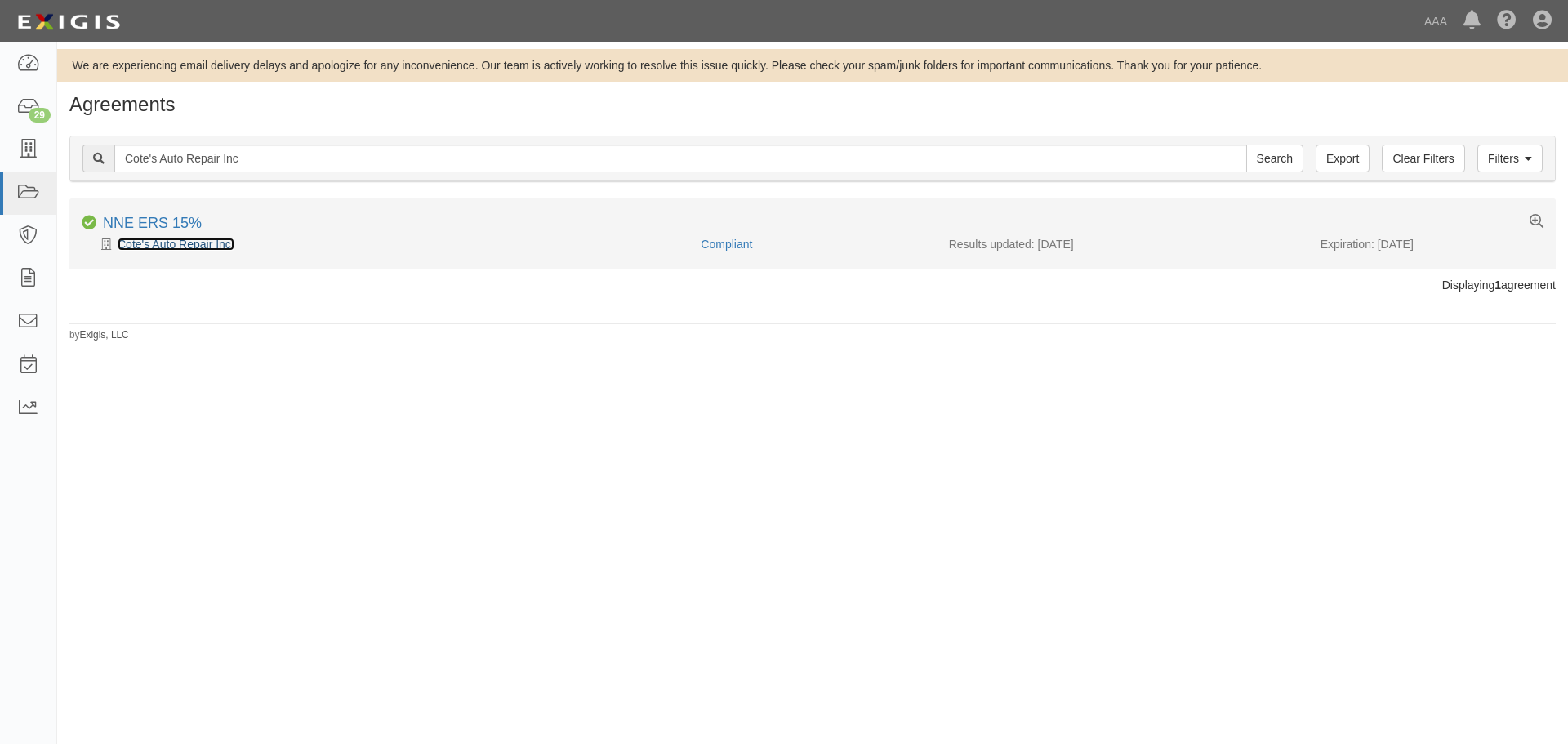
click at [160, 241] on link "Cote's Auto Repair Inc." at bounding box center [176, 244] width 117 height 13
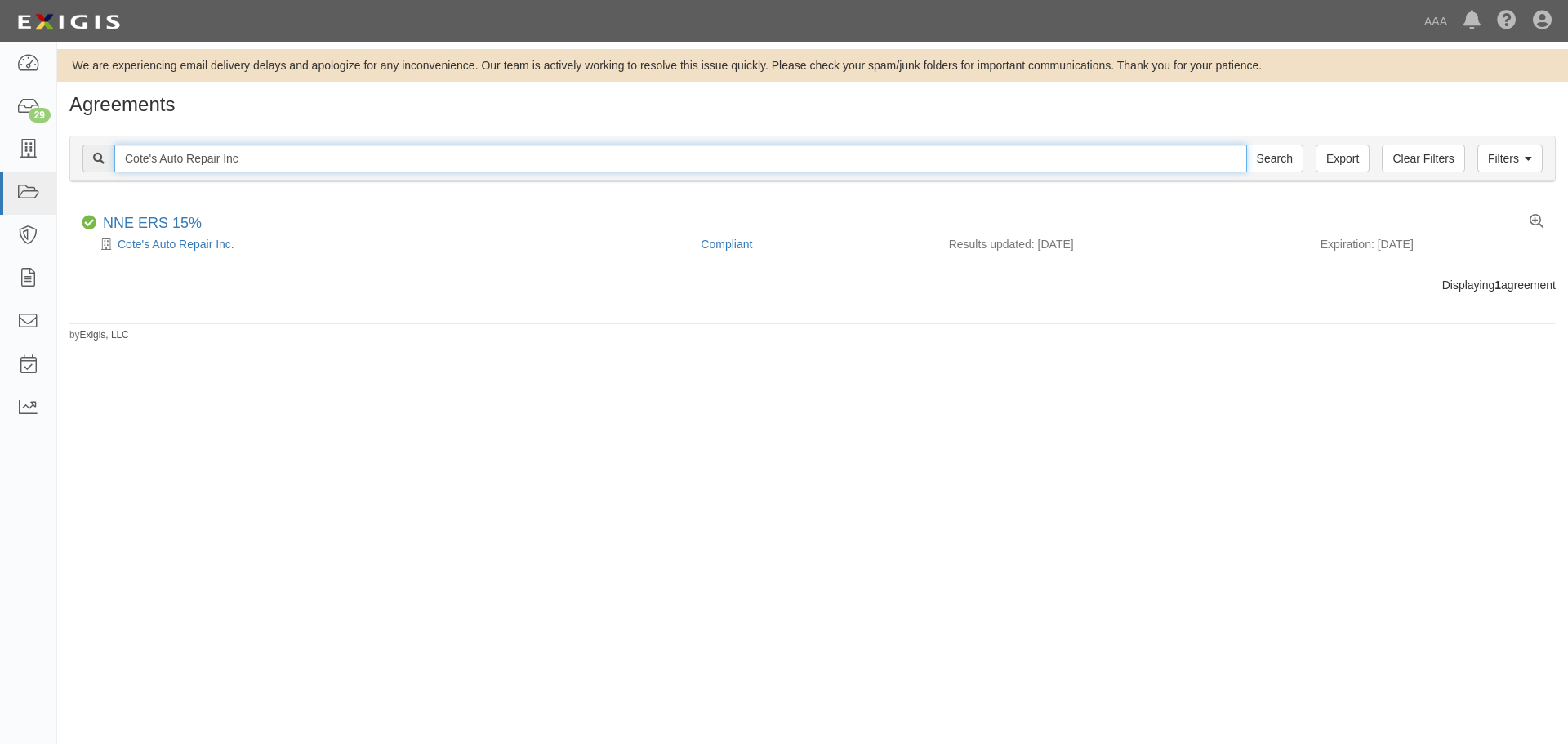
click at [257, 160] on input "Cote's Auto Repair Inc" at bounding box center [680, 159] width 1133 height 28
paste input "Sparky's Roadside Assistance"
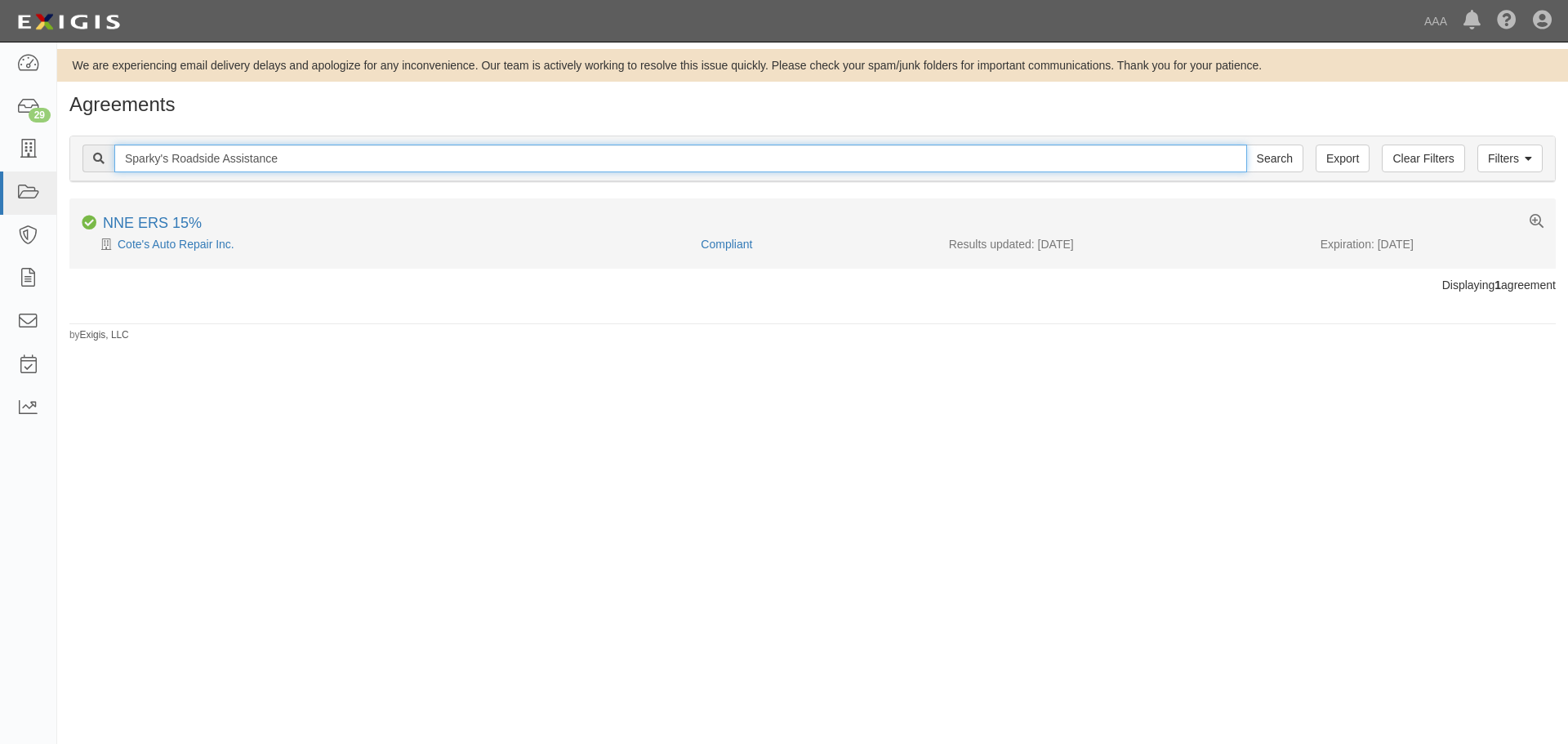
type input "Sparky's Roadside Assistance"
click at [1247, 145] on input "Search" at bounding box center [1275, 159] width 57 height 28
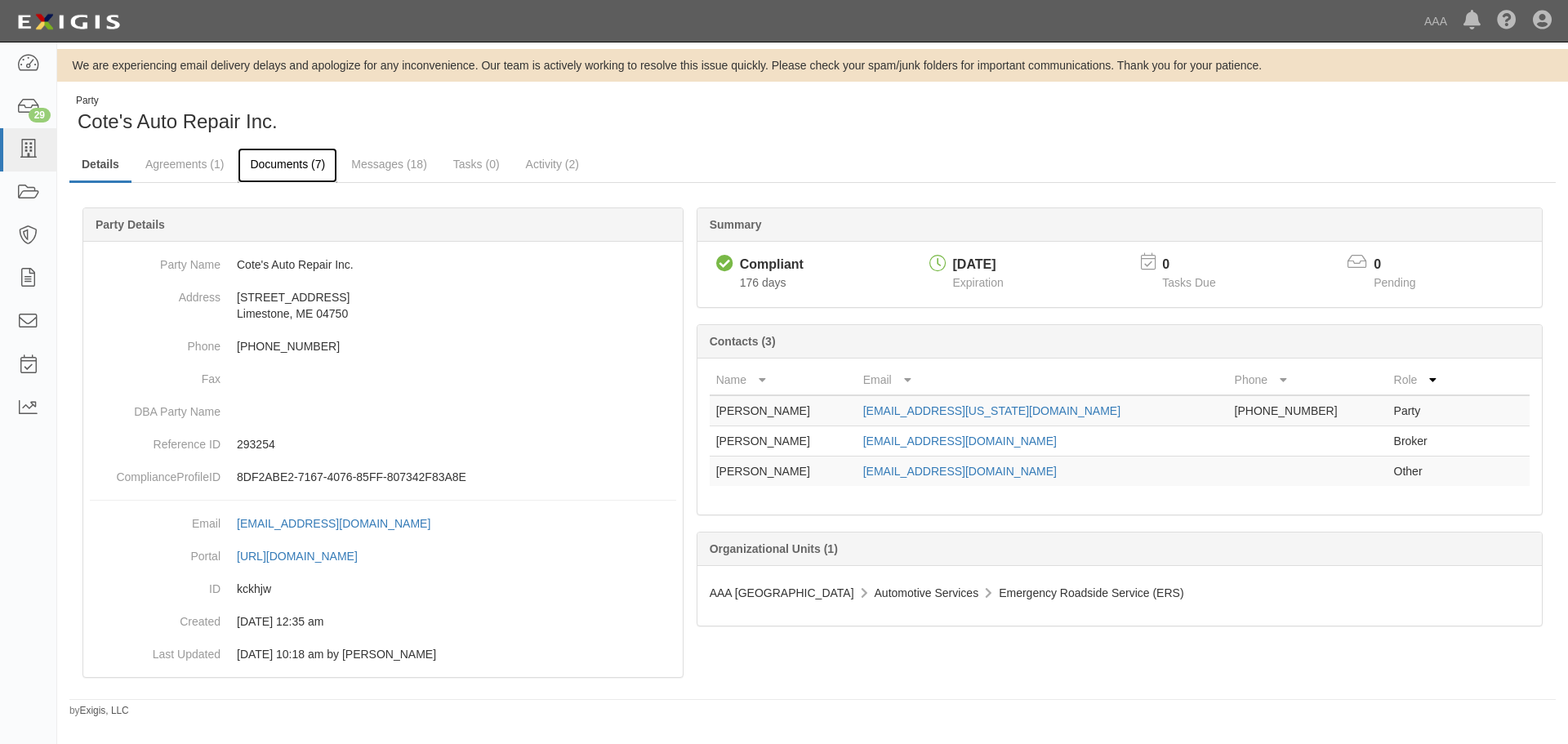
click at [296, 179] on link "Documents (7)" at bounding box center [287, 165] width 100 height 35
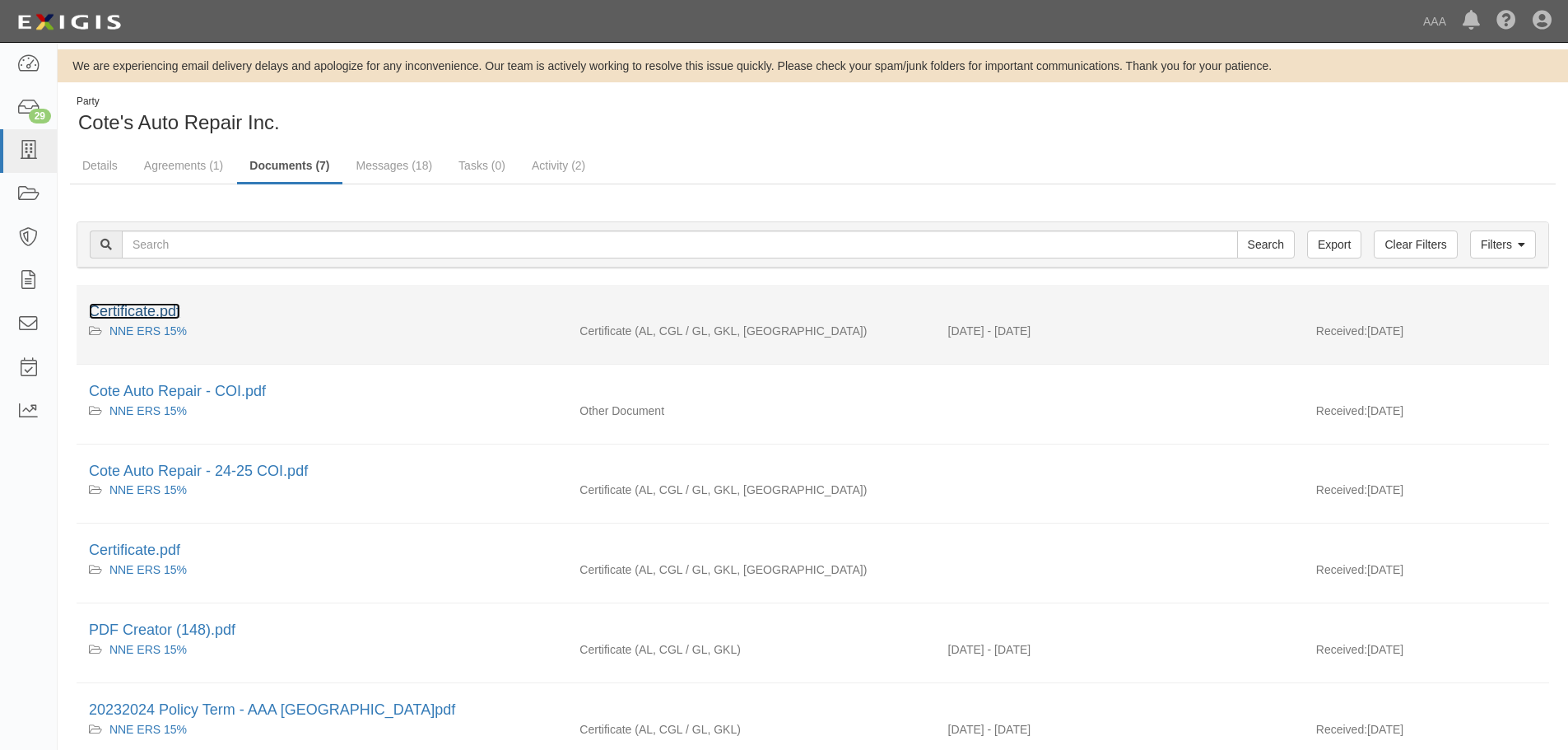
click at [155, 312] on link "Certificate.pdf" at bounding box center [134, 311] width 91 height 16
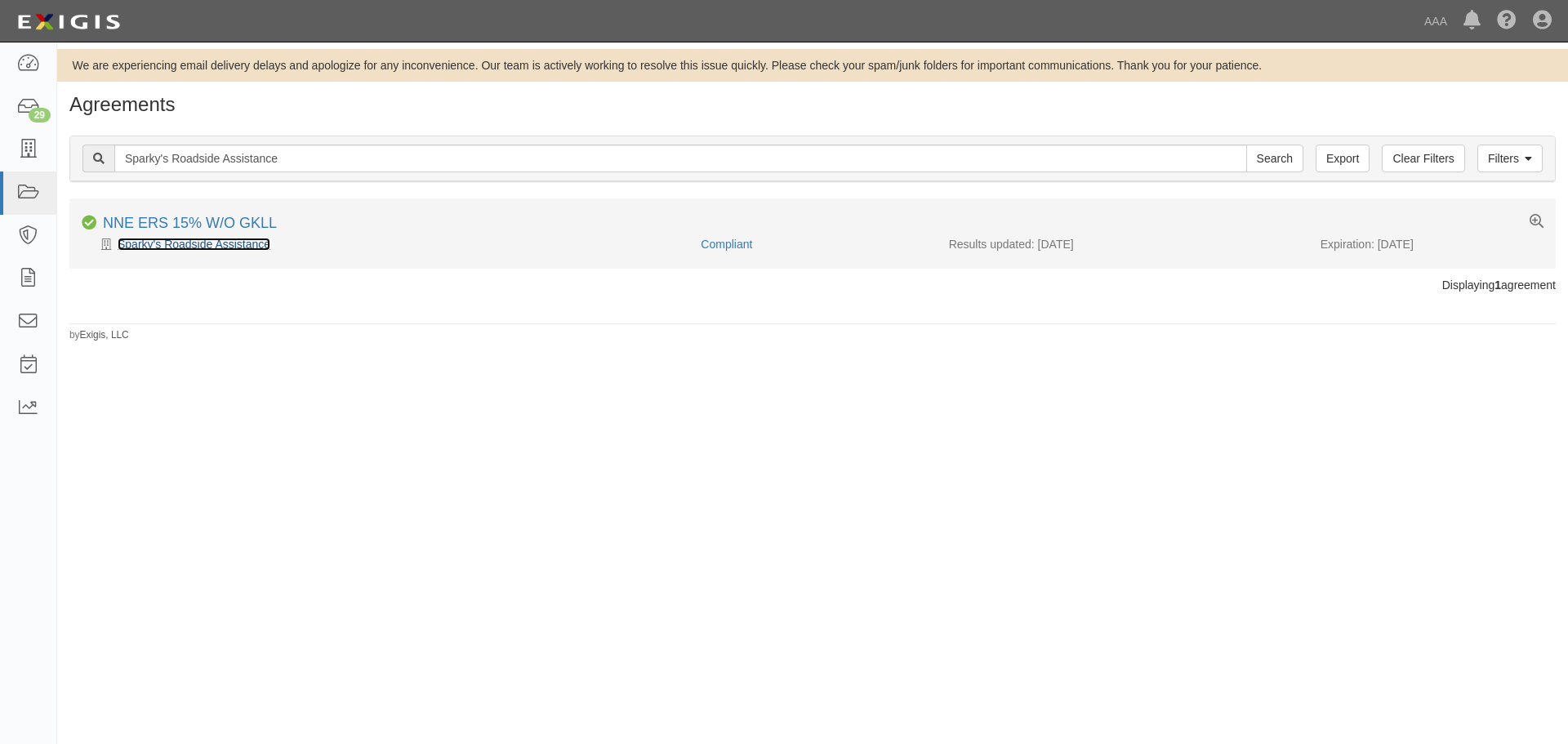
click at [254, 246] on link "Sparky's Roadside Assistance" at bounding box center [194, 244] width 153 height 13
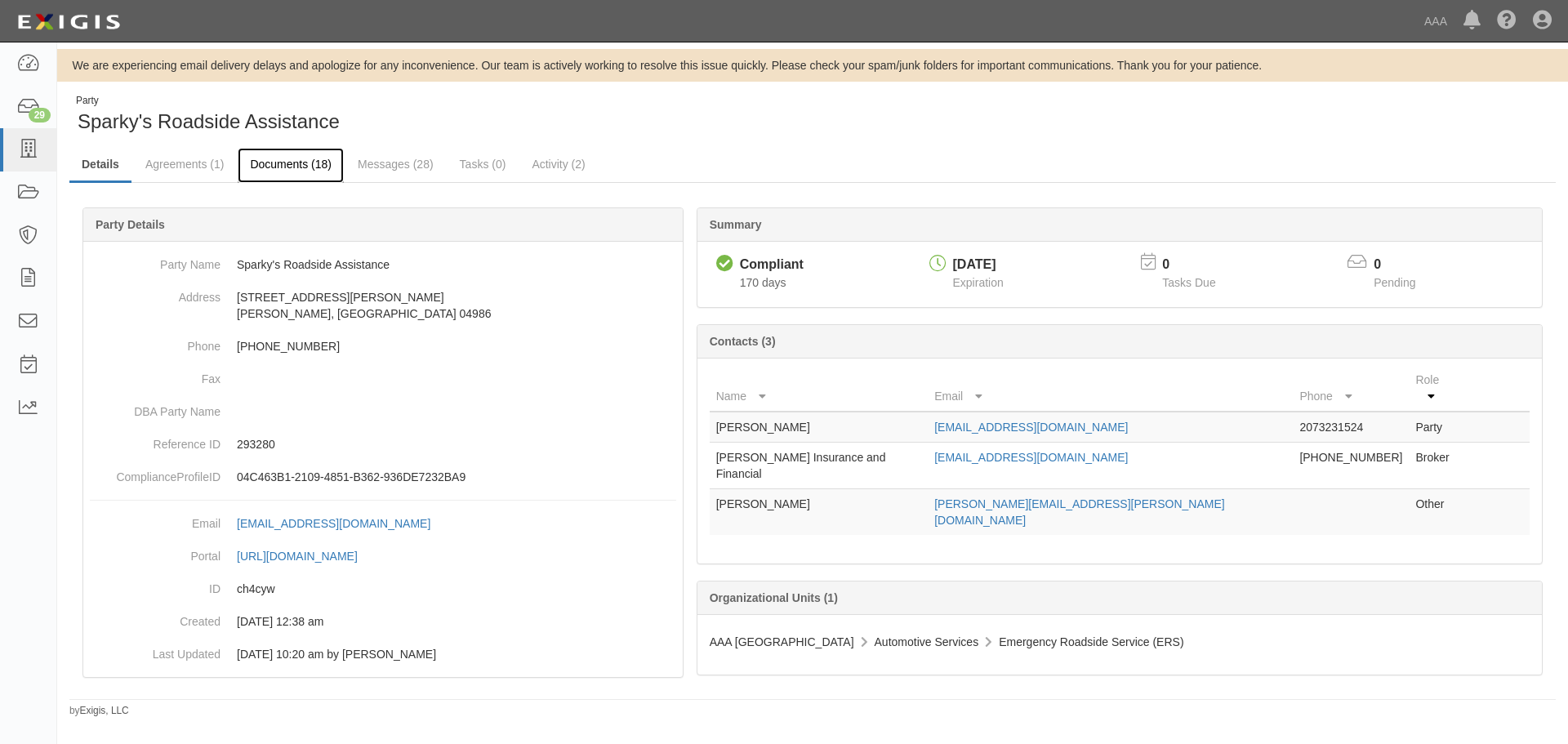
click at [268, 175] on link "Documents (18)" at bounding box center [290, 165] width 106 height 35
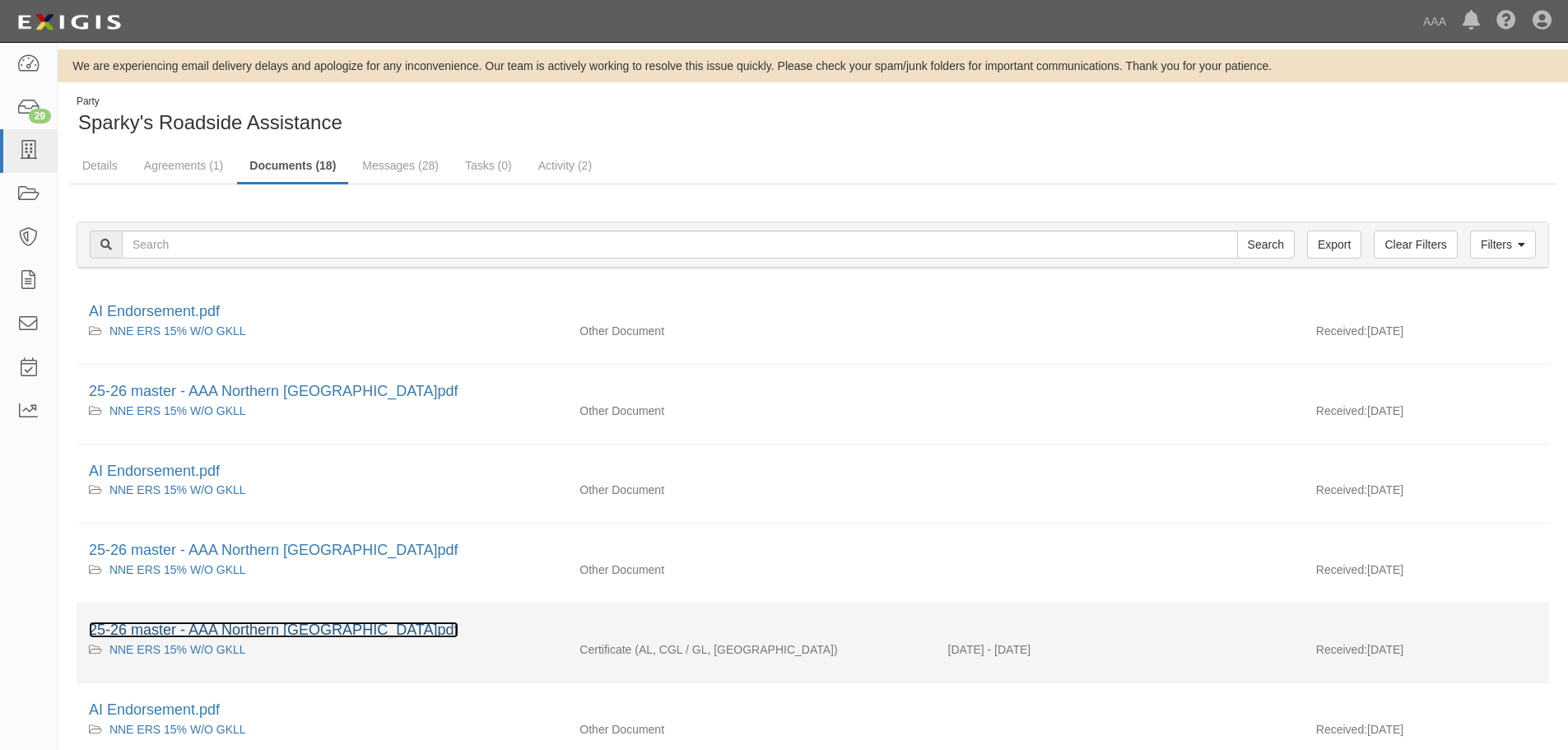
click at [258, 626] on link "25-26 master - AAA Northern [GEOGRAPHIC_DATA]pdf" at bounding box center [273, 629] width 370 height 16
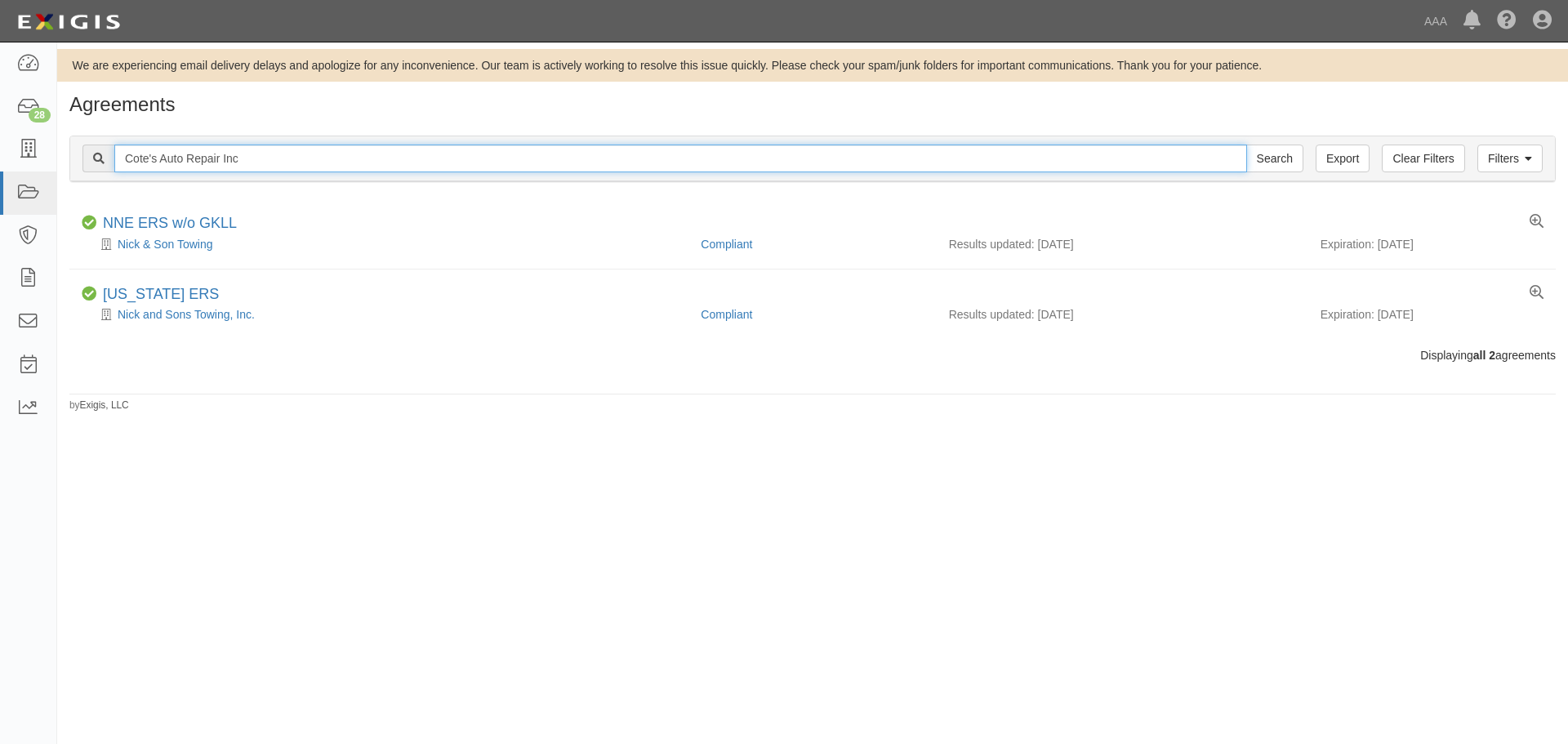
click at [423, 163] on input "Cote's Auto Repair Inc" at bounding box center [680, 159] width 1133 height 28
paste input "Hayes Garage"
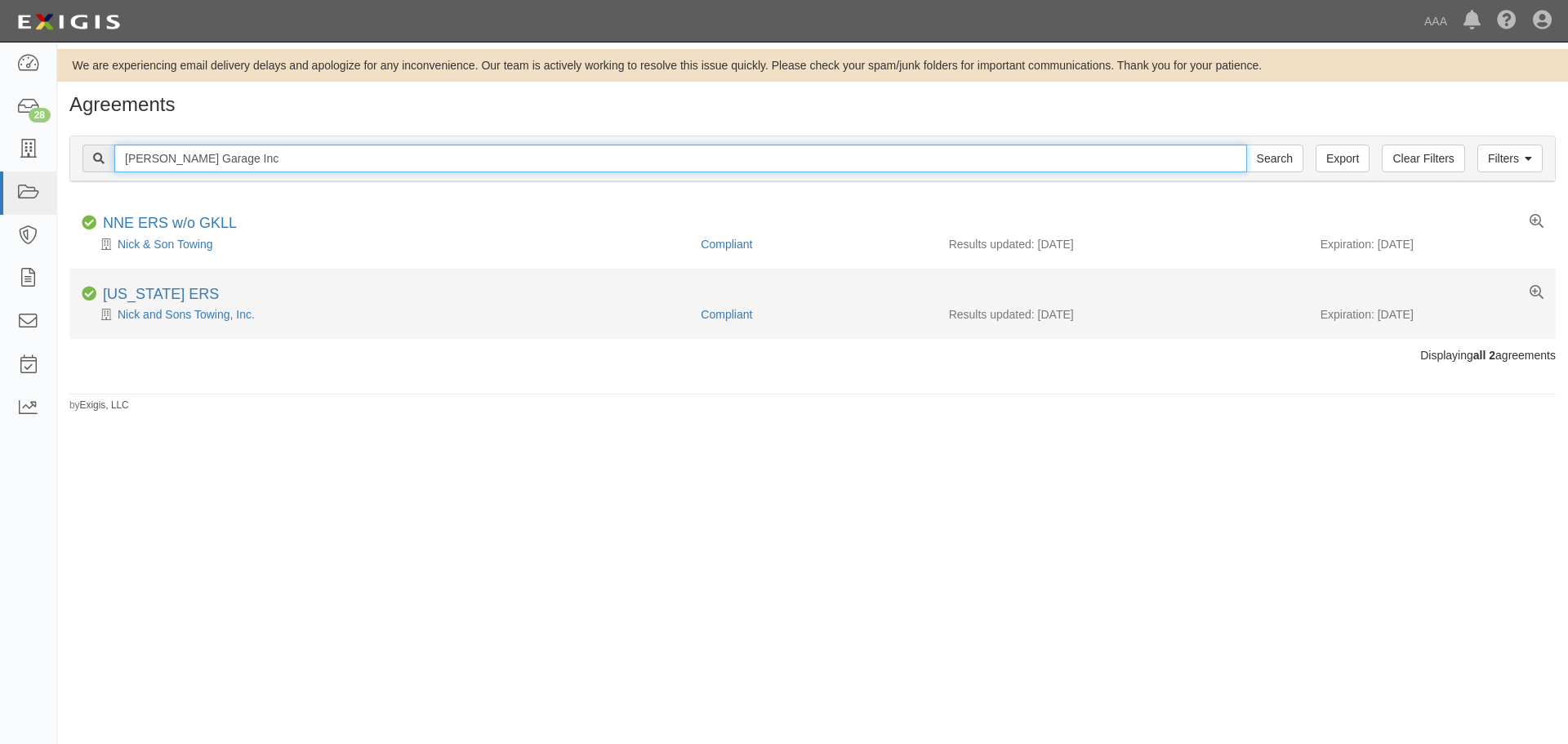
type input "[PERSON_NAME] Garage Inc"
click at [1247, 145] on input "Search" at bounding box center [1275, 159] width 57 height 28
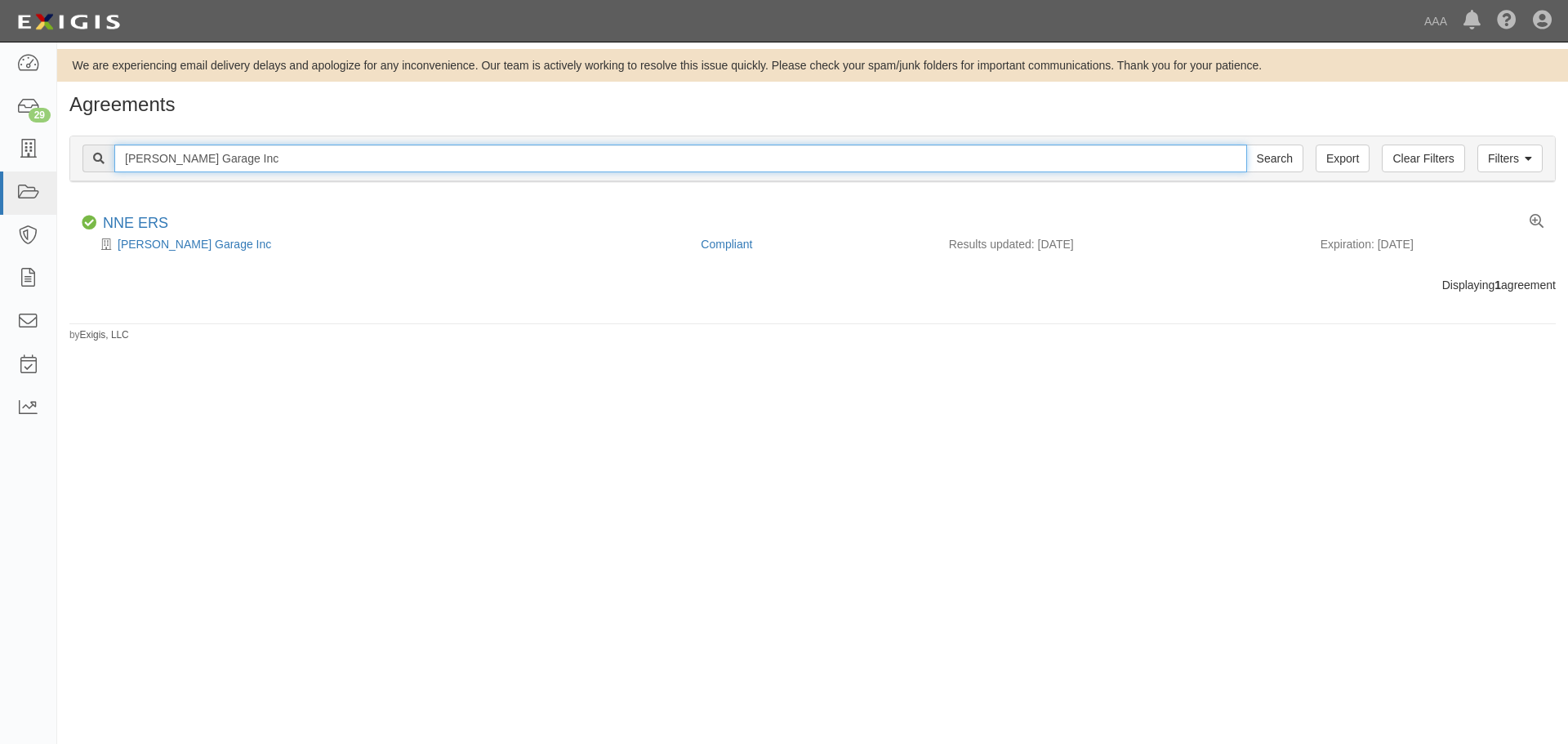
click at [256, 168] on input "[PERSON_NAME] Garage Inc" at bounding box center [680, 159] width 1133 height 28
paste input "Maine's Finest Towing & Recovery Service"
type input "Maine's Finest Towing & Recovery Service"
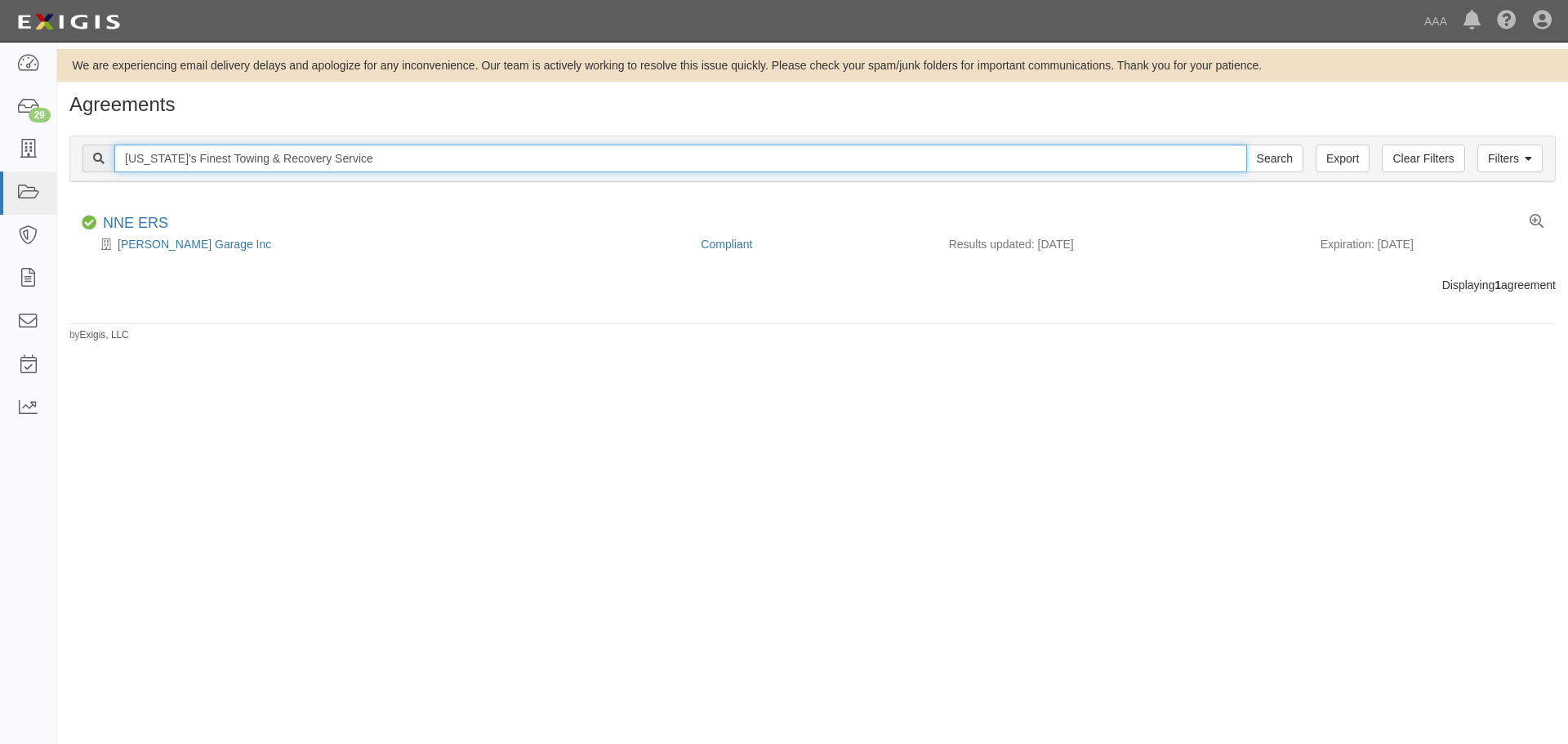
click at [1247, 145] on input "Search" at bounding box center [1275, 159] width 57 height 28
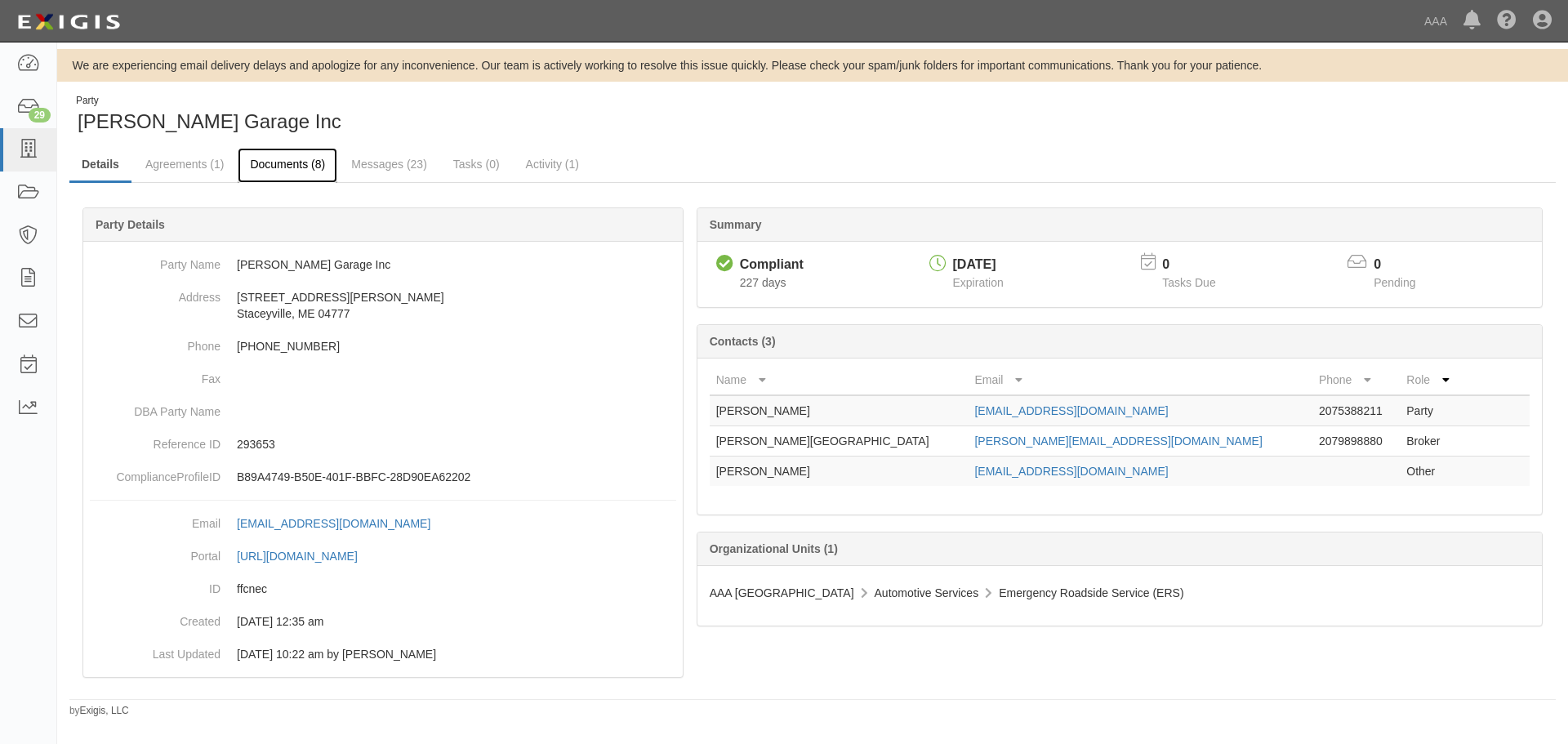
click at [290, 168] on link "Documents (8)" at bounding box center [287, 165] width 100 height 35
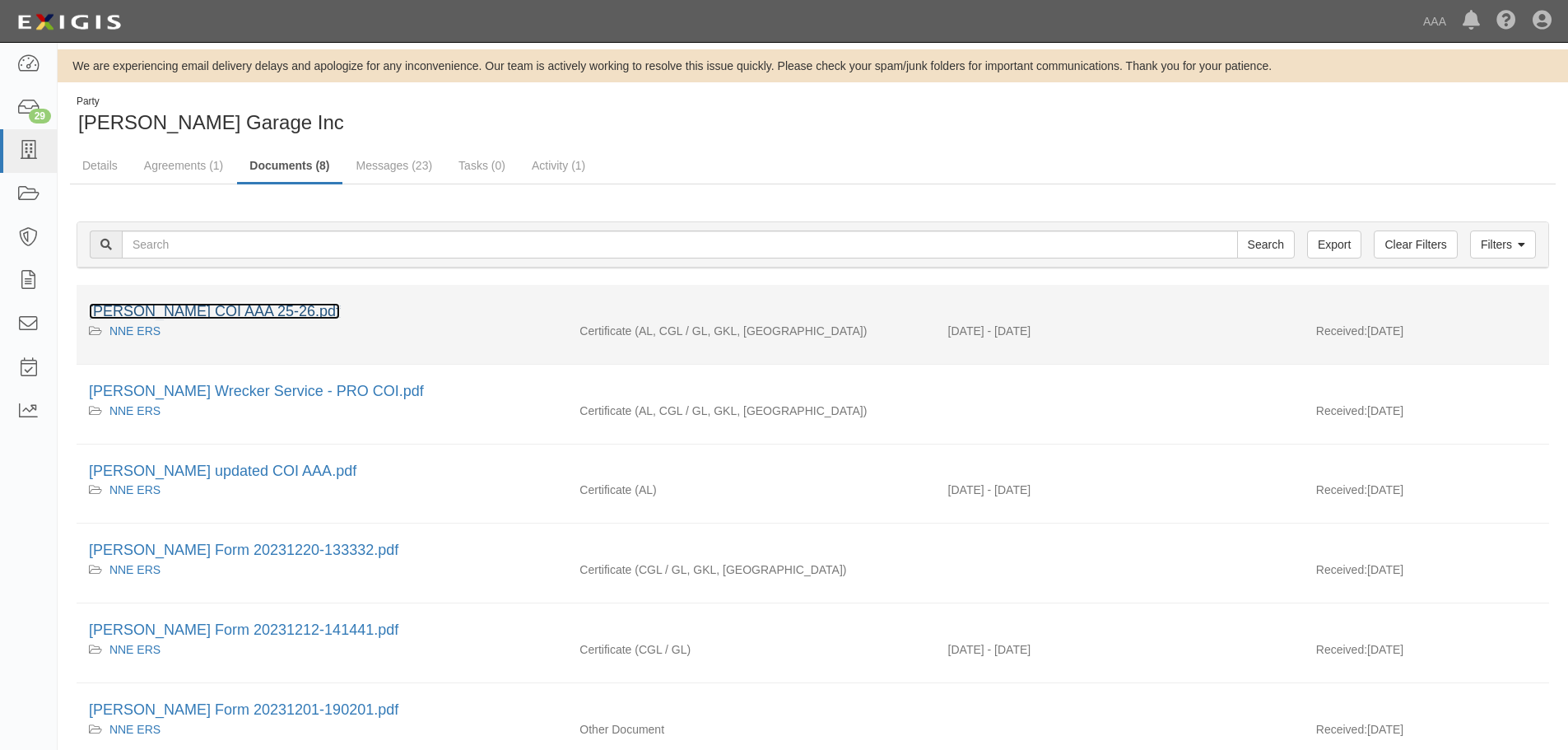
click at [248, 308] on link "[PERSON_NAME] COI AAA 25-26.pdf" at bounding box center [214, 311] width 251 height 16
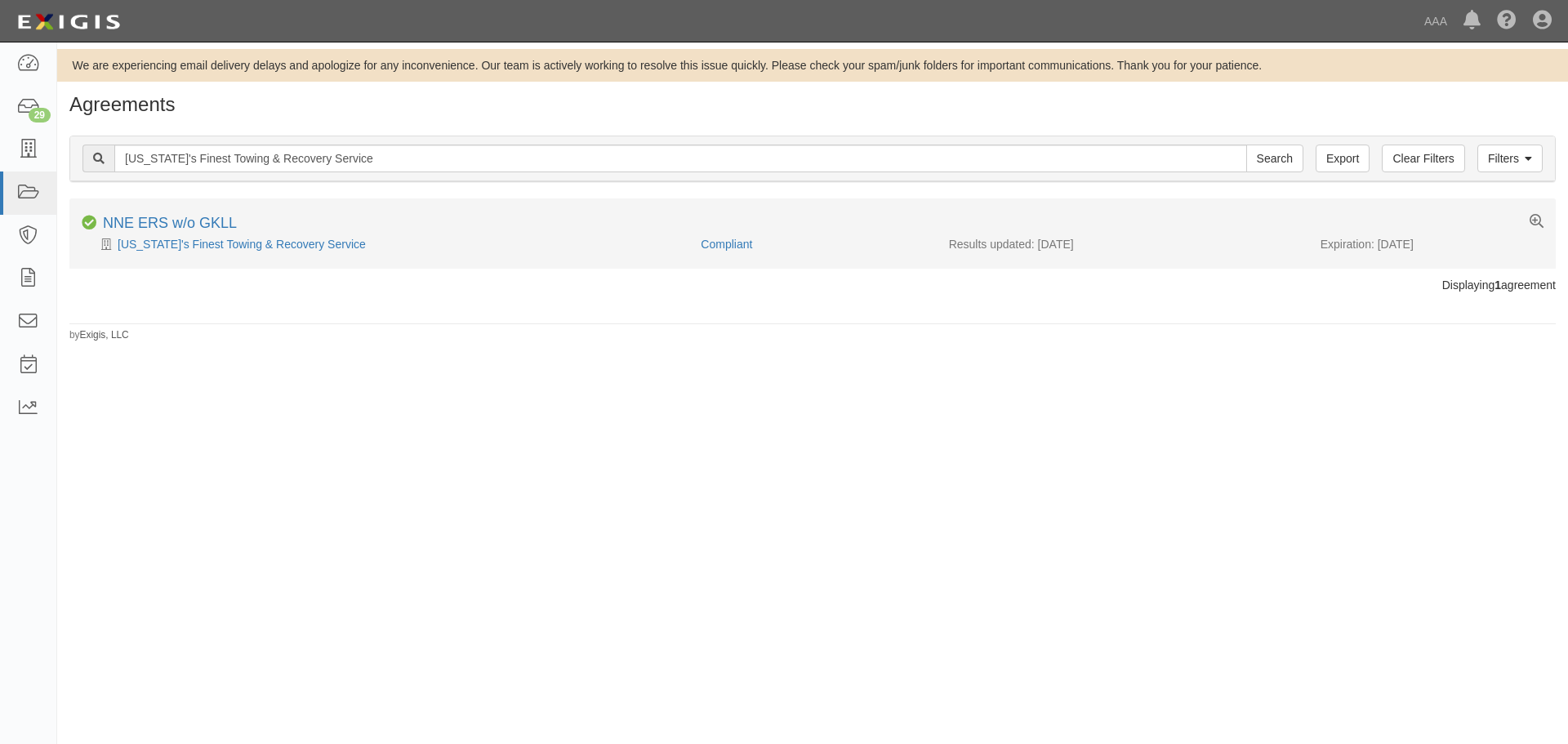
click at [242, 250] on div "Maine's Finest Towing & Recovery Service" at bounding box center [385, 244] width 607 height 16
click at [243, 250] on link "Maine's Finest Towing & Recovery Service" at bounding box center [242, 244] width 248 height 13
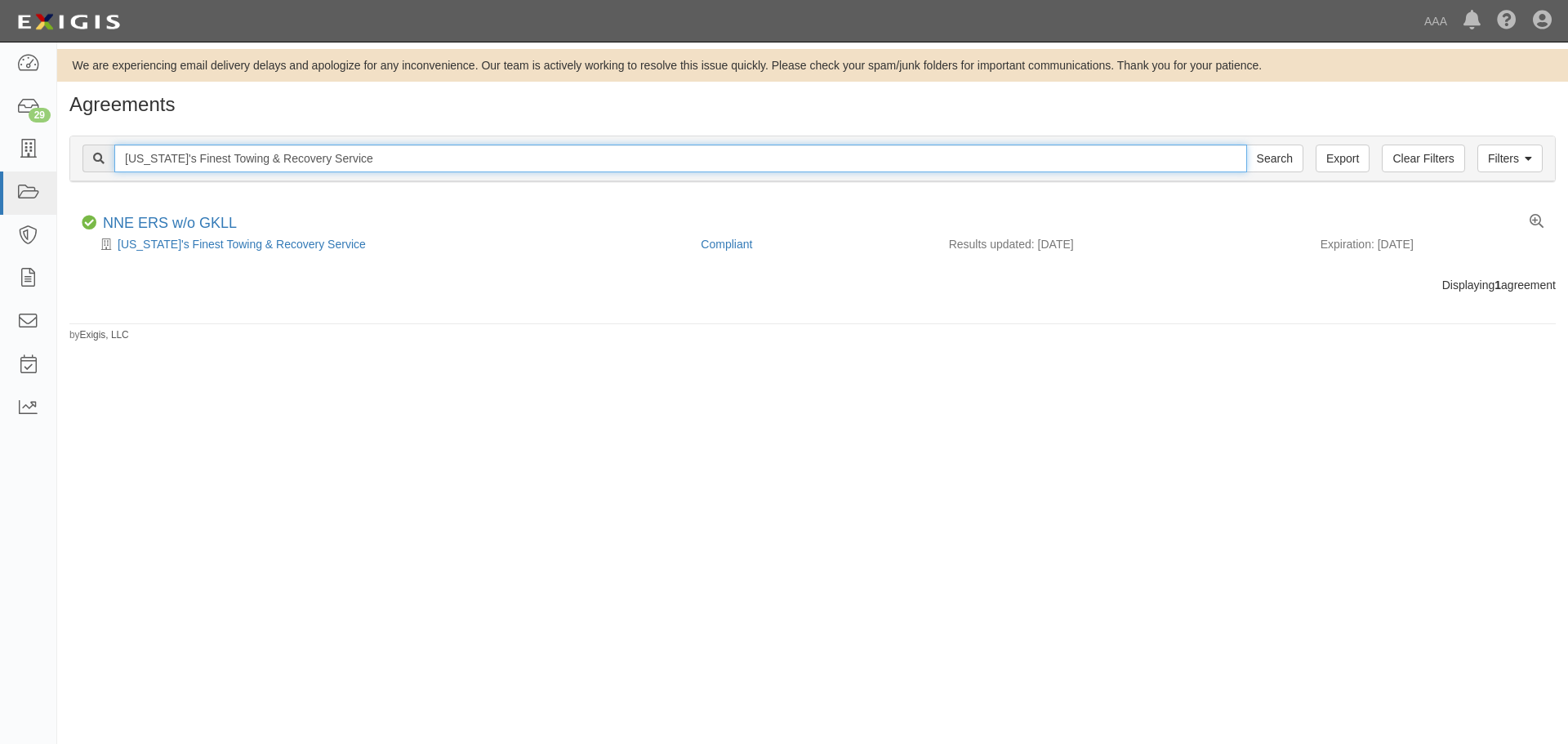
click at [339, 165] on input "Maine's Finest Towing & Recovery Service" at bounding box center [680, 159] width 1133 height 28
click at [372, 165] on input "Maine's Finest Towing & Recovery Service" at bounding box center [680, 159] width 1133 height 28
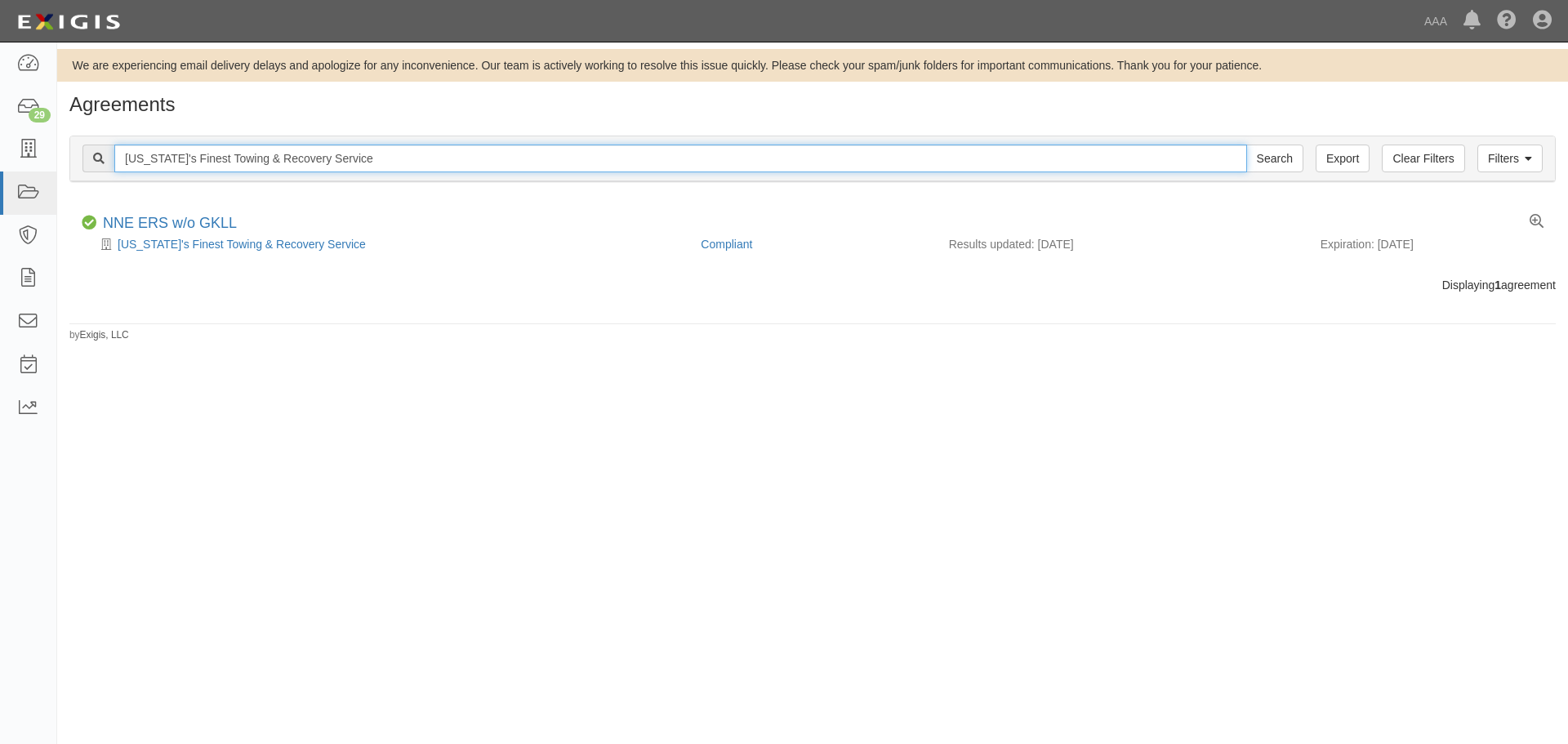
paste input "Searsport Automotive"
click at [1247, 145] on input "Search" at bounding box center [1275, 159] width 57 height 28
click at [246, 151] on input "Searsport Automotive" at bounding box center [680, 159] width 1133 height 28
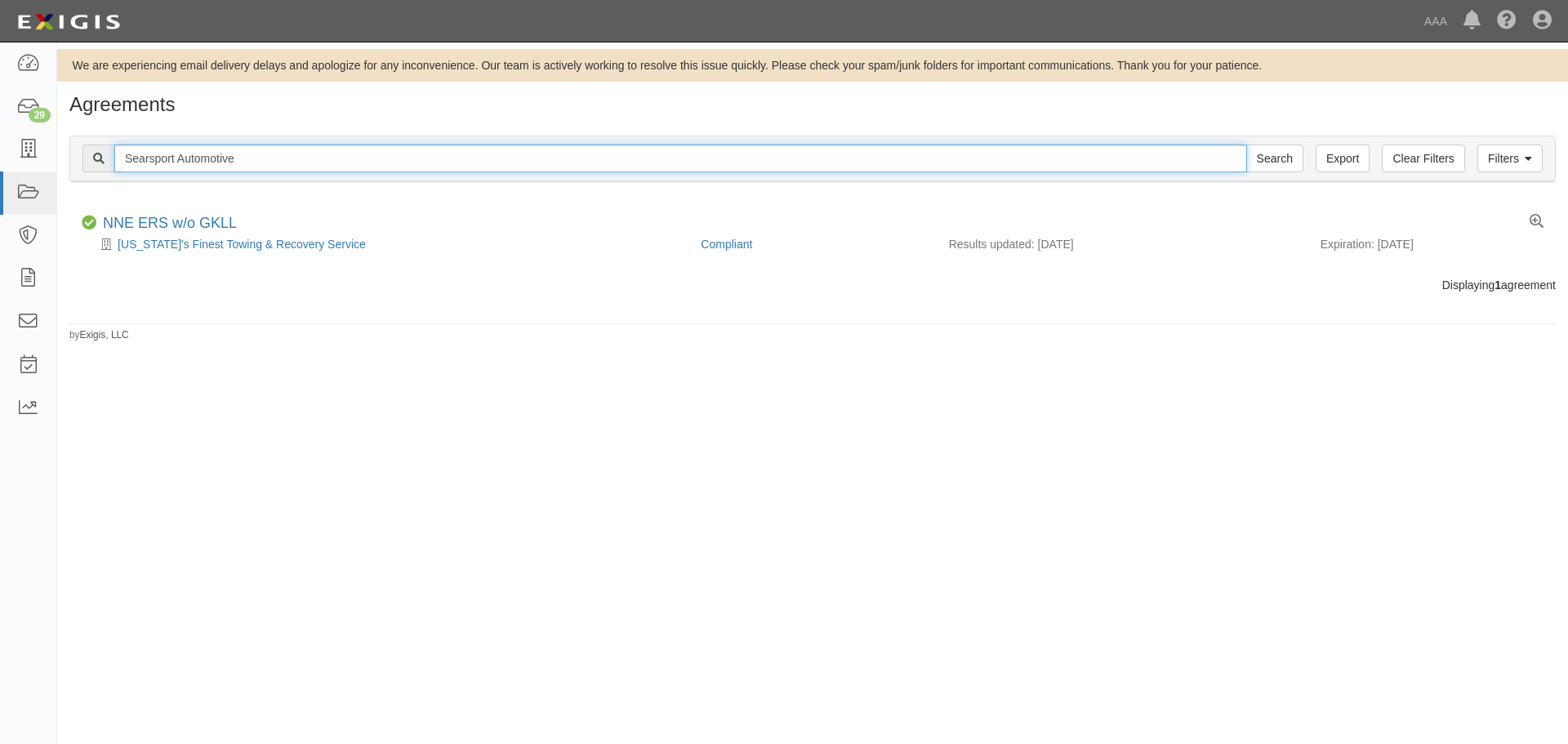
paste input "Brewers Service Station"
type input "Brewers Service Station"
click at [1247, 145] on input "Search" at bounding box center [1275, 159] width 57 height 28
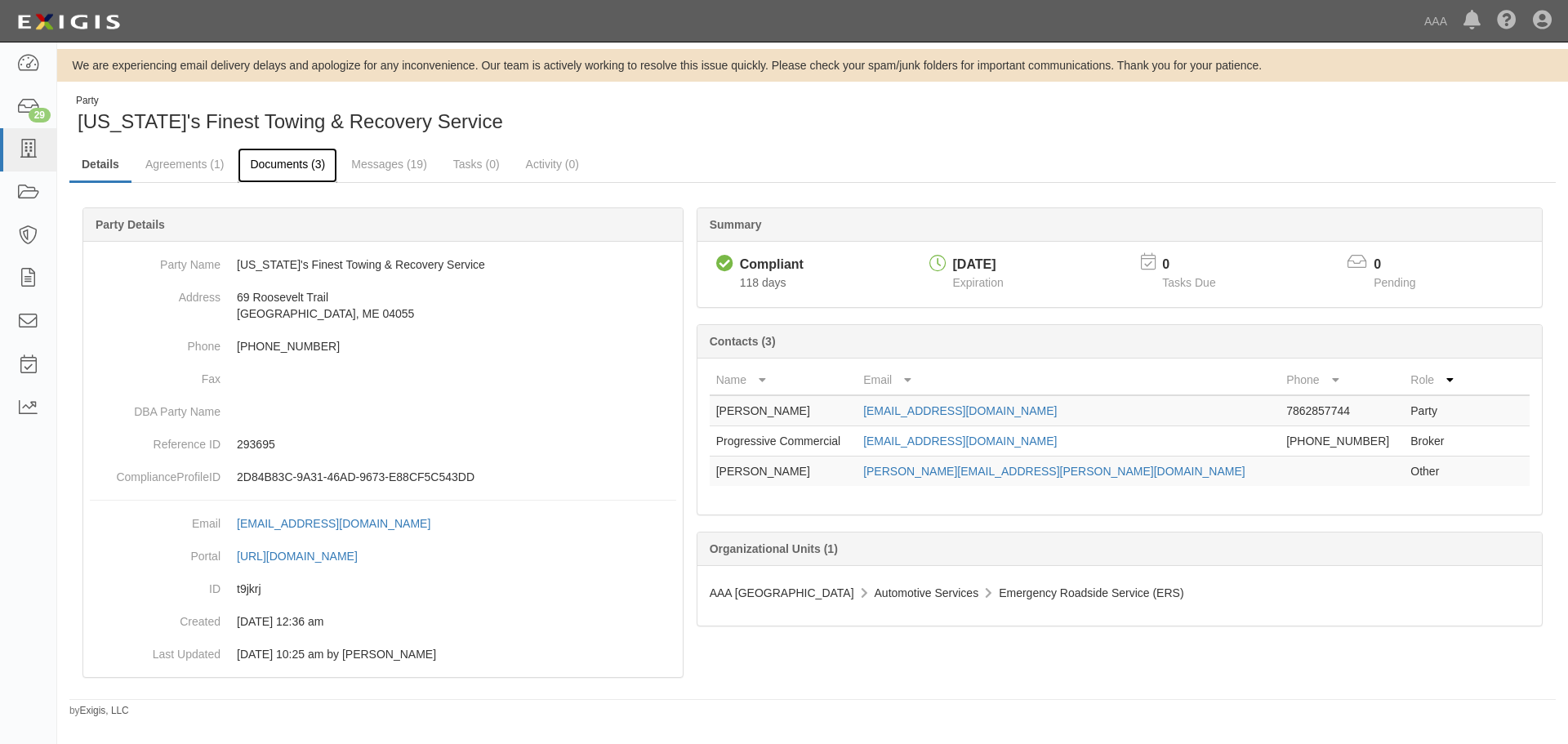
click at [243, 175] on link "Documents (3)" at bounding box center [287, 165] width 100 height 35
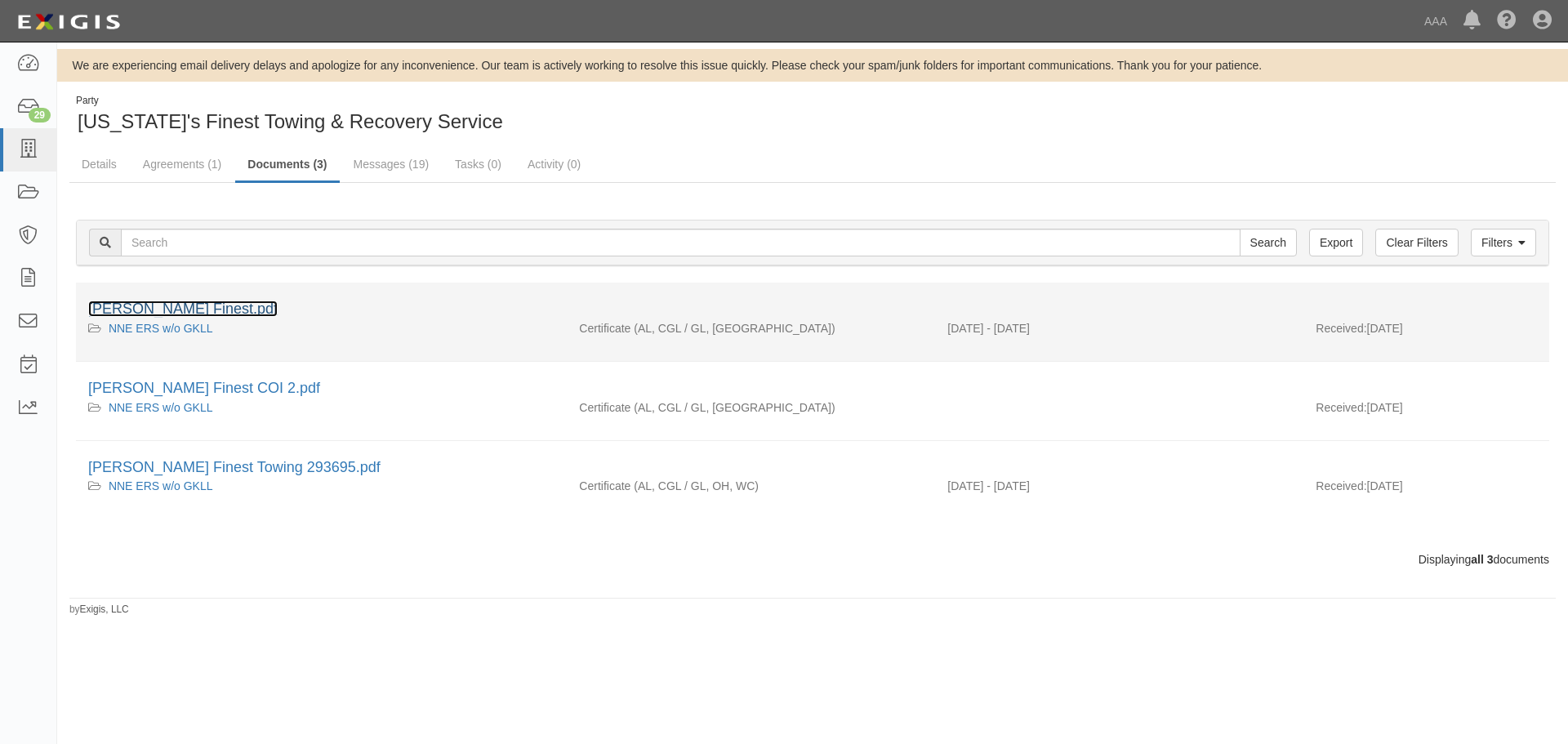
click at [198, 309] on link "Maines Finest.pdf" at bounding box center [182, 308] width 190 height 16
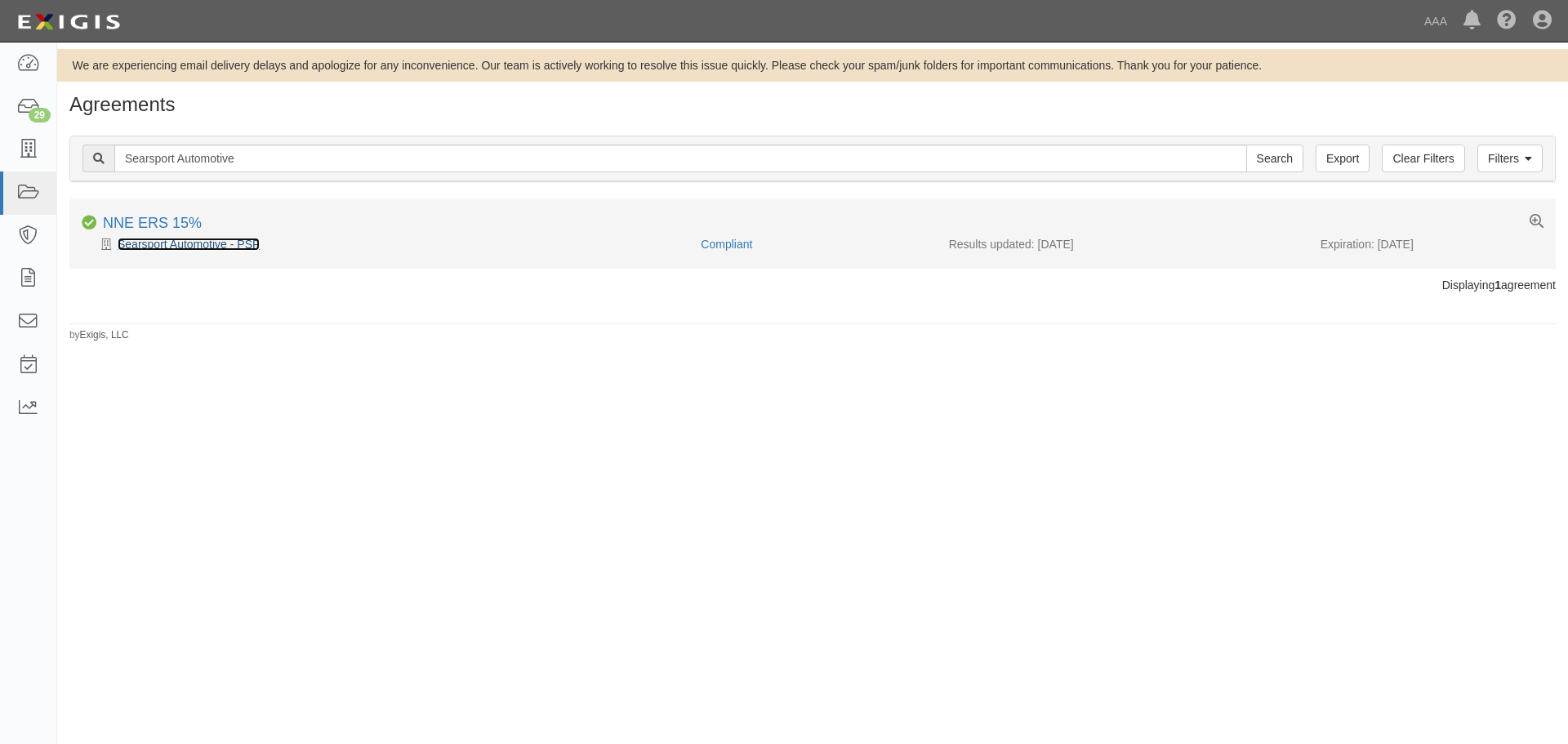
click at [193, 246] on link "Searsport Automotive - PSP" at bounding box center [189, 244] width 142 height 13
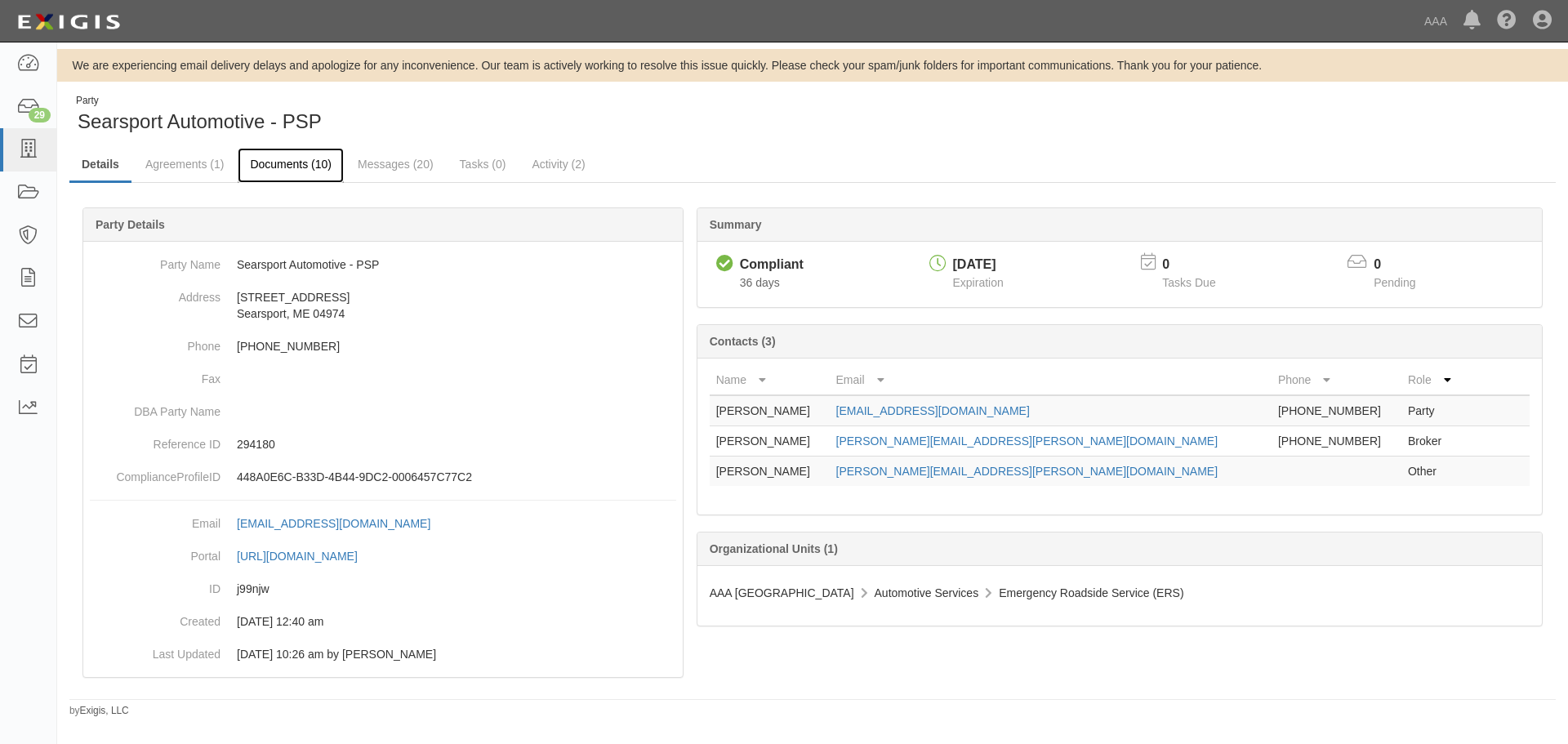
click at [274, 159] on link "Documents (10)" at bounding box center [290, 165] width 106 height 35
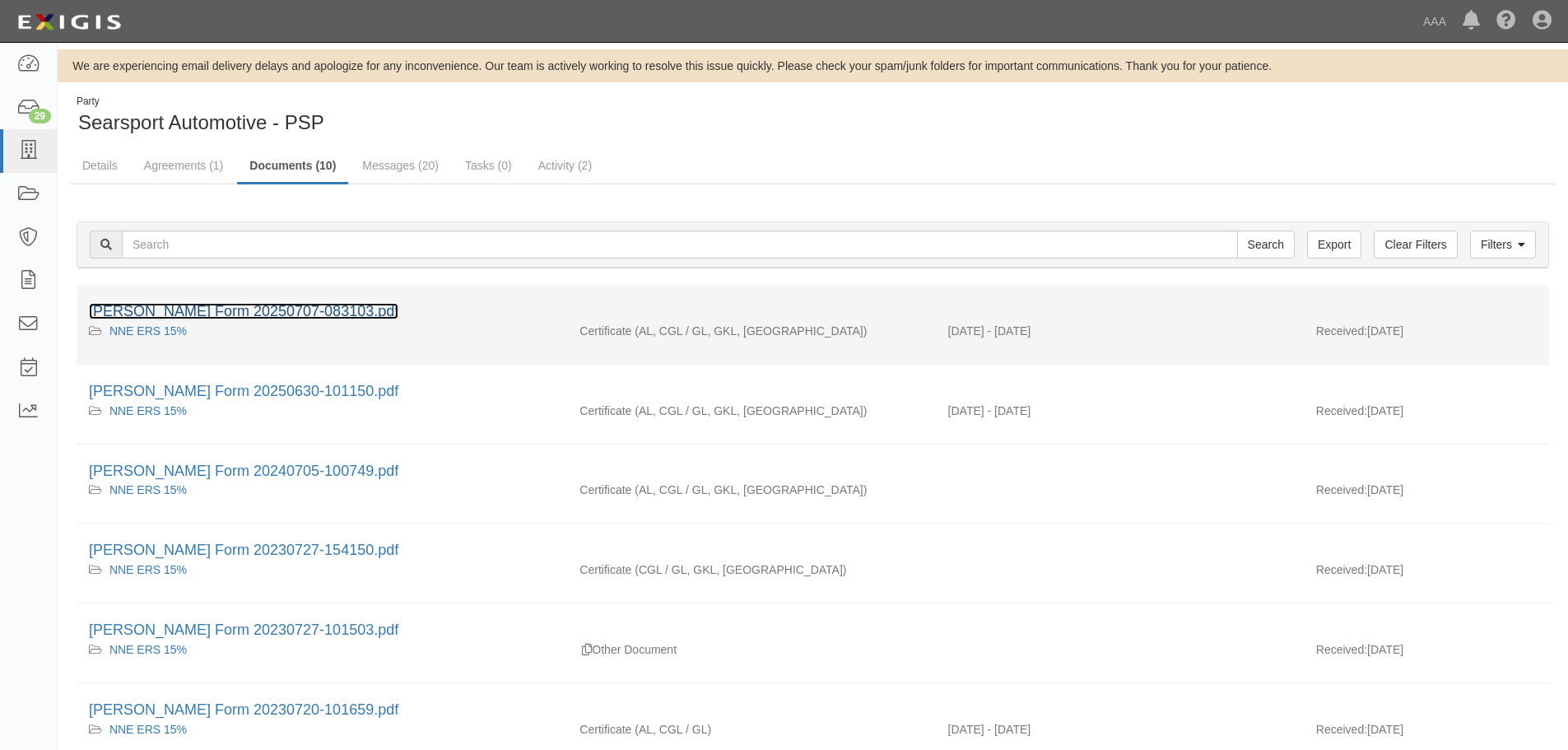
click at [298, 313] on link "ACORD Form 20250707-083103.pdf" at bounding box center [243, 311] width 310 height 16
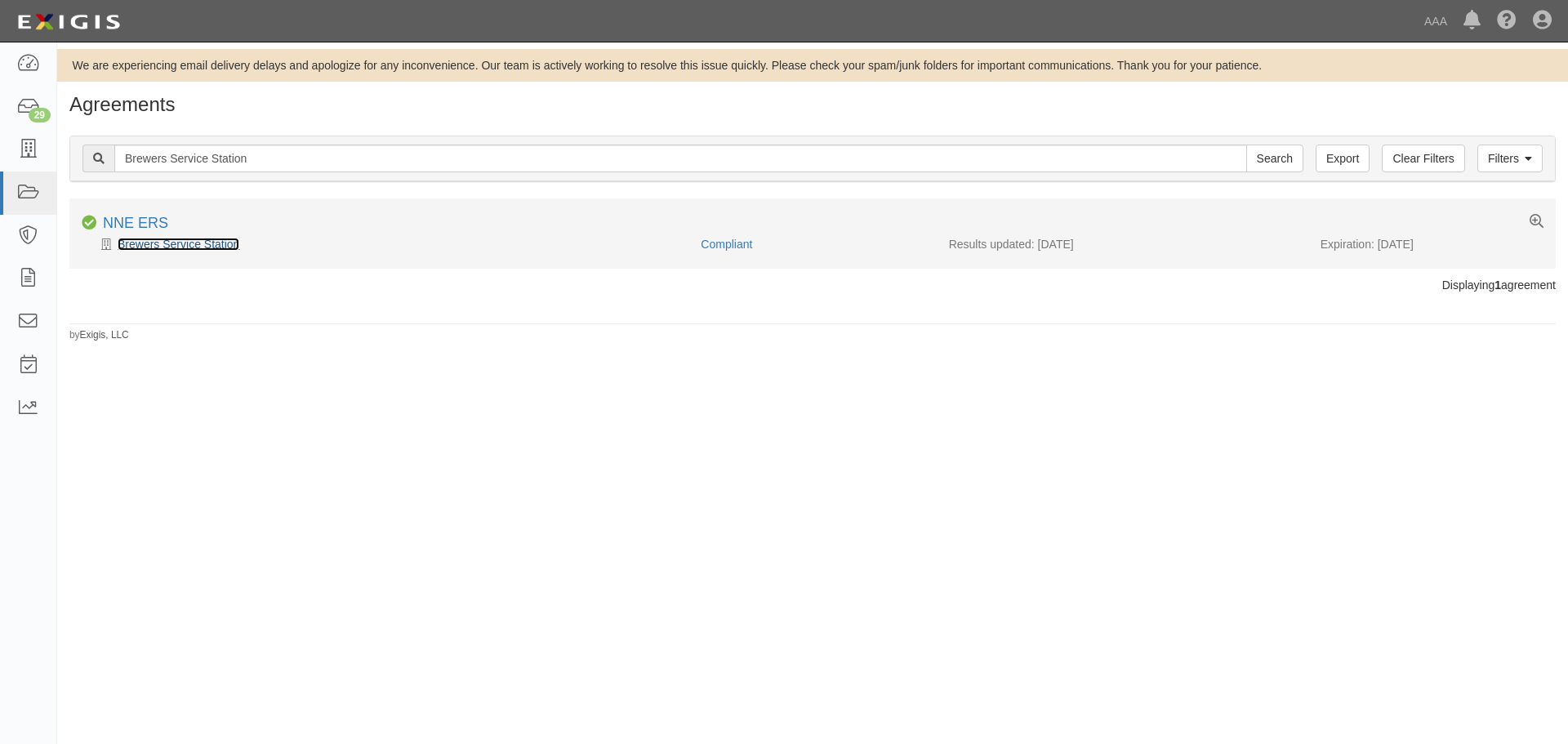
click at [155, 247] on link "Brewers Service Station" at bounding box center [178, 244] width 121 height 13
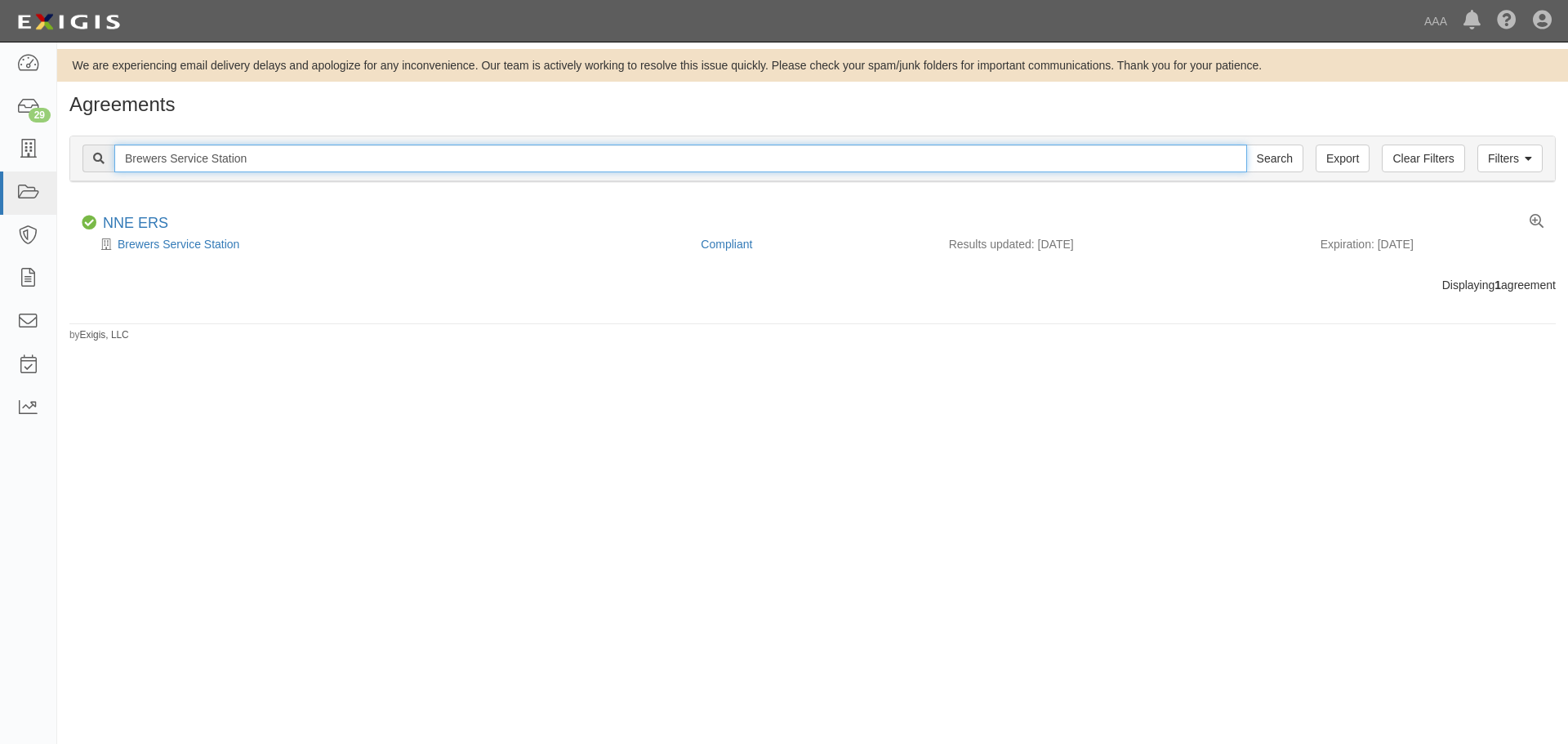
click at [285, 151] on input "Brewers Service Station" at bounding box center [680, 159] width 1133 height 28
paste input "C and J Service Center"
type input "C and J Service Center"
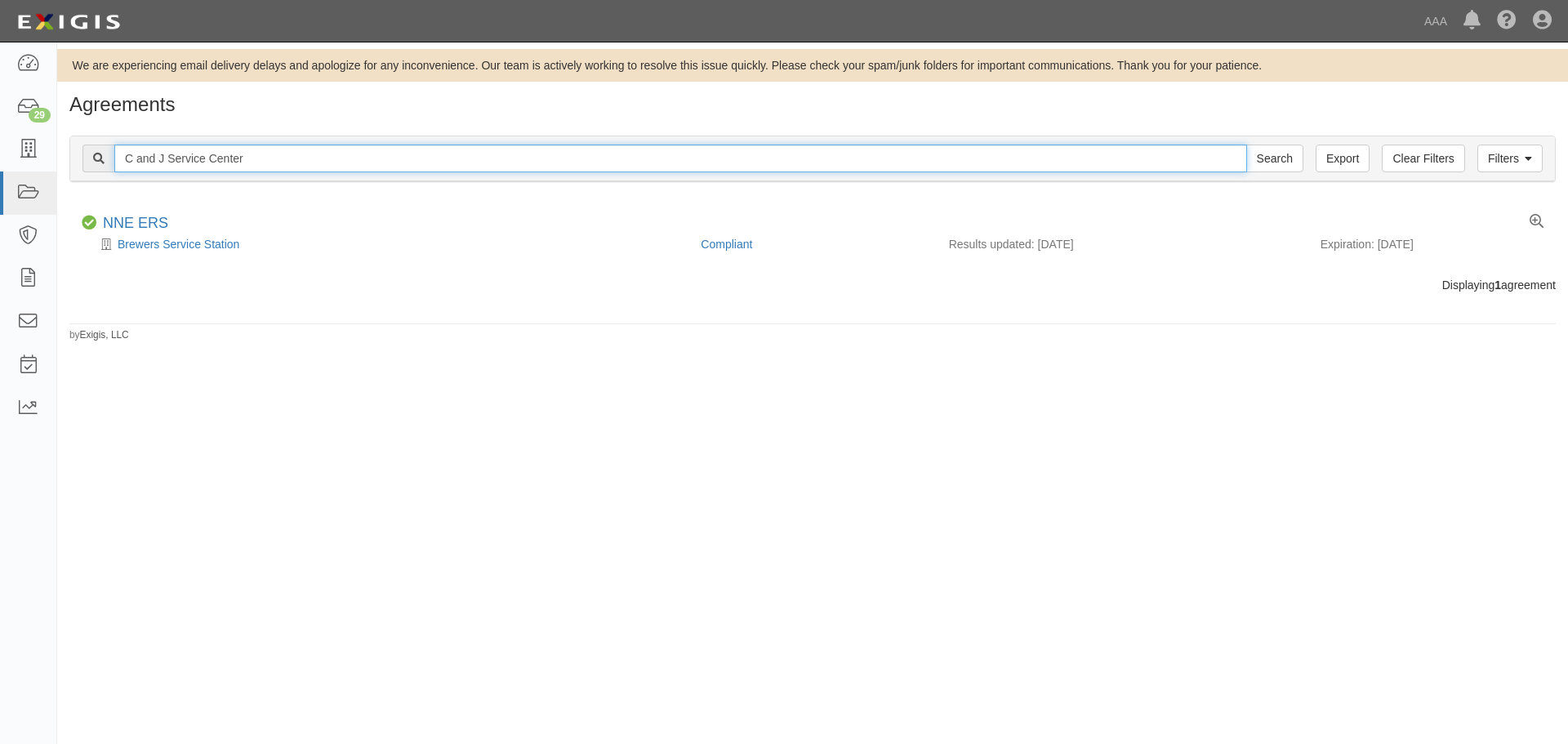
click at [1247, 145] on input "Search" at bounding box center [1275, 159] width 57 height 28
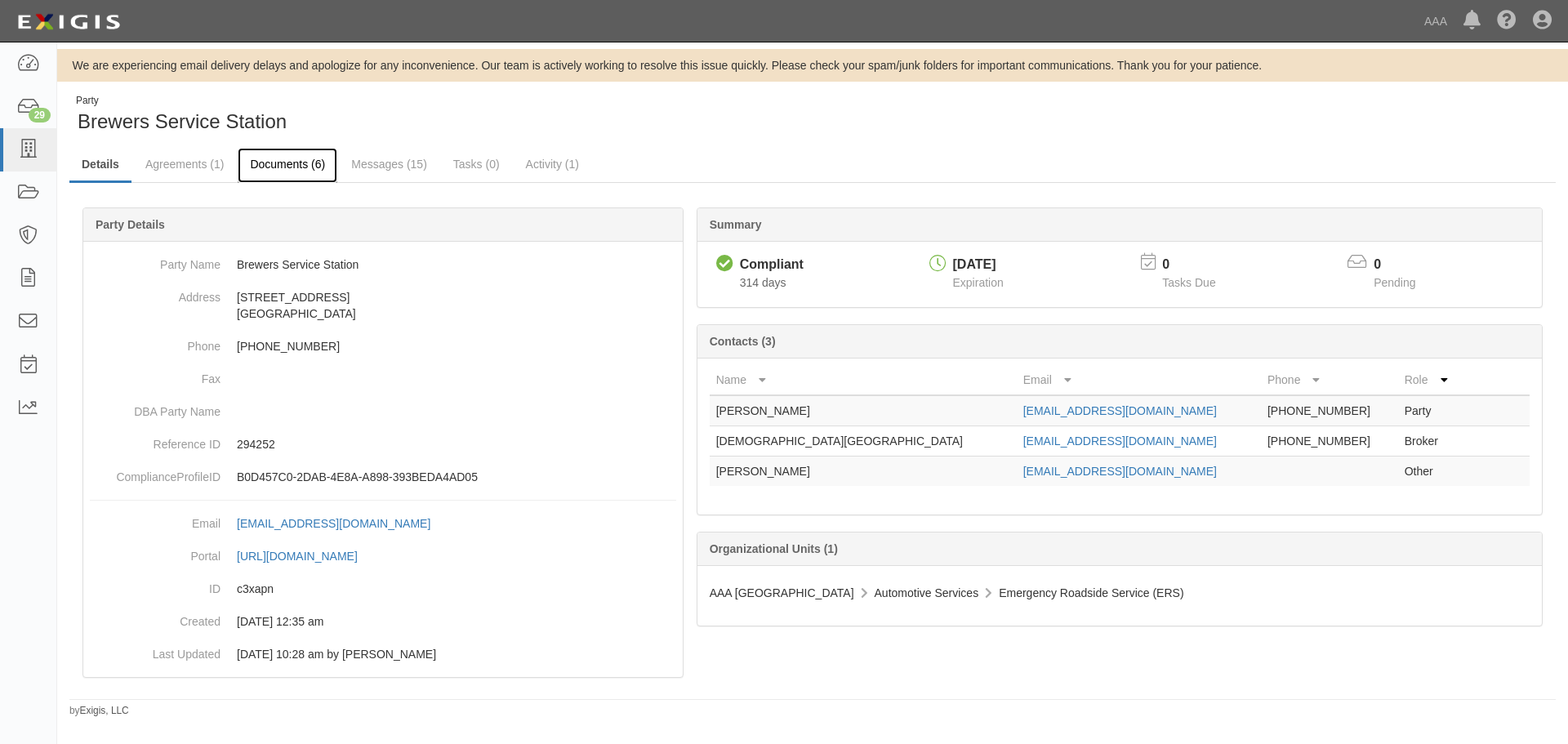
click at [276, 174] on link "Documents (6)" at bounding box center [287, 165] width 100 height 35
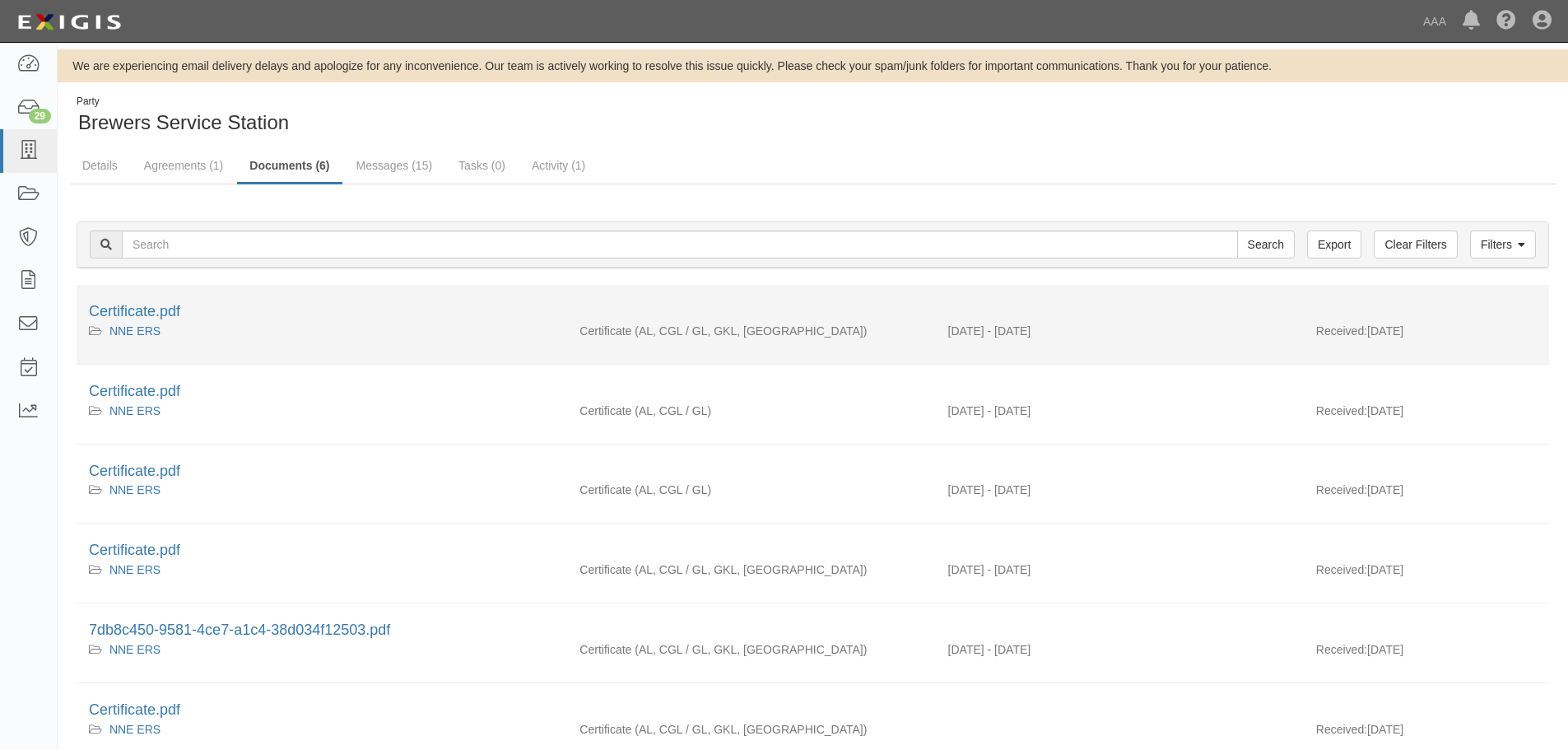
click at [134, 301] on div "Certificate.pdf" at bounding box center [812, 311] width 1448 height 22
click at [135, 308] on link "Certificate.pdf" at bounding box center [134, 311] width 91 height 16
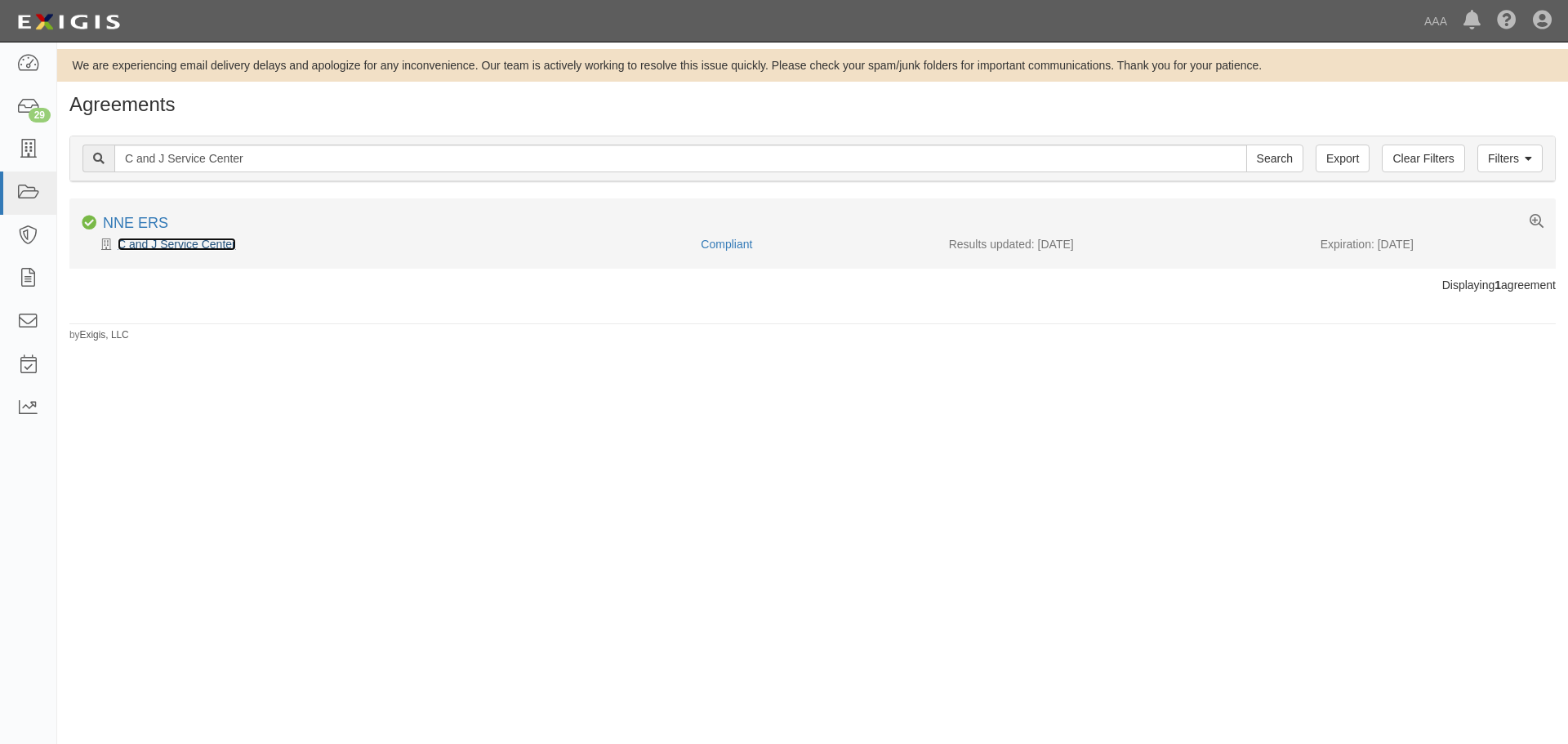
click at [219, 242] on link "C and J Service Center" at bounding box center [177, 244] width 119 height 13
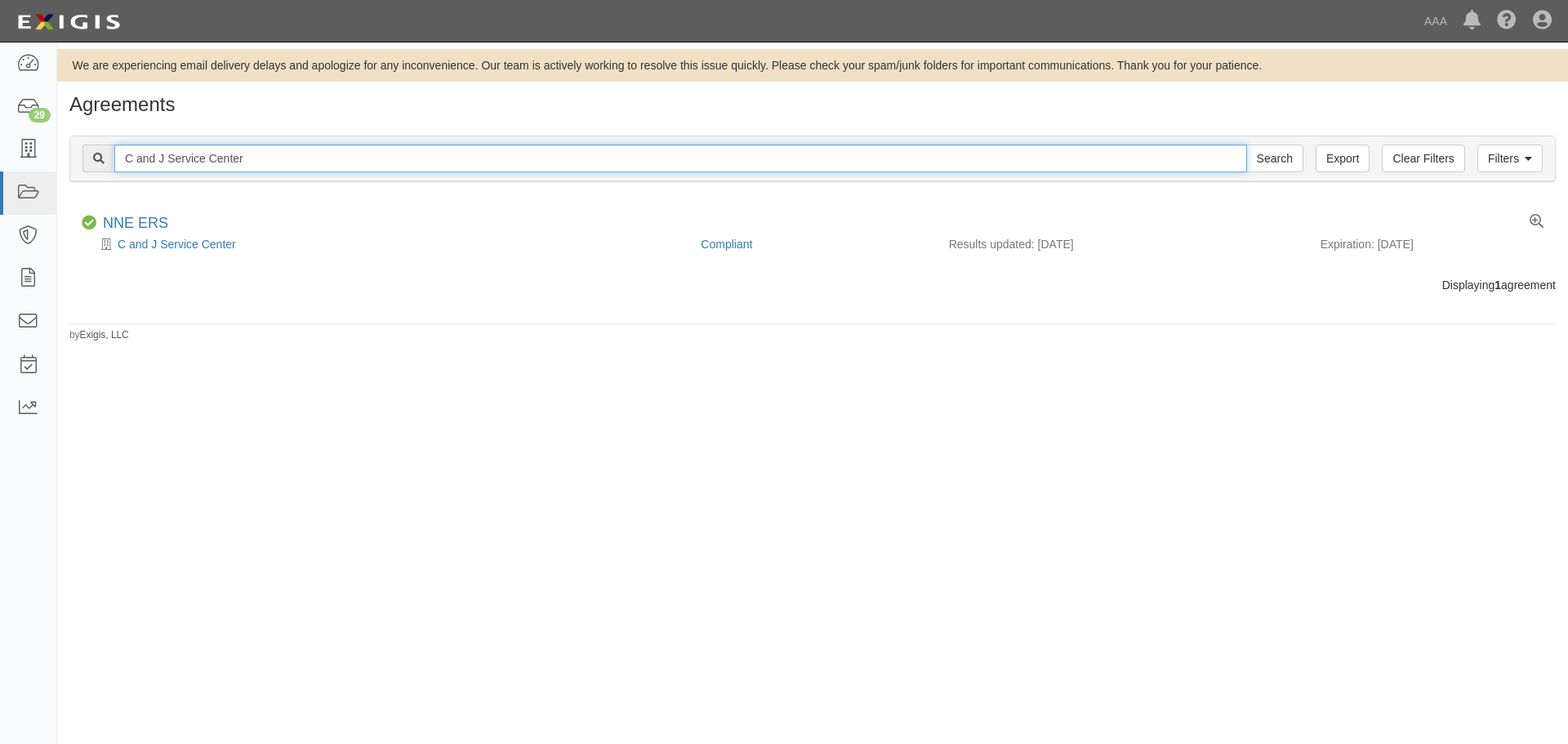
click at [256, 169] on input "C and J Service Center" at bounding box center [680, 159] width 1133 height 28
paste input "Outback Towing"
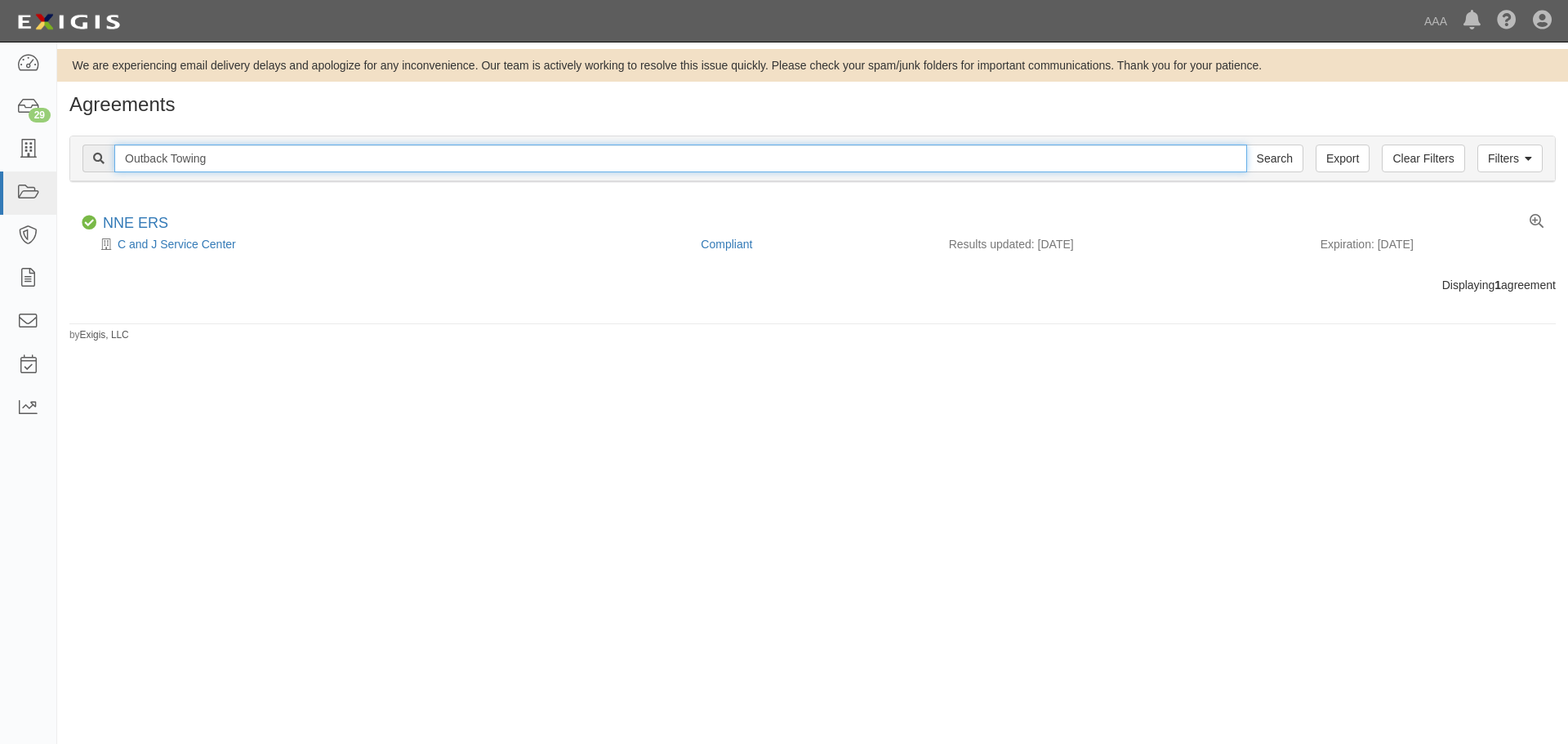
type input "Outback Towing"
click at [1247, 145] on input "Search" at bounding box center [1275, 159] width 57 height 28
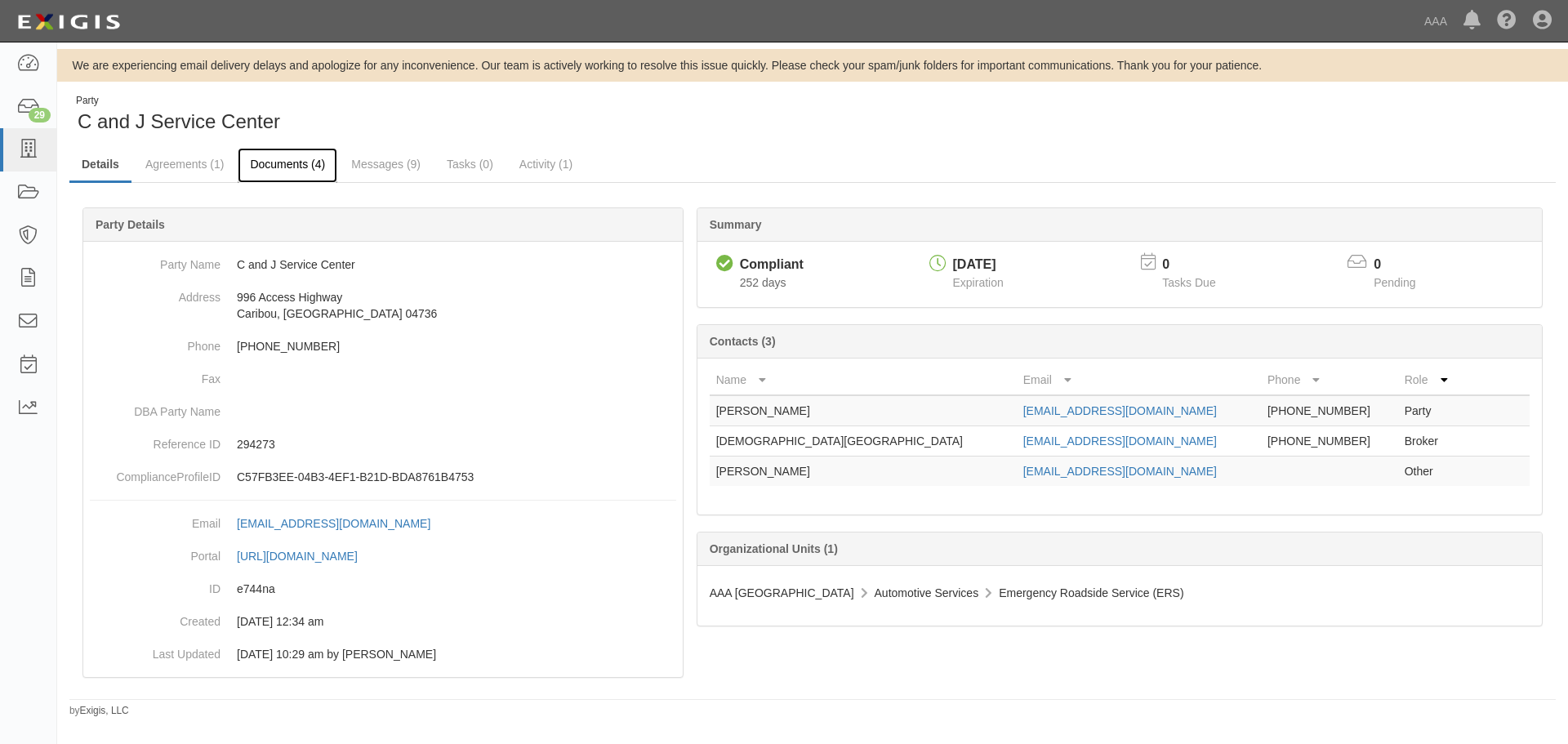
click at [285, 172] on link "Documents (4)" at bounding box center [287, 165] width 100 height 35
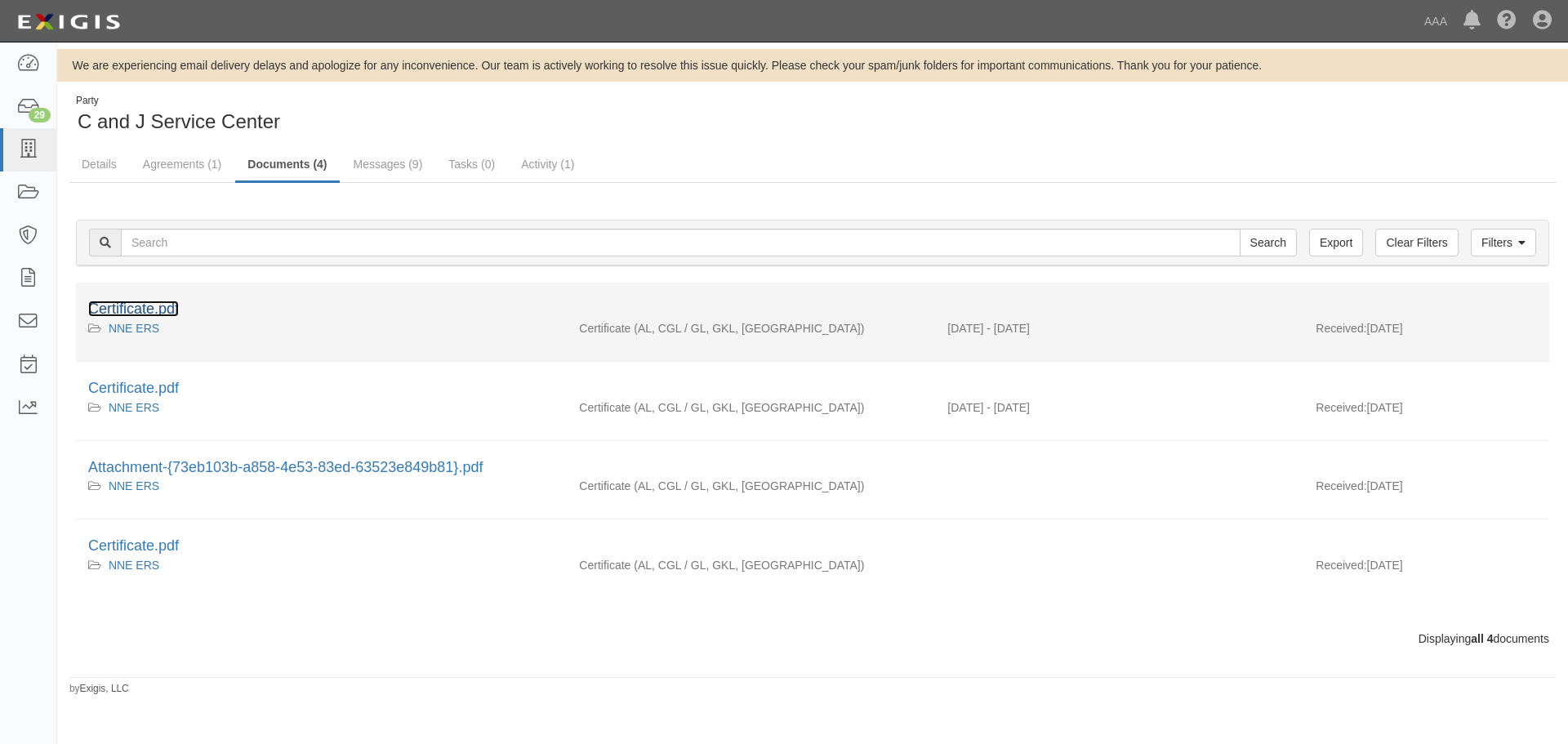
click at [136, 304] on link "Certificate.pdf" at bounding box center [133, 308] width 91 height 16
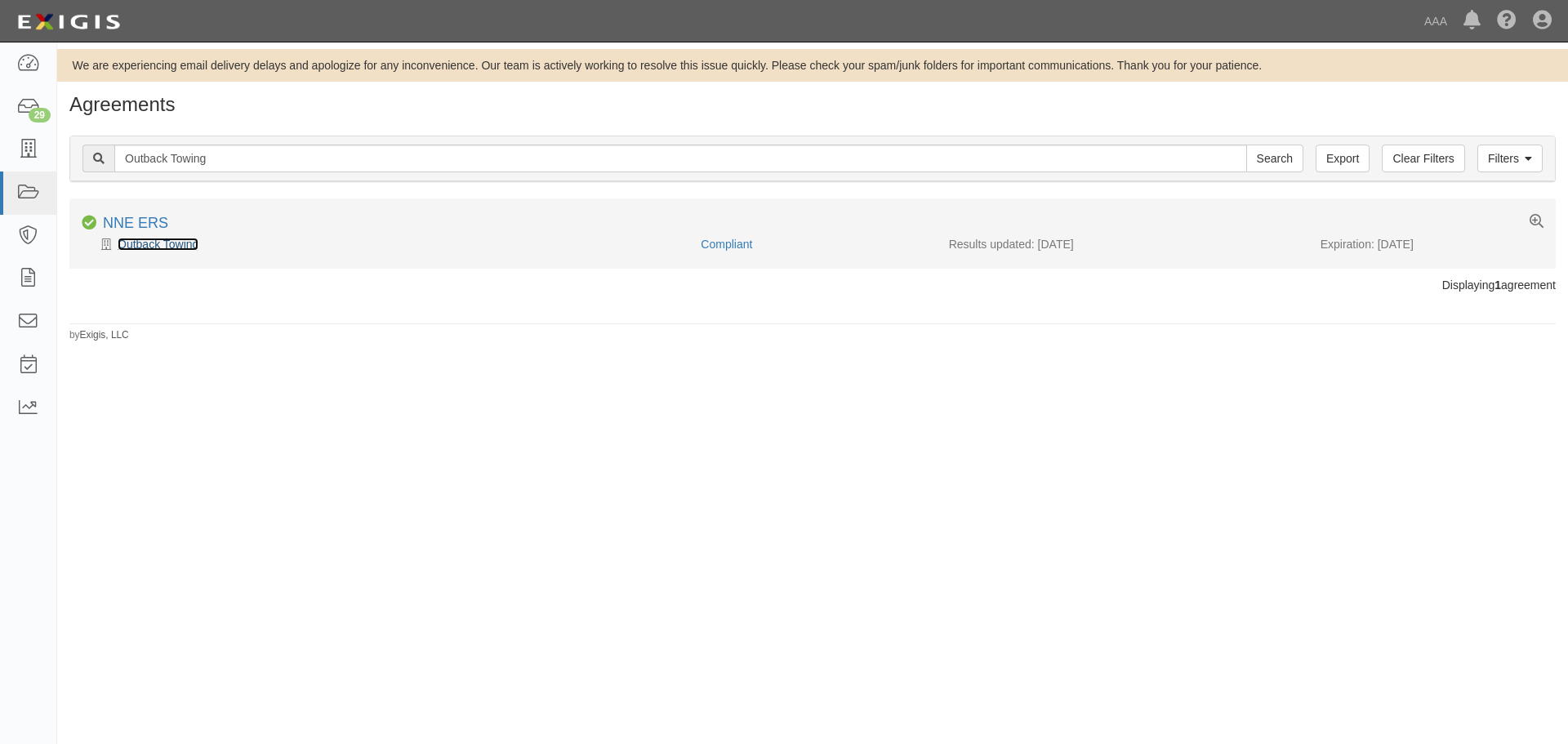
click at [140, 250] on link "Outback Towing" at bounding box center [158, 244] width 81 height 13
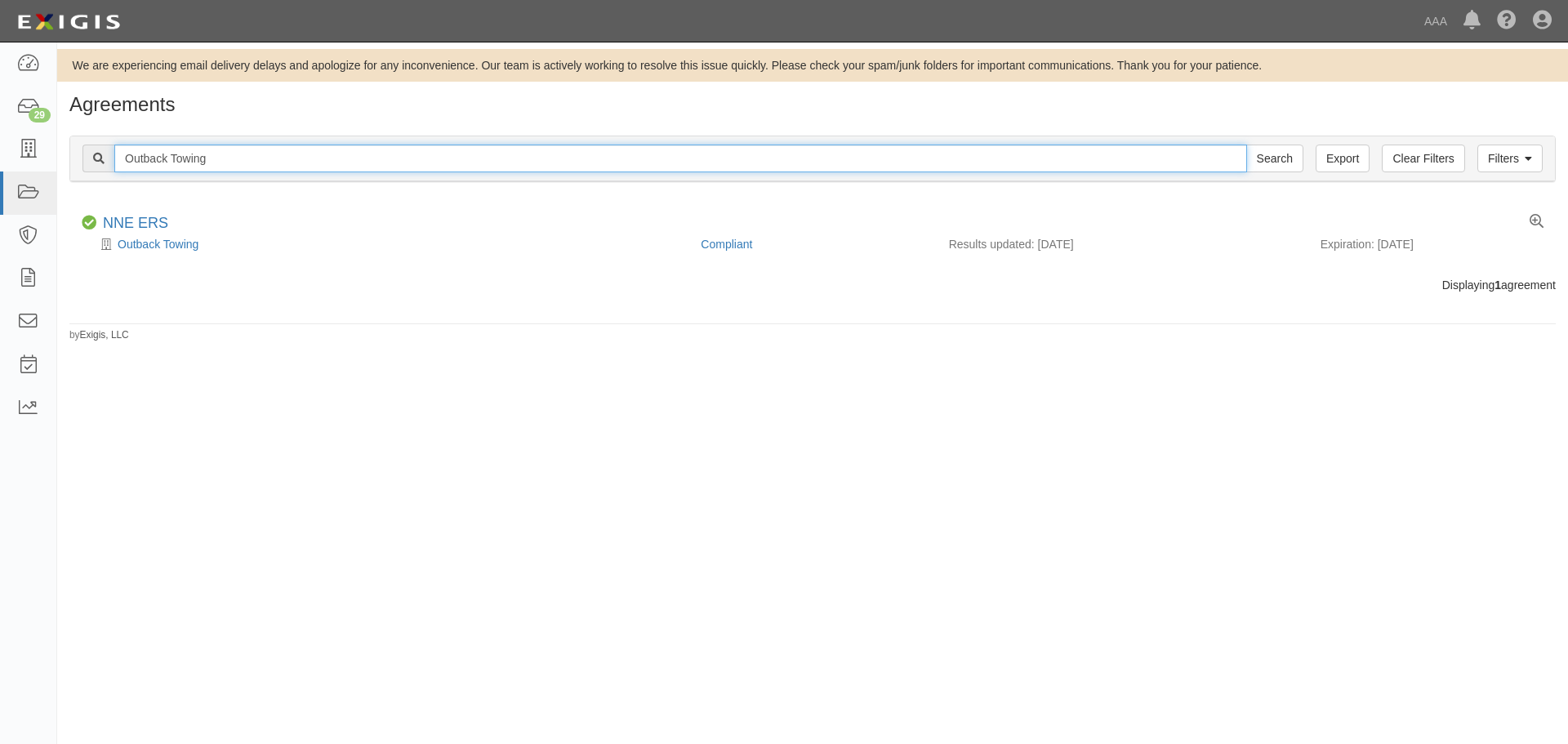
click at [219, 164] on input "Outback Towing" at bounding box center [680, 159] width 1133 height 28
paste input "[PERSON_NAME] & Son"
type input "[PERSON_NAME] & Son"
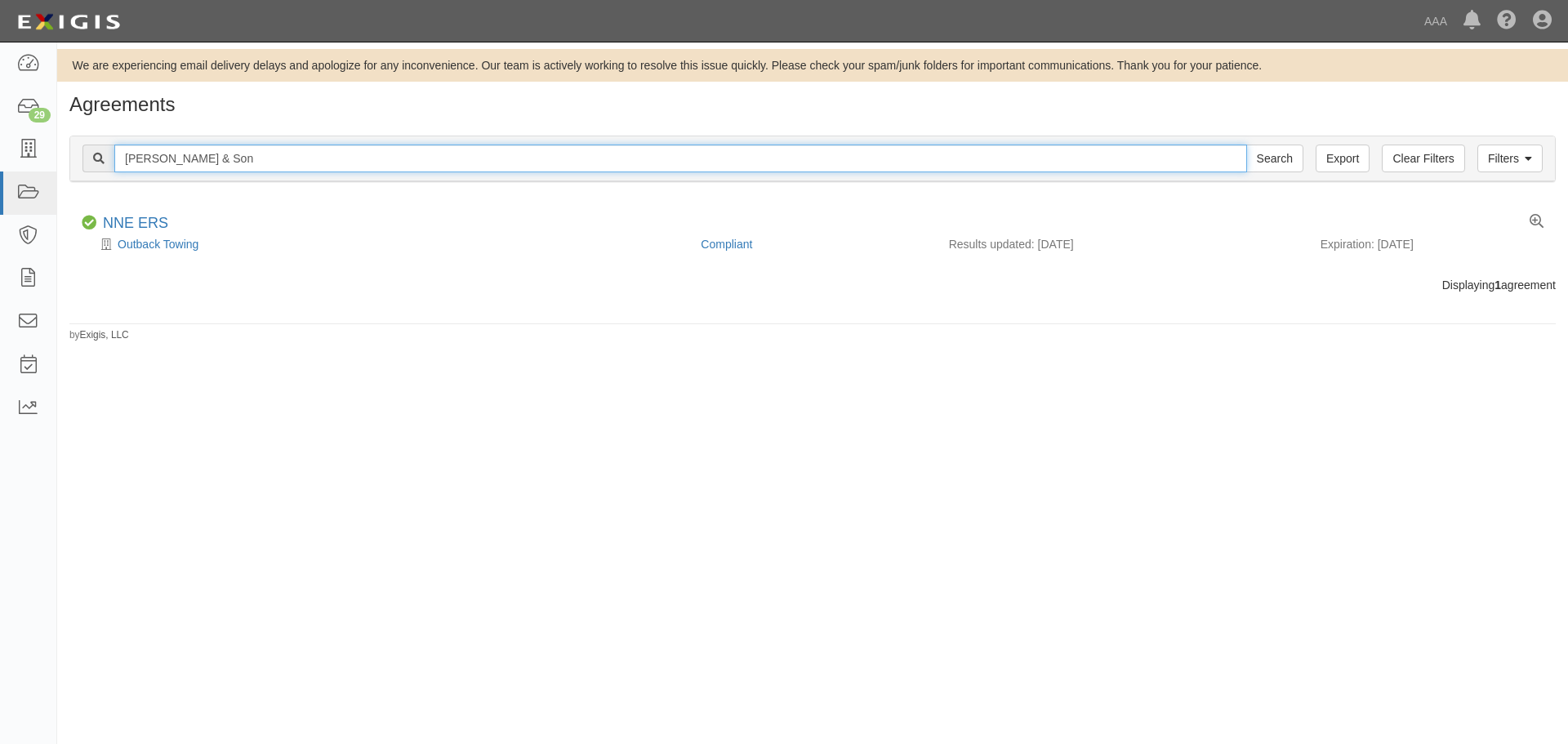
click at [1247, 145] on input "Search" at bounding box center [1275, 159] width 57 height 28
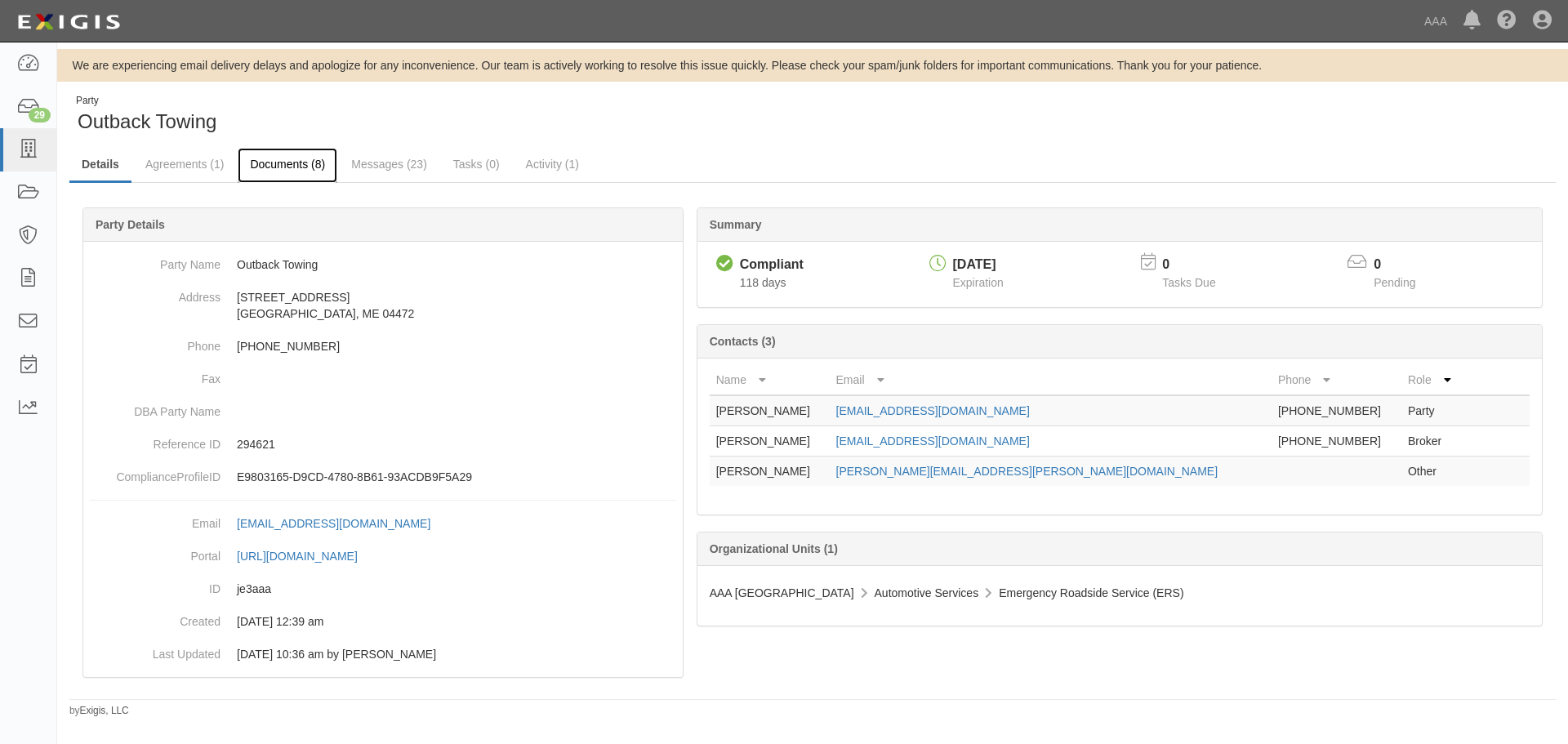
click at [298, 164] on link "Documents (8)" at bounding box center [287, 165] width 100 height 35
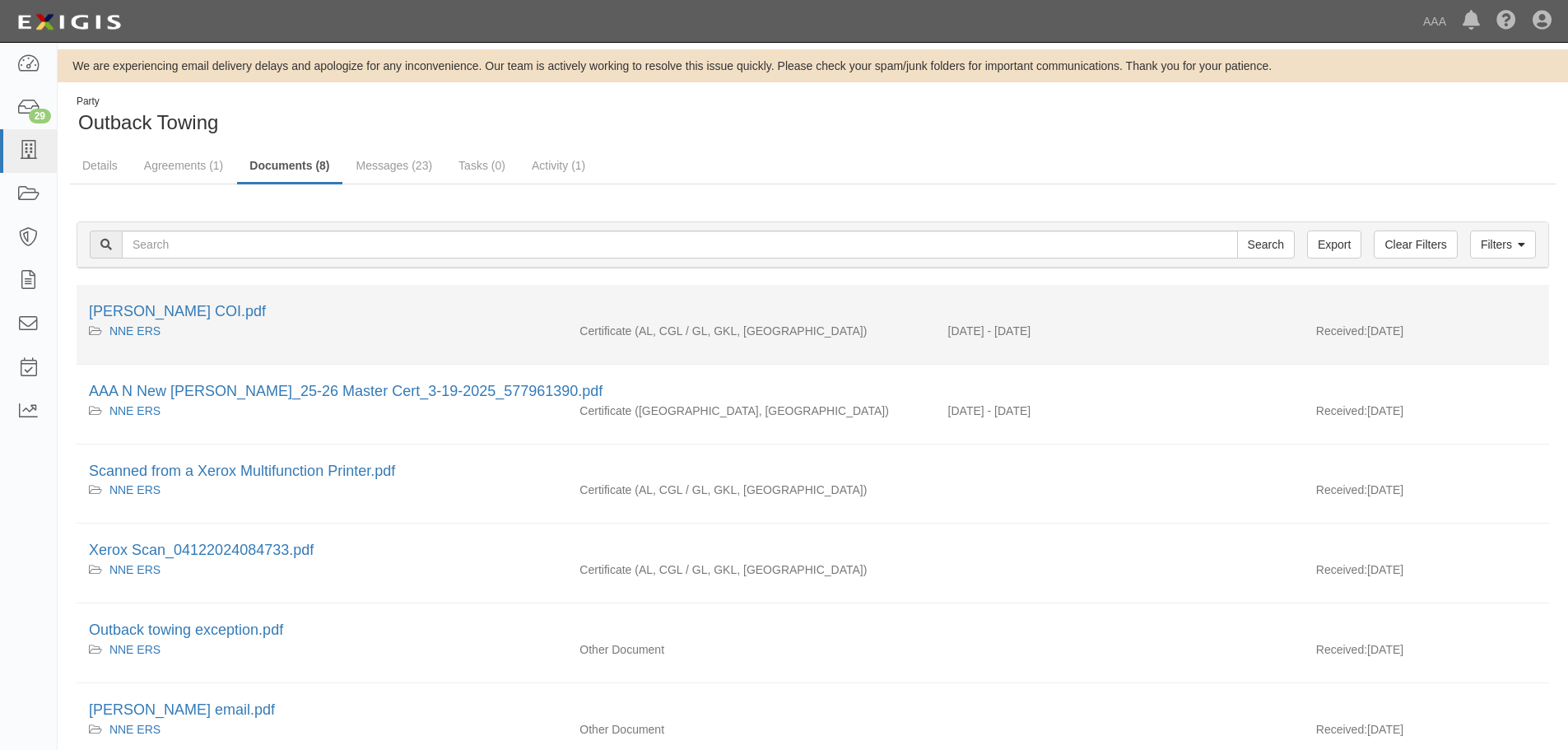
click at [194, 293] on li "[PERSON_NAME] COI.pdf NNE ERS Certificate (AL, CGL / GL, GKL, [GEOGRAPHIC_DATA]…" at bounding box center [812, 325] width 1473 height 80
click at [201, 305] on link "[PERSON_NAME] COI.pdf" at bounding box center [177, 311] width 177 height 16
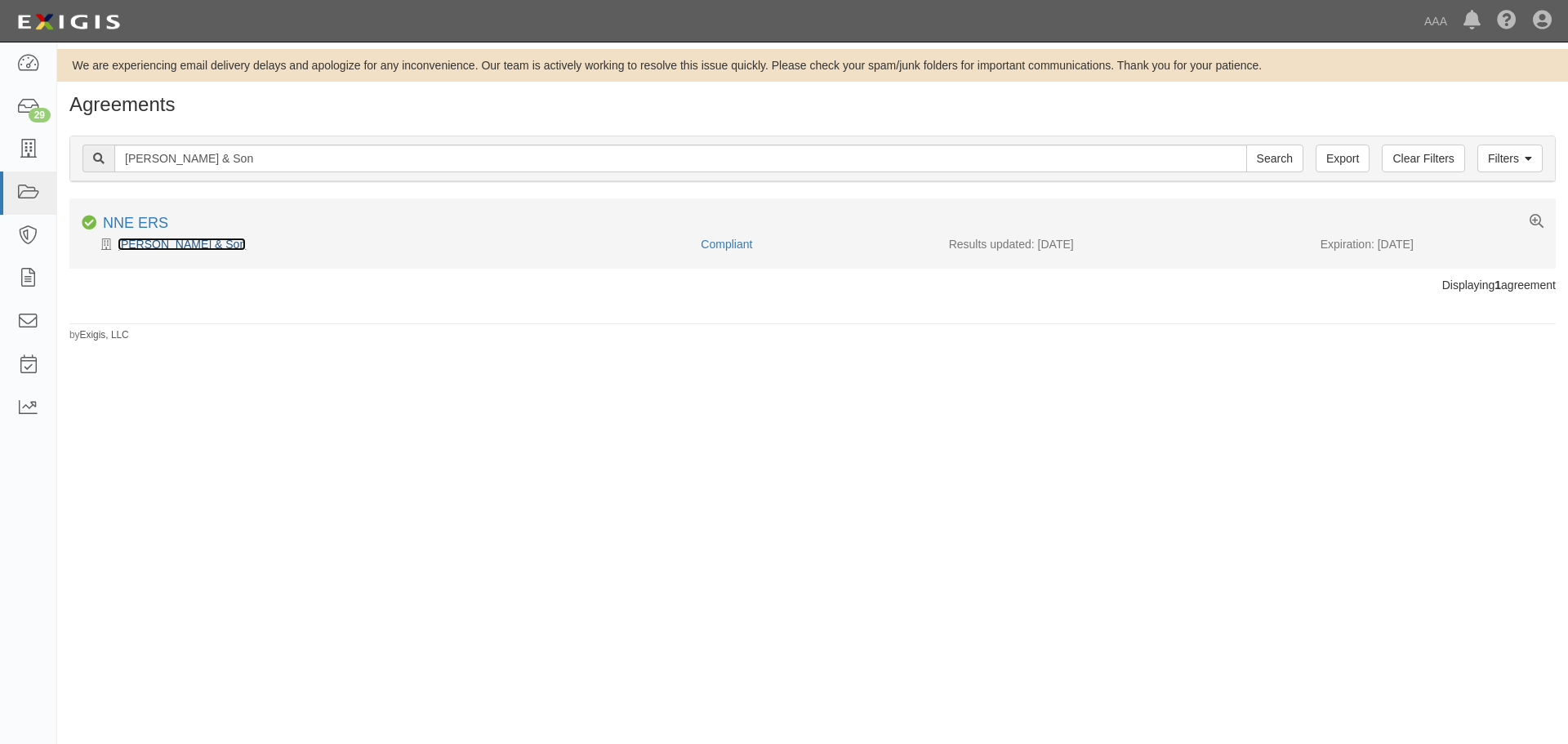
click at [177, 244] on link "[PERSON_NAME] & Son" at bounding box center [181, 244] width 128 height 13
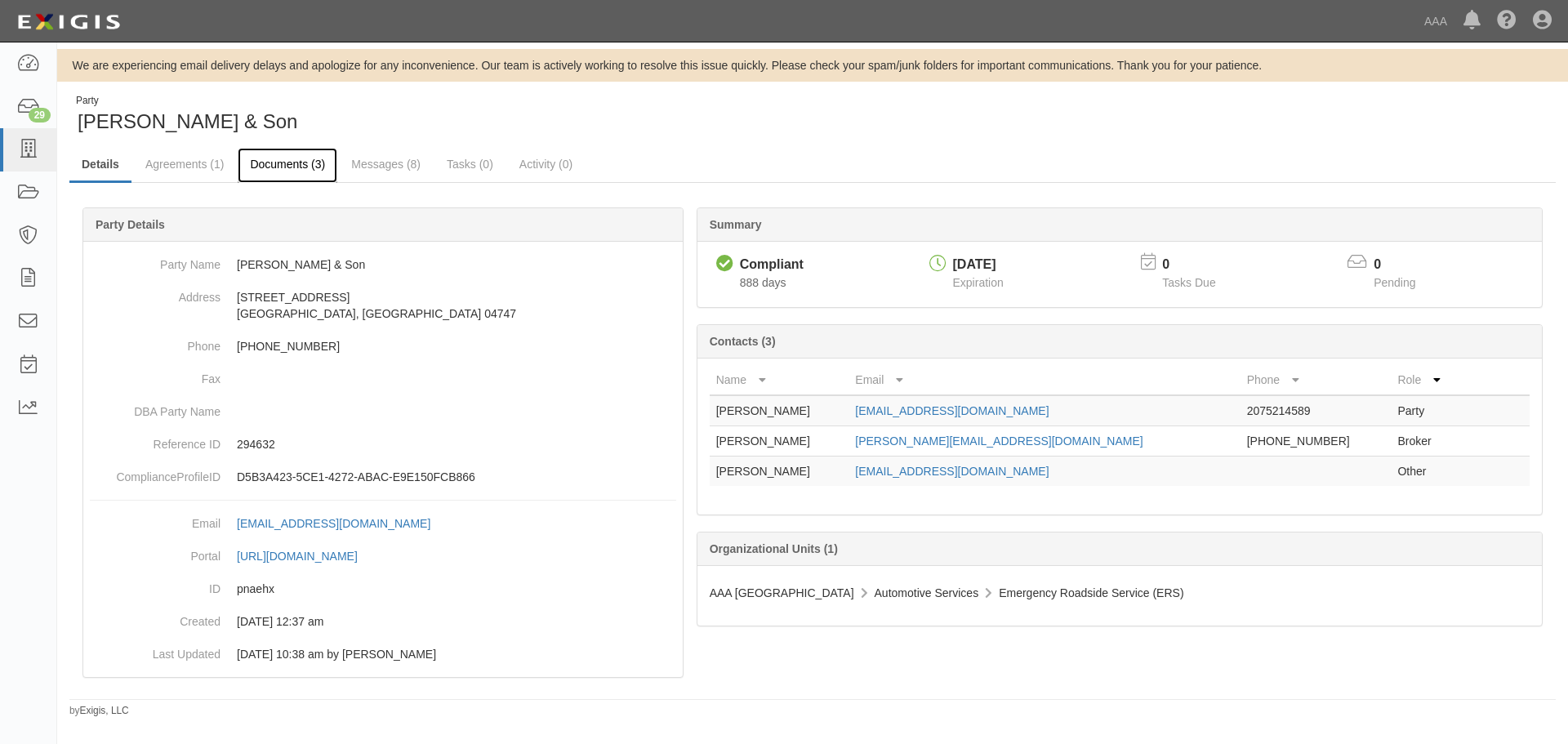
click at [277, 165] on link "Documents (3)" at bounding box center [287, 165] width 100 height 35
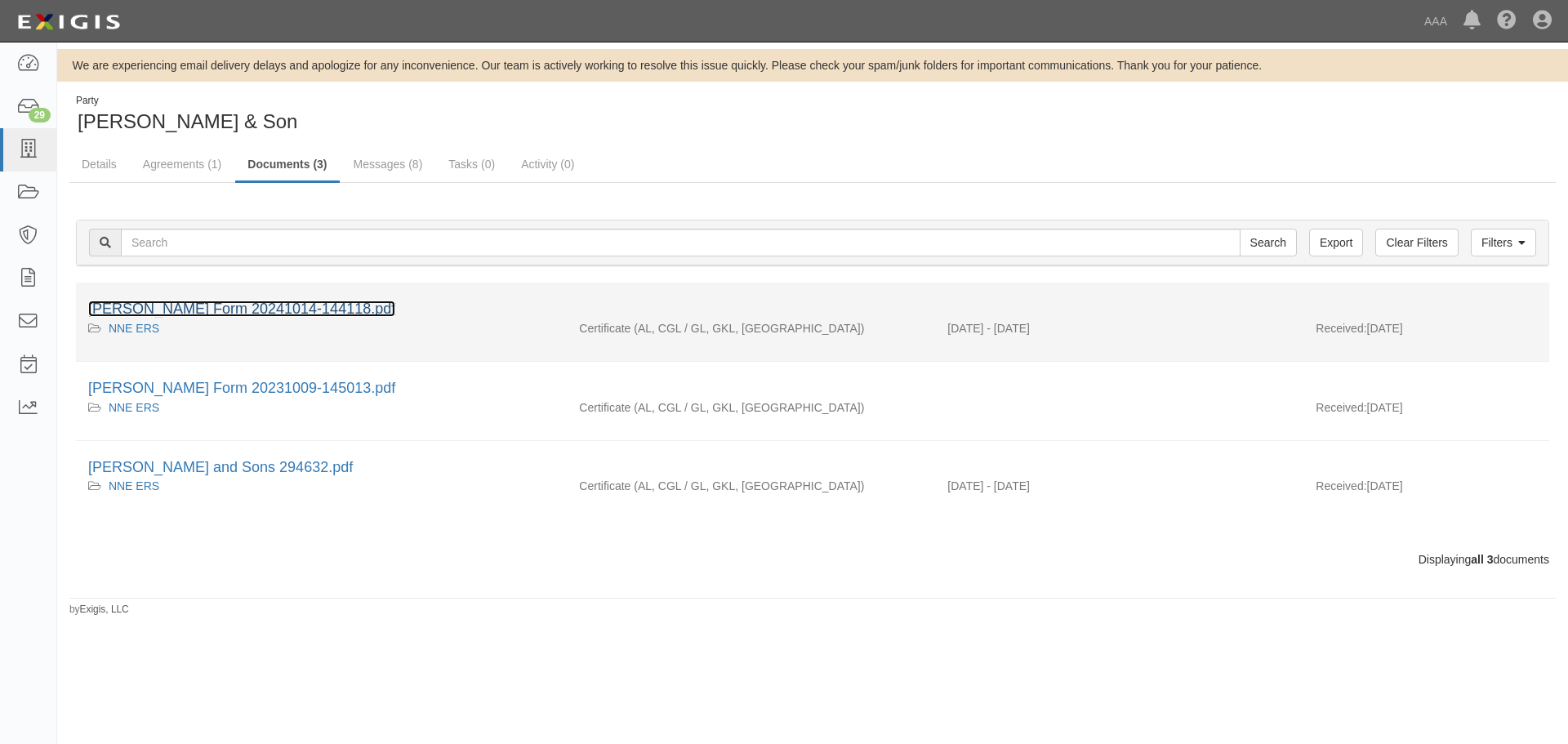
click at [284, 307] on link "[PERSON_NAME] Form 20241014-144118.pdf" at bounding box center [241, 308] width 307 height 16
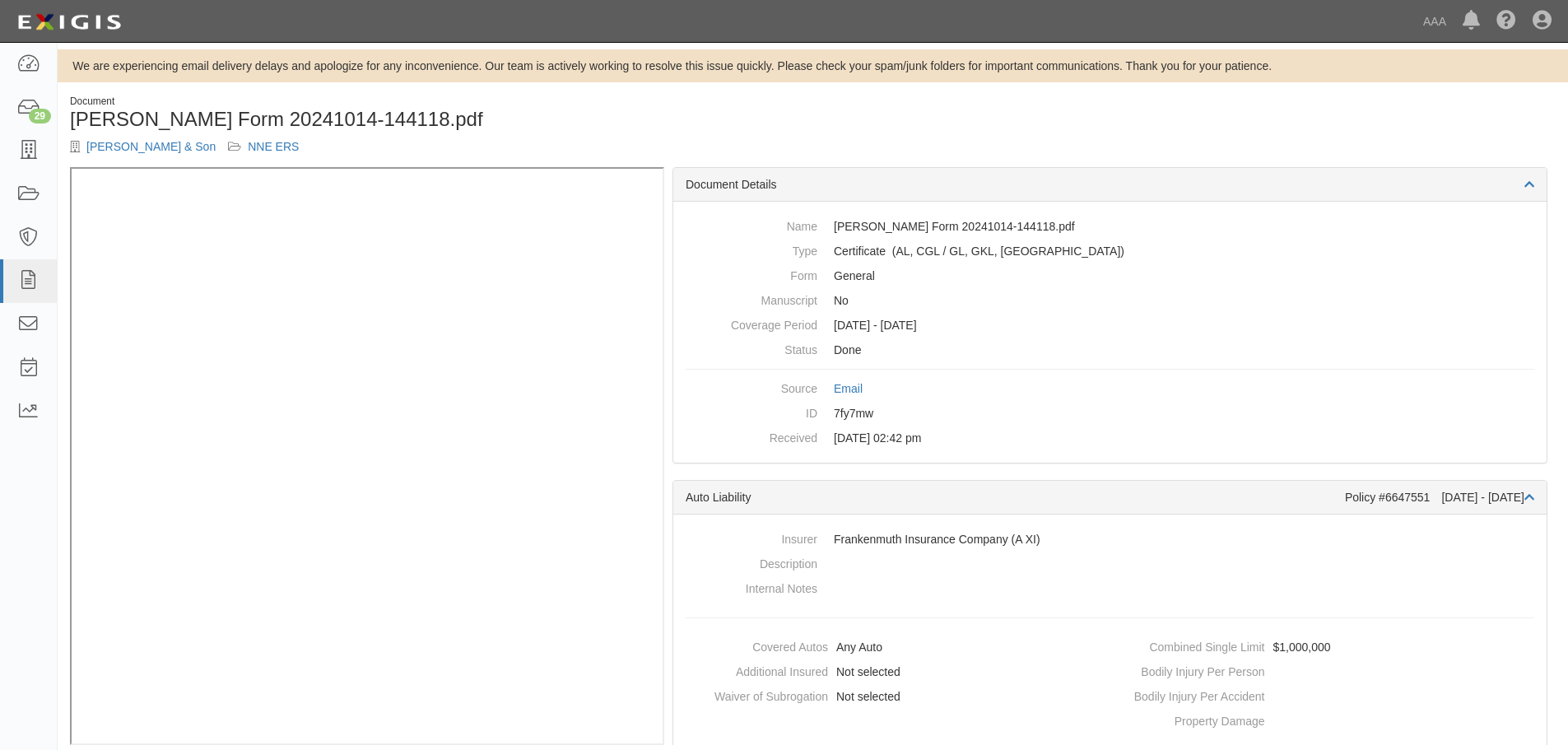
click at [1243, 135] on div "Document [PERSON_NAME] Form 20241014-144118.pdf [PERSON_NAME] & Son NNE ERS" at bounding box center [812, 131] width 1511 height 72
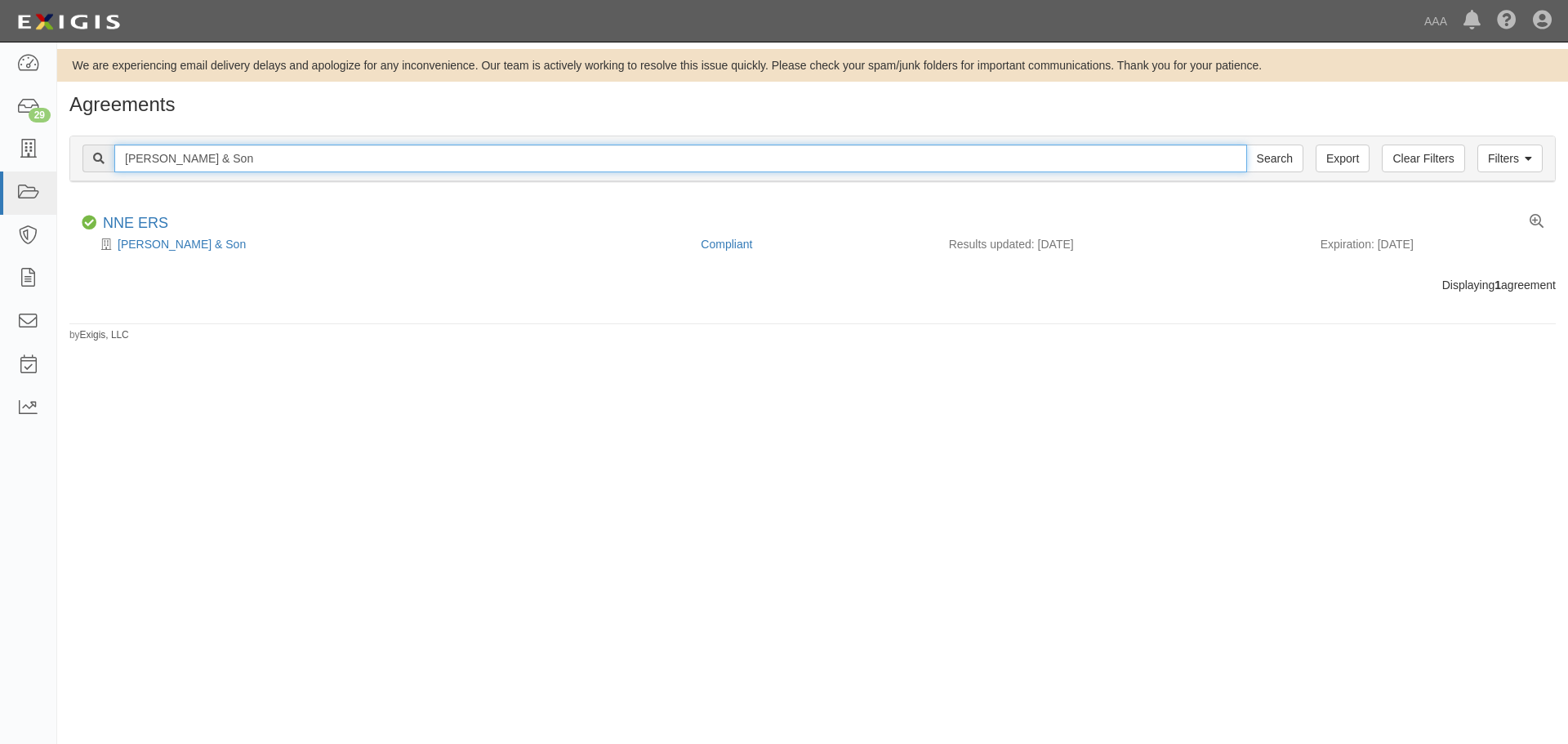
click at [246, 160] on input "[PERSON_NAME] & Son" at bounding box center [680, 159] width 1133 height 28
click at [243, 166] on input "[PERSON_NAME] & Son" at bounding box center [680, 159] width 1133 height 28
click at [243, 166] on input "GR Porter & Son" at bounding box center [680, 159] width 1133 height 28
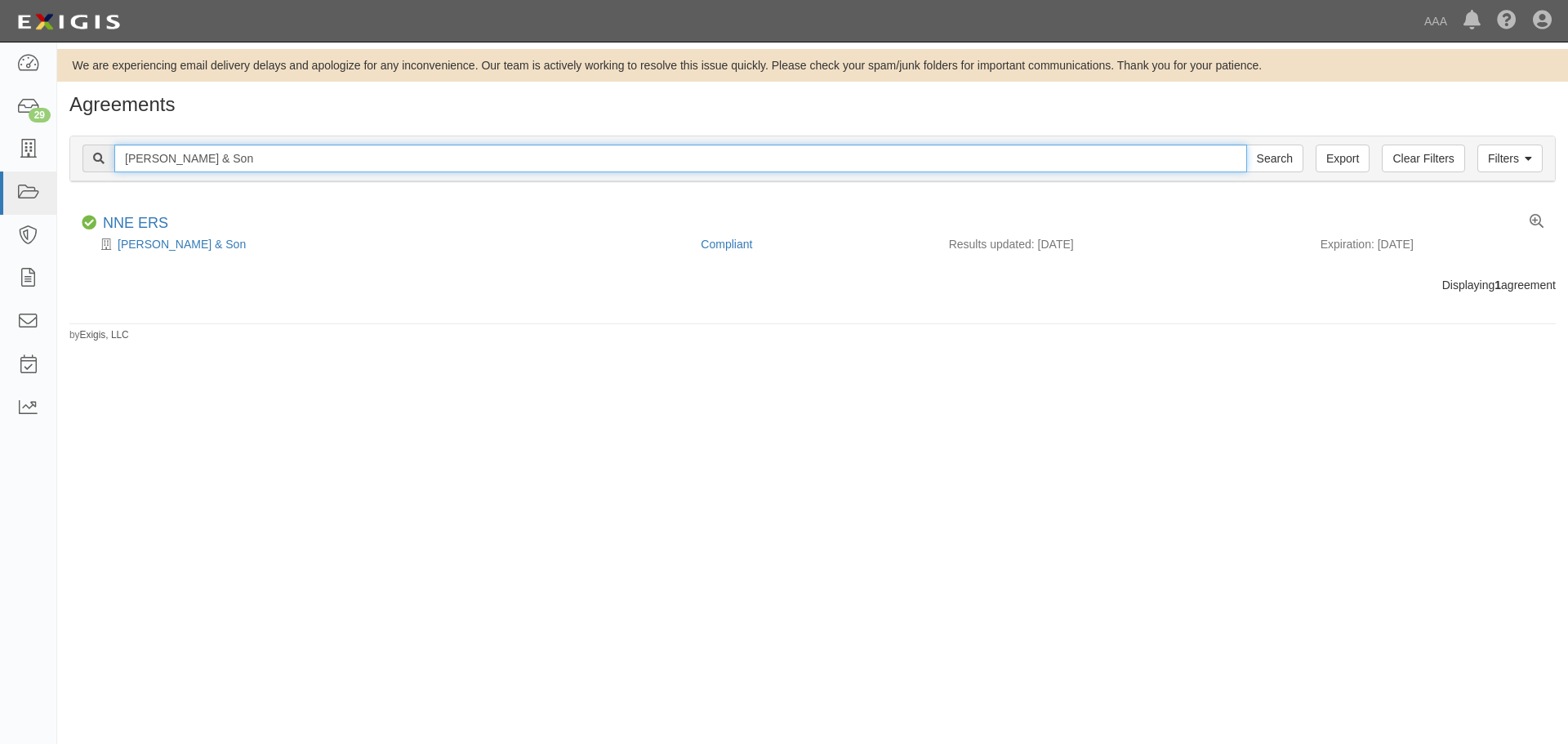
click at [243, 166] on input "GR Porter & Son" at bounding box center [680, 159] width 1133 height 28
paste input "Maine Auto Recovery, LLC"
type input "Maine Auto Recovery, LLC"
click at [1247, 145] on input "Search" at bounding box center [1275, 159] width 57 height 28
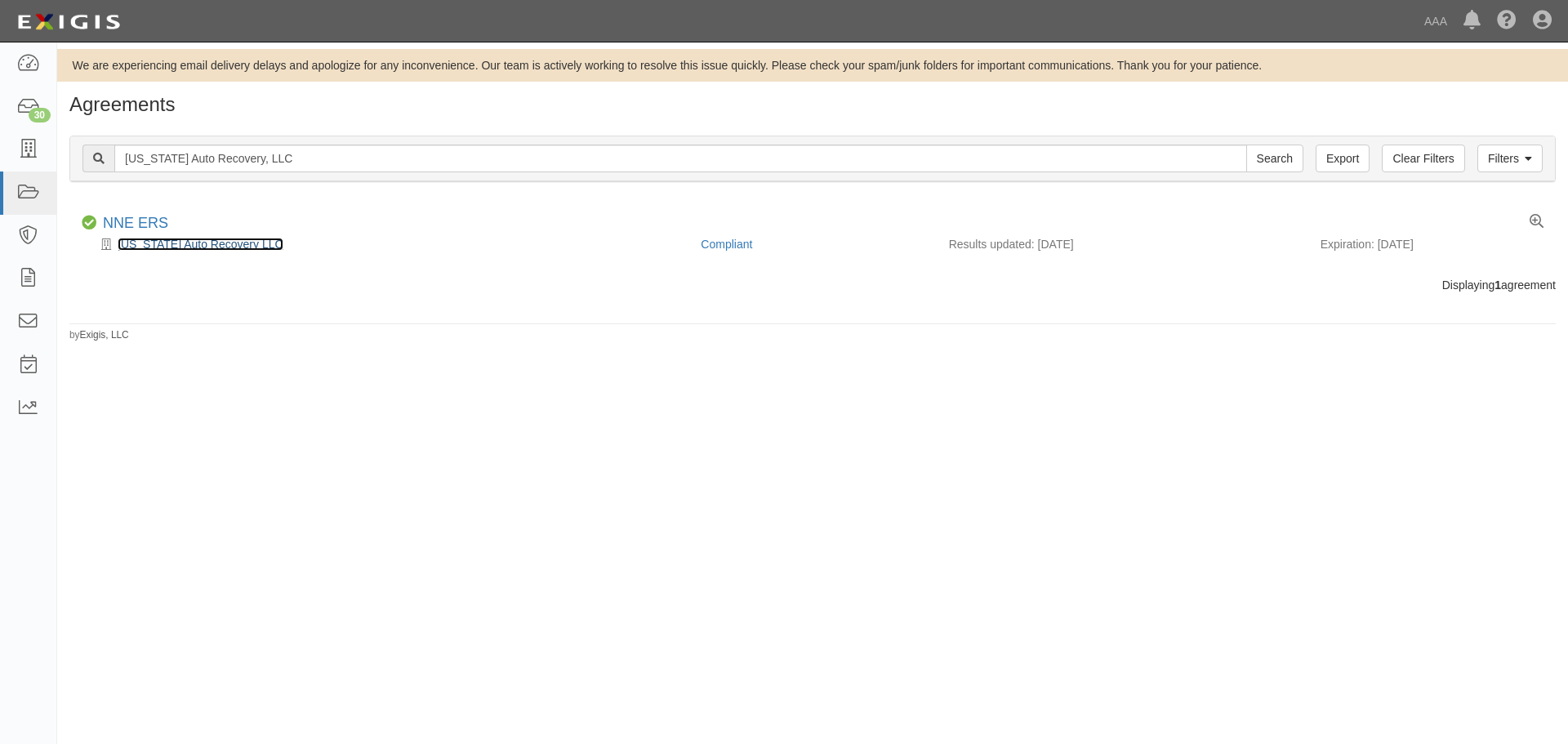
click at [176, 240] on link "Maine Auto Recovery LLC" at bounding box center [201, 244] width 166 height 13
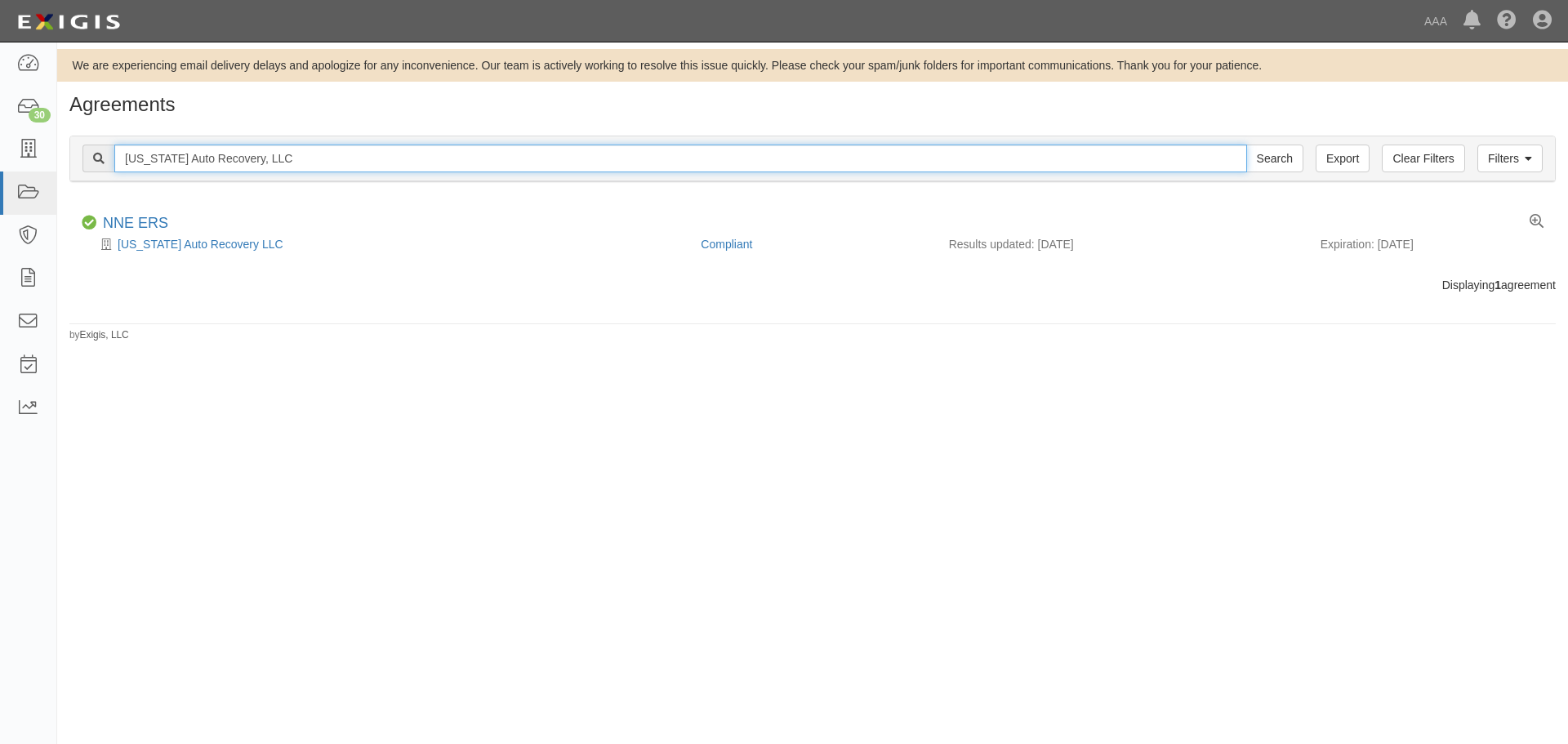
click at [310, 158] on input "Maine Auto Recovery, LLC" at bounding box center [680, 159] width 1133 height 28
paste input "[PERSON_NAME] Garage & Body Shop"
type input "[PERSON_NAME] Garage & Body Shop"
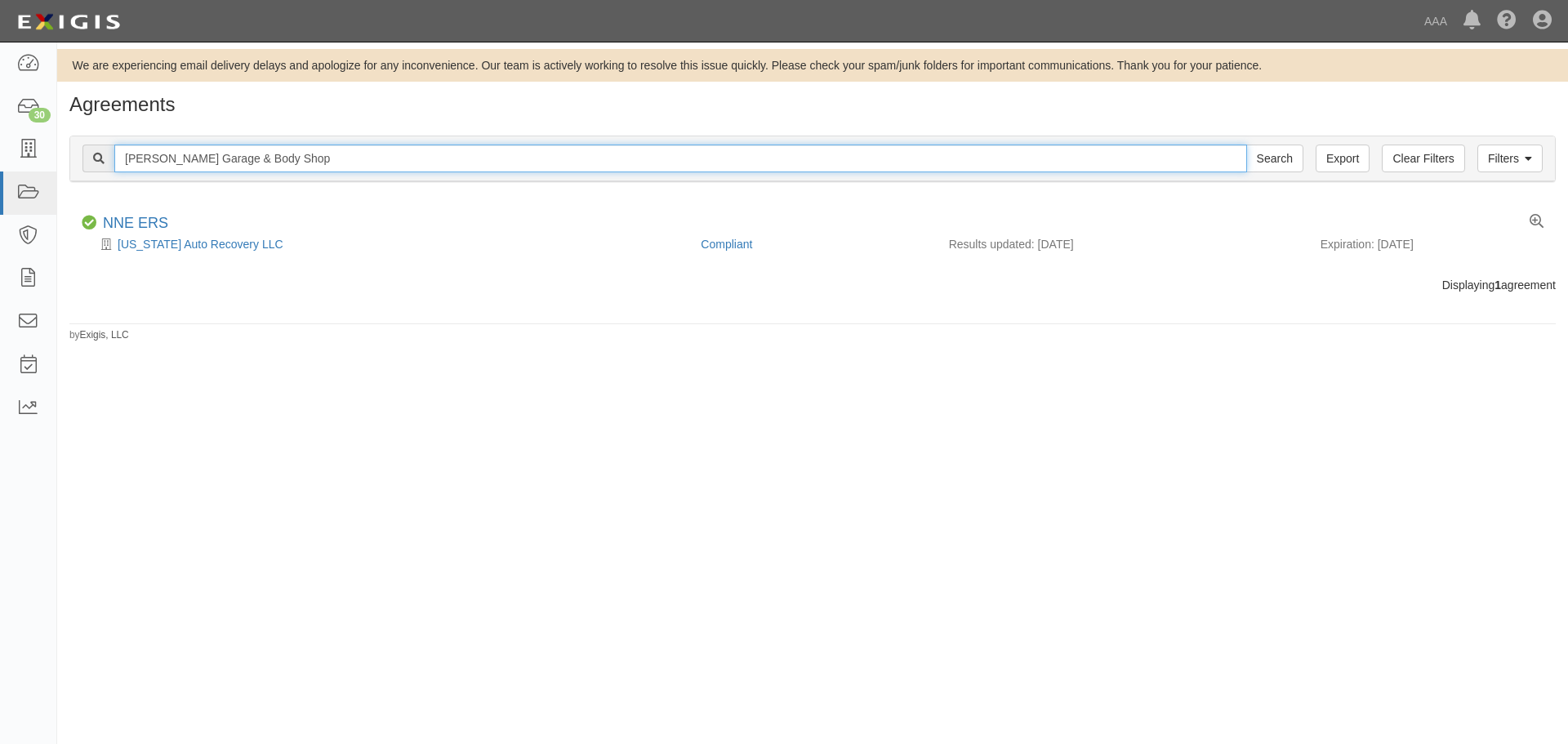
click at [1247, 145] on input "Search" at bounding box center [1275, 159] width 57 height 28
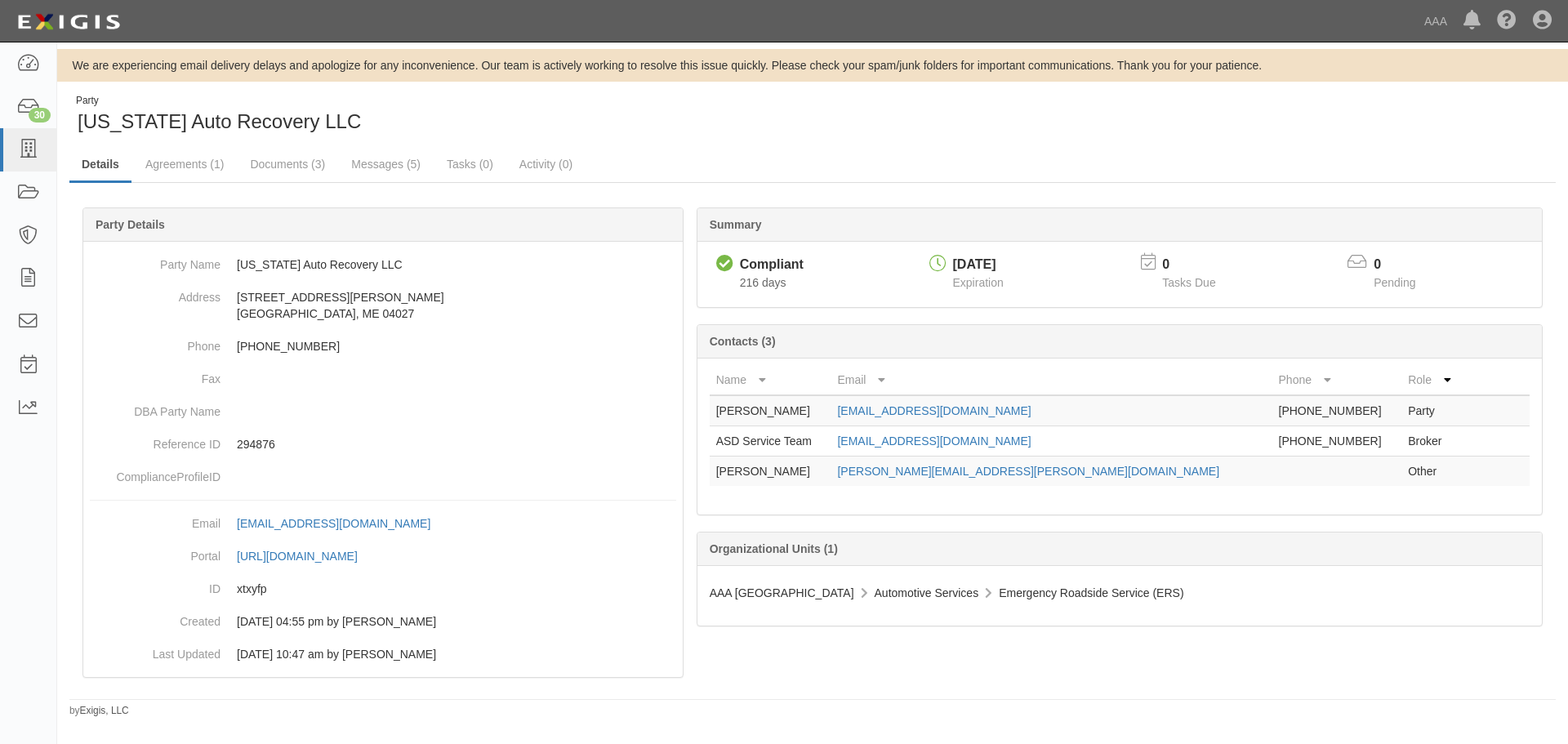
click at [269, 181] on ul "Details Agreements (1) Documents (3) Messages (5) Tasks (0) Activity (0)" at bounding box center [812, 165] width 1487 height 35
click at [271, 176] on link "Documents (3)" at bounding box center [287, 165] width 100 height 35
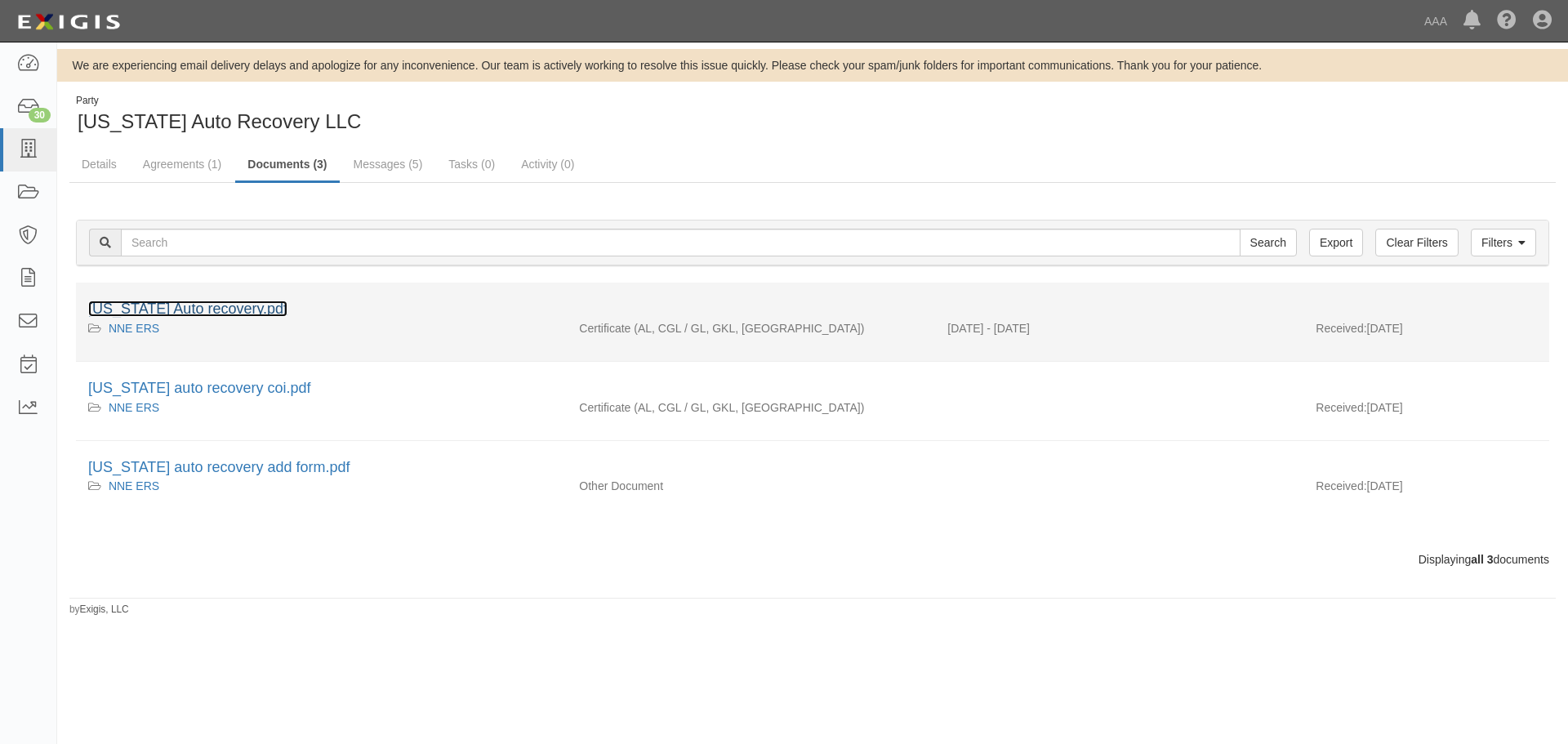
click at [213, 310] on link "[US_STATE] Auto recovery.pdf" at bounding box center [187, 308] width 199 height 16
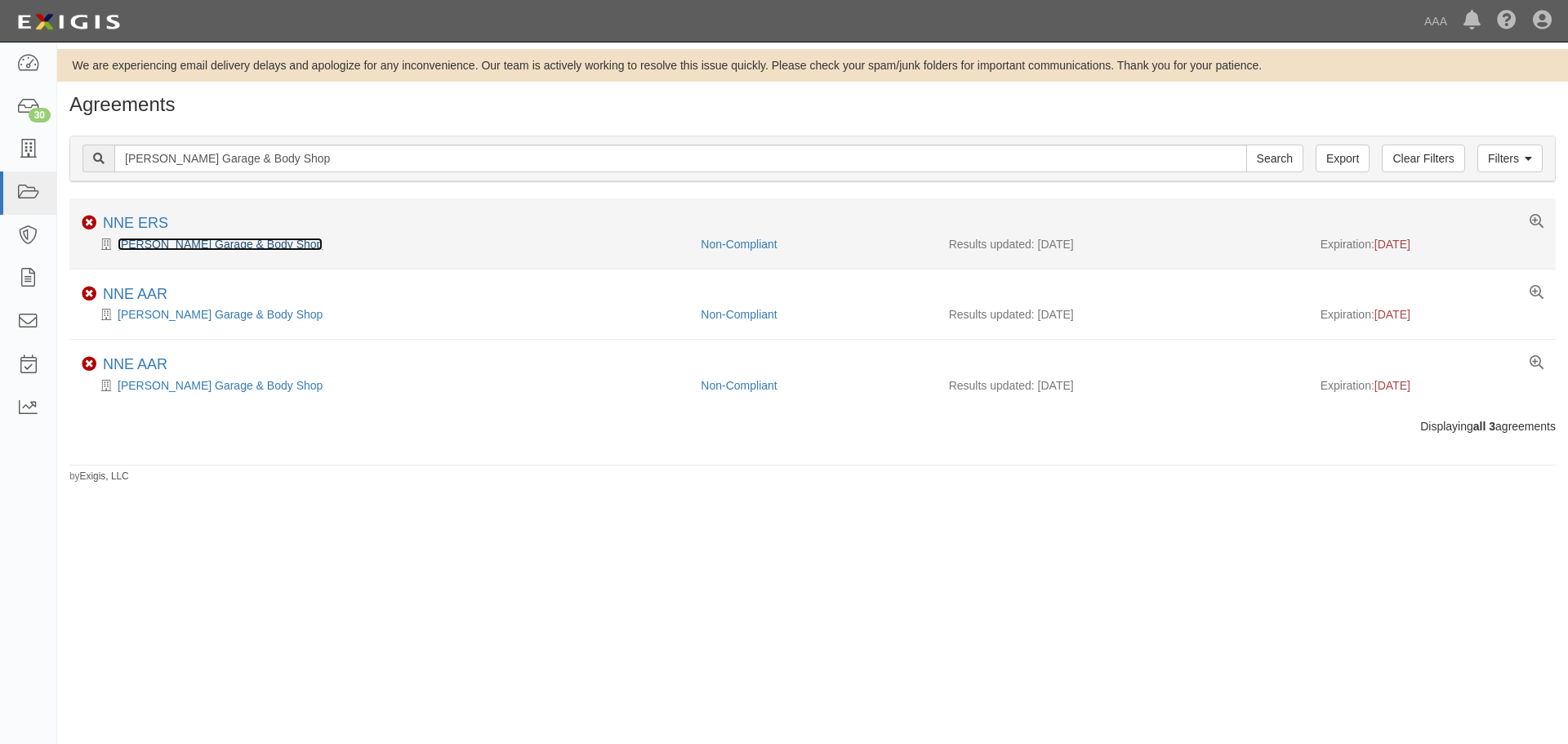
click at [140, 246] on link "[PERSON_NAME] Garage & Body Shop" at bounding box center [220, 244] width 205 height 13
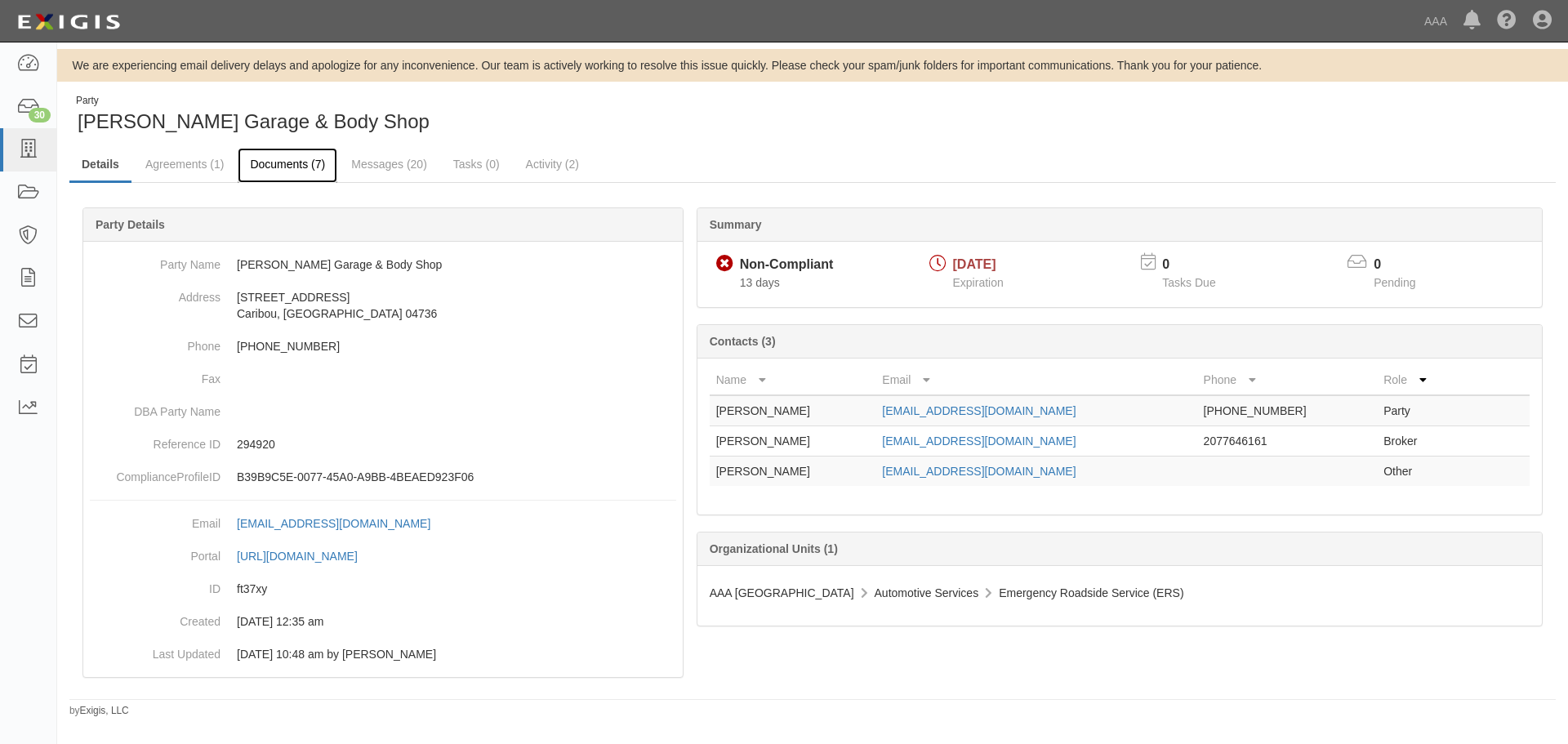
click at [265, 167] on link "Documents (7)" at bounding box center [287, 165] width 100 height 35
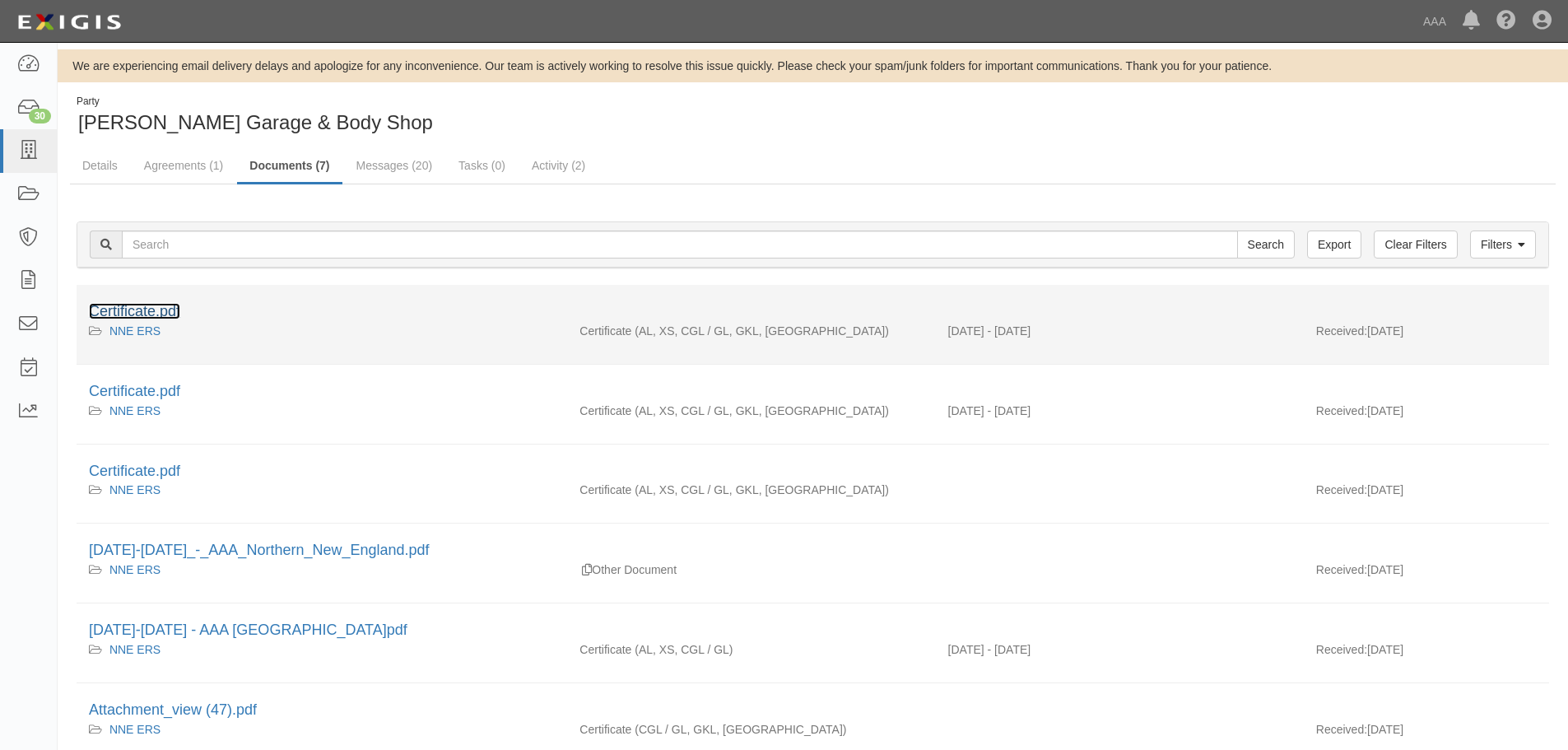
click at [128, 309] on link "Certificate.pdf" at bounding box center [134, 311] width 91 height 16
